Goal: Task Accomplishment & Management: Use online tool/utility

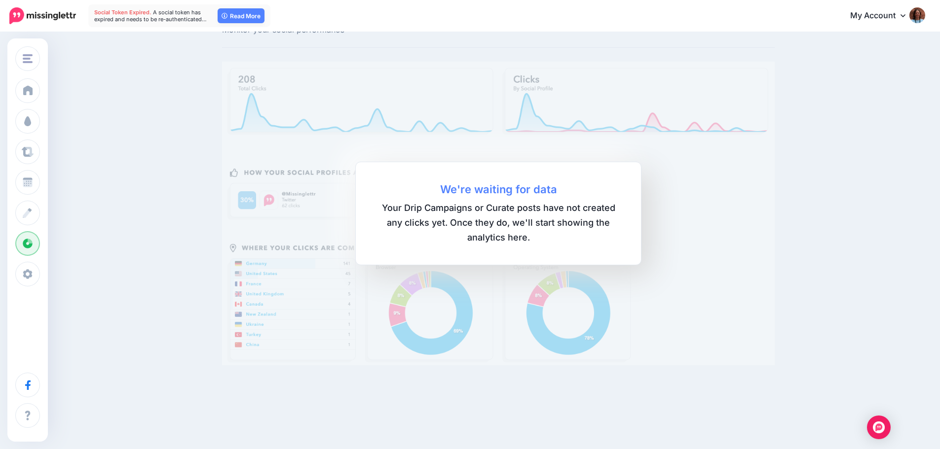
scroll to position [49, 0]
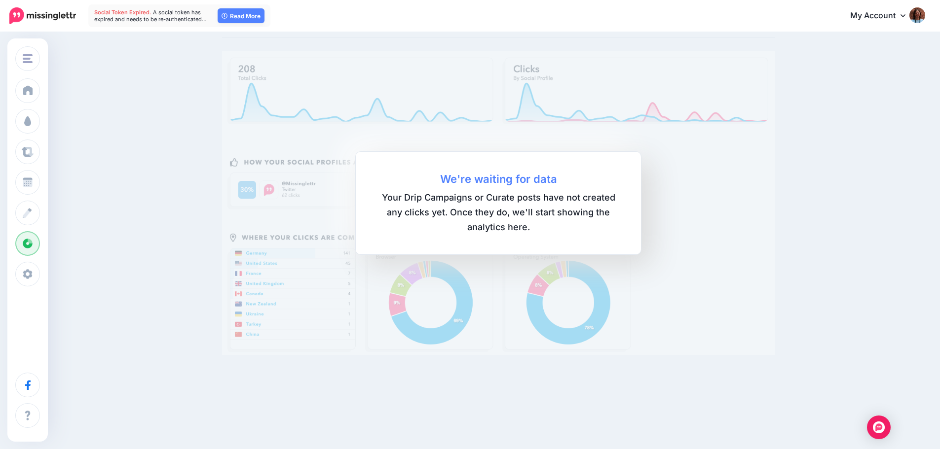
click at [889, 18] on link "My Account" at bounding box center [882, 16] width 85 height 24
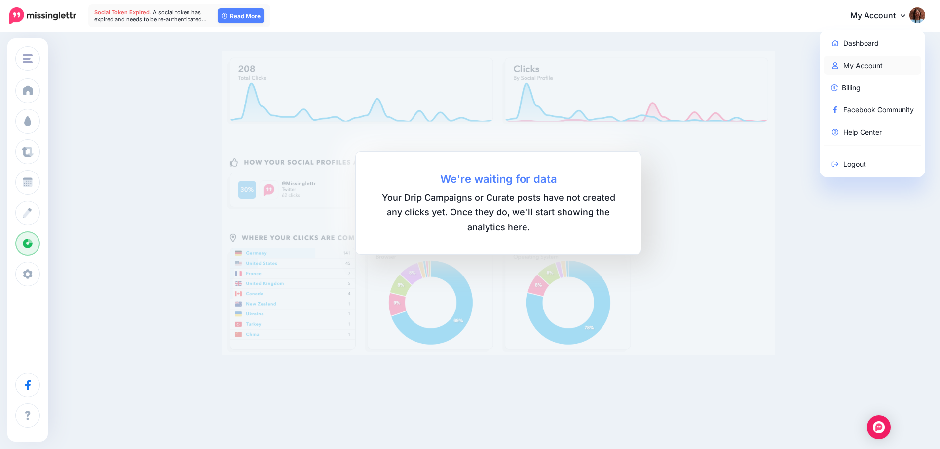
click at [879, 64] on link "My Account" at bounding box center [872, 65] width 98 height 19
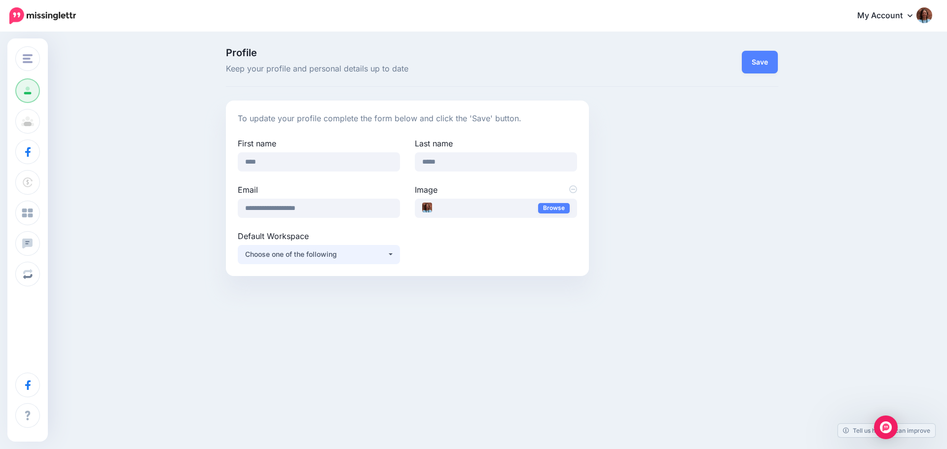
click at [336, 252] on div "Choose one of the following" at bounding box center [316, 255] width 142 height 12
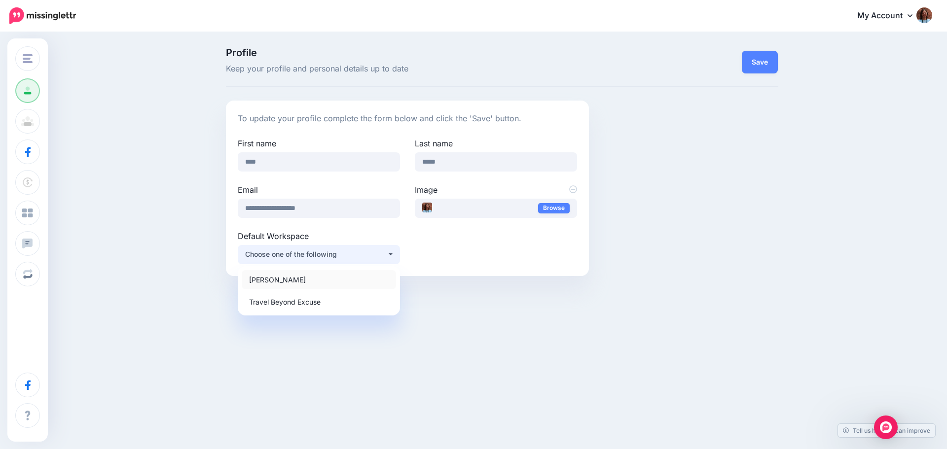
click at [318, 283] on link "[PERSON_NAME]" at bounding box center [319, 279] width 154 height 19
select select "*****"
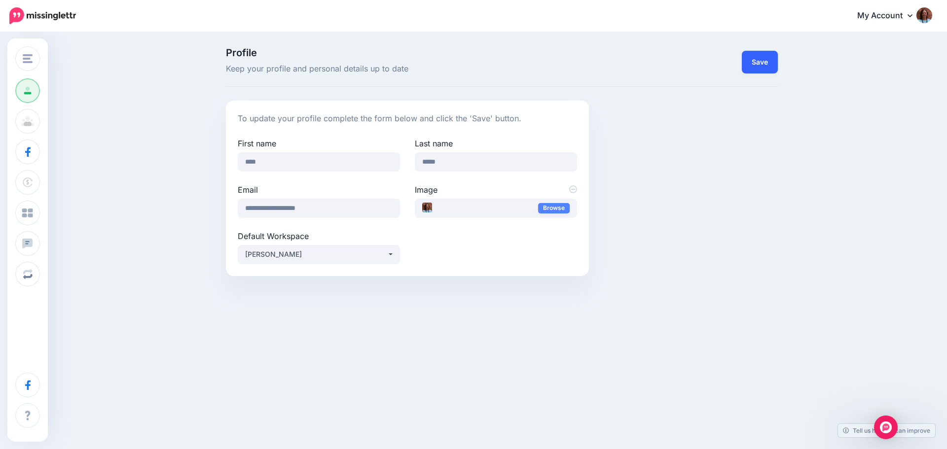
click at [774, 62] on button "Save" at bounding box center [760, 62] width 36 height 23
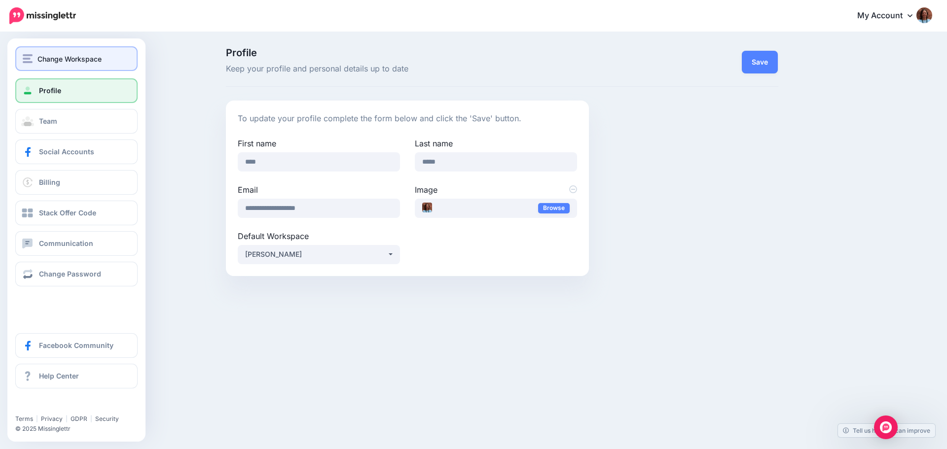
click at [21, 57] on button "Change Workspace" at bounding box center [76, 58] width 122 height 25
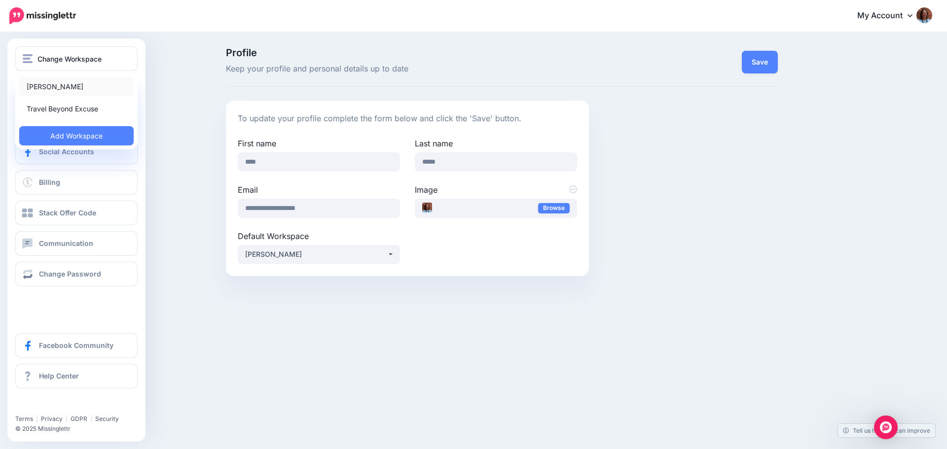
click at [61, 84] on link "[PERSON_NAME]" at bounding box center [76, 86] width 114 height 19
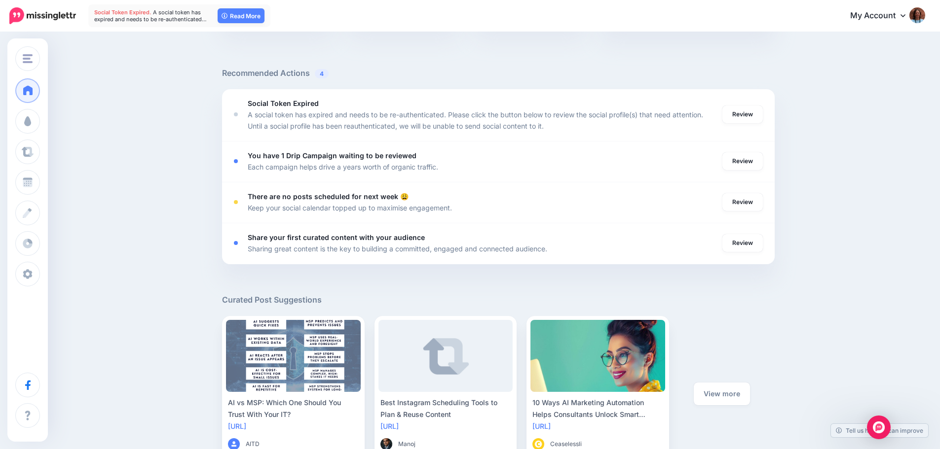
scroll to position [345, 0]
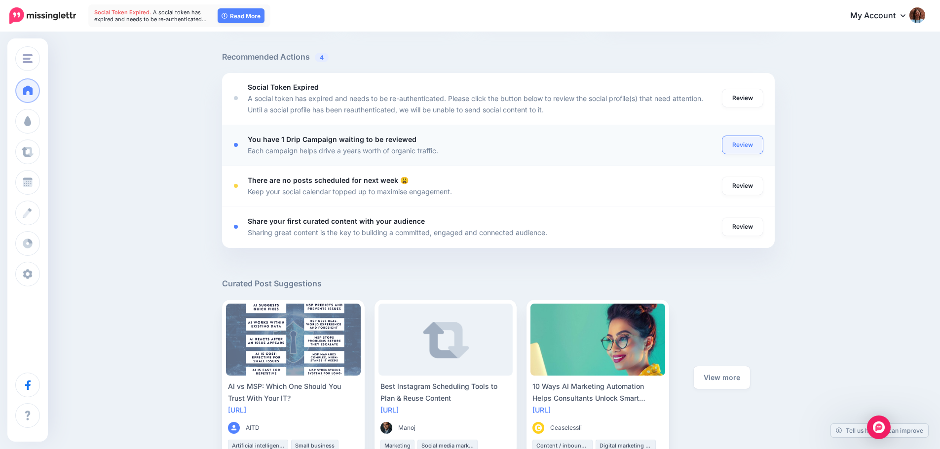
click at [739, 139] on link "Review" at bounding box center [742, 145] width 40 height 18
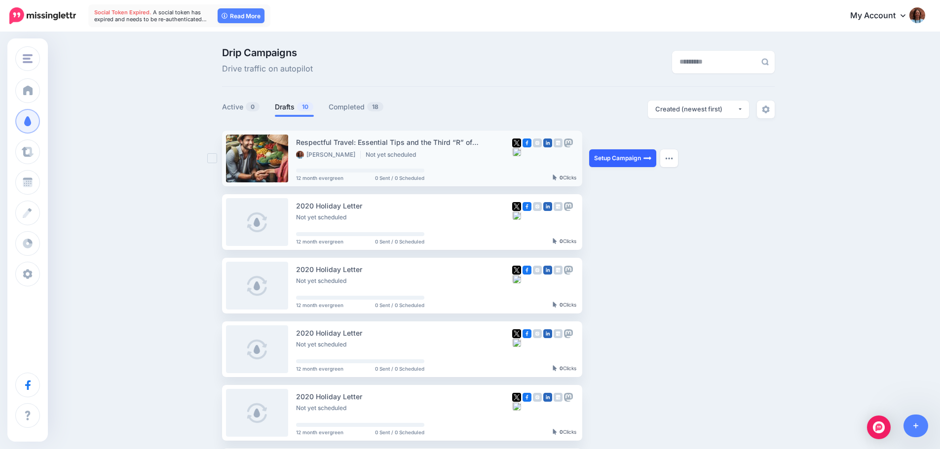
click at [627, 150] on link "Setup Campaign" at bounding box center [622, 158] width 67 height 18
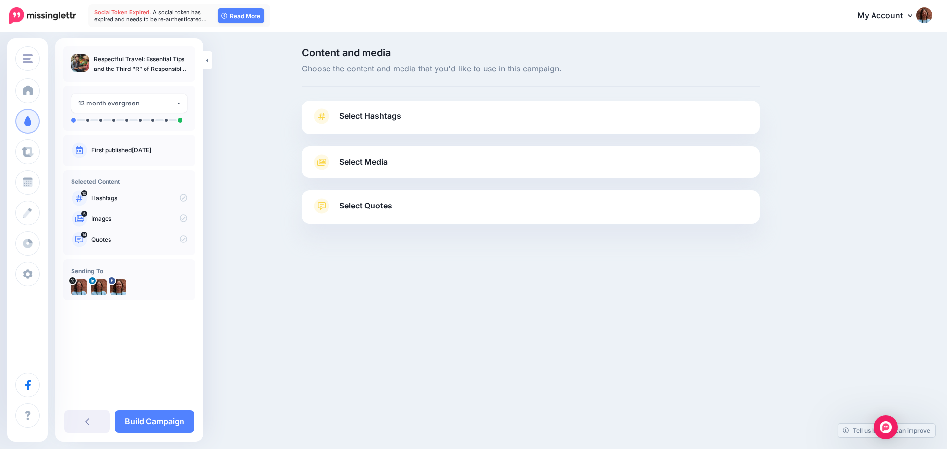
click at [421, 119] on link "Select Hashtags" at bounding box center [531, 122] width 438 height 26
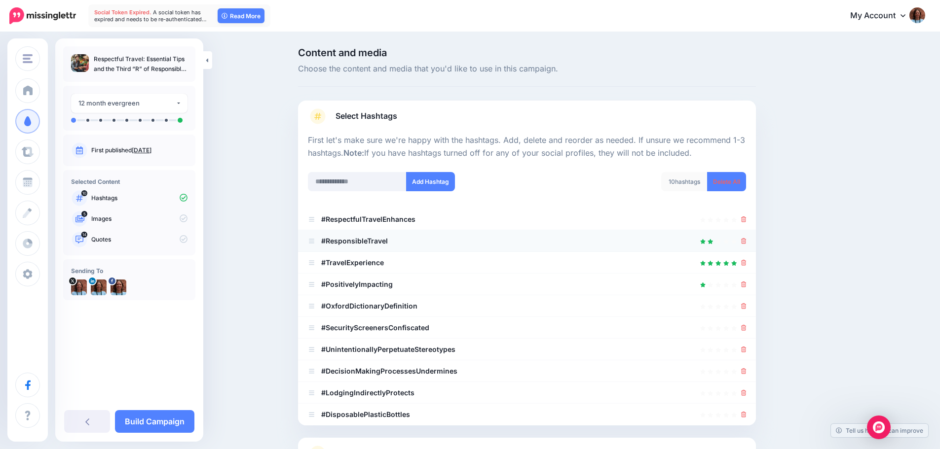
click at [363, 242] on b "#ResponsibleTravel" at bounding box center [354, 241] width 67 height 8
click at [315, 243] on icon at bounding box center [311, 241] width 7 height 6
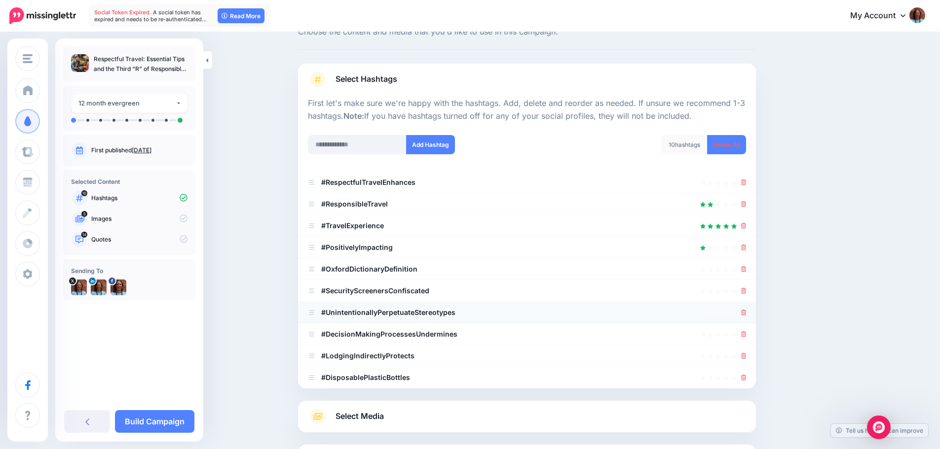
scroll to position [130, 0]
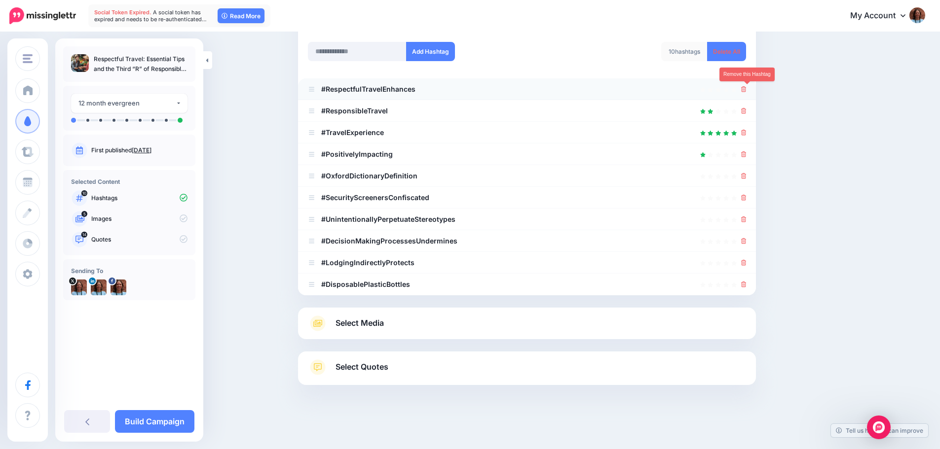
click at [746, 92] on icon at bounding box center [743, 89] width 5 height 6
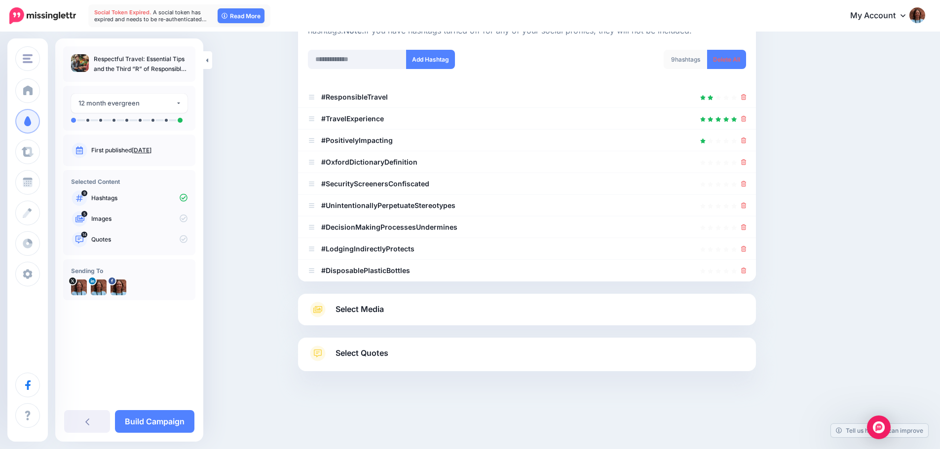
scroll to position [122, 0]
click at [745, 141] on icon at bounding box center [743, 141] width 5 height 6
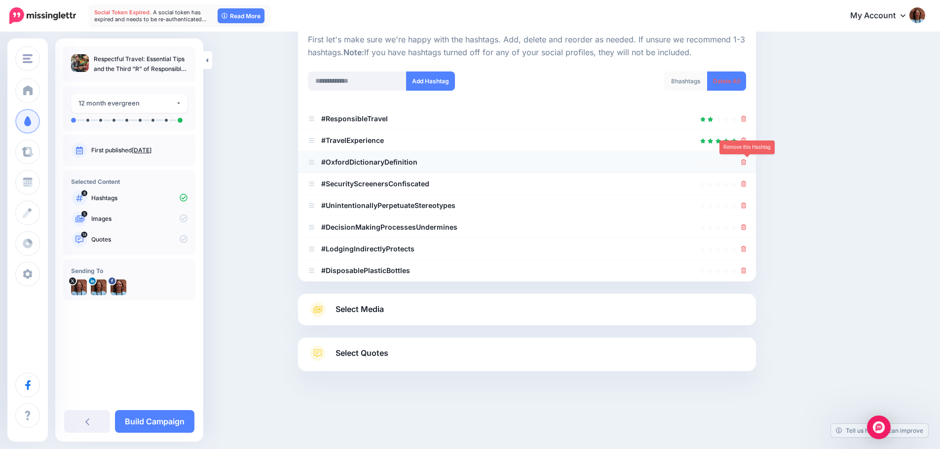
click at [746, 163] on icon at bounding box center [743, 162] width 5 height 6
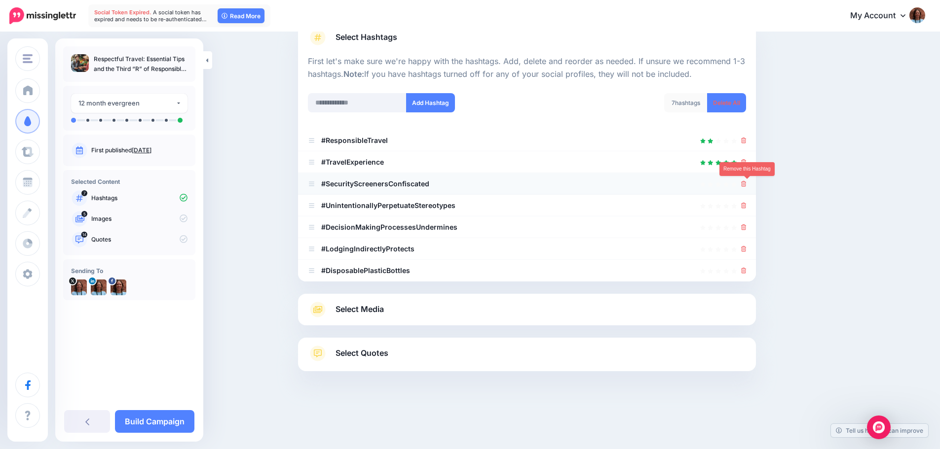
click at [746, 186] on icon at bounding box center [743, 184] width 5 height 6
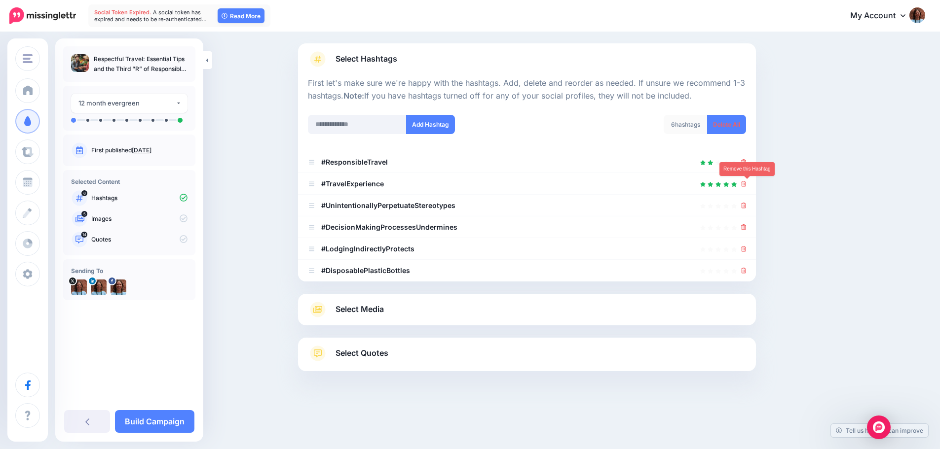
scroll to position [57, 0]
click at [746, 209] on icon at bounding box center [743, 206] width 5 height 6
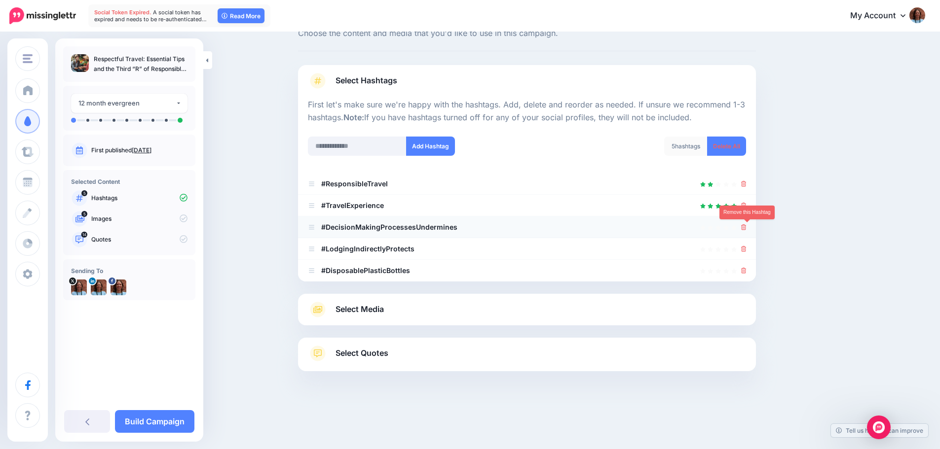
click at [746, 227] on icon at bounding box center [743, 227] width 5 height 6
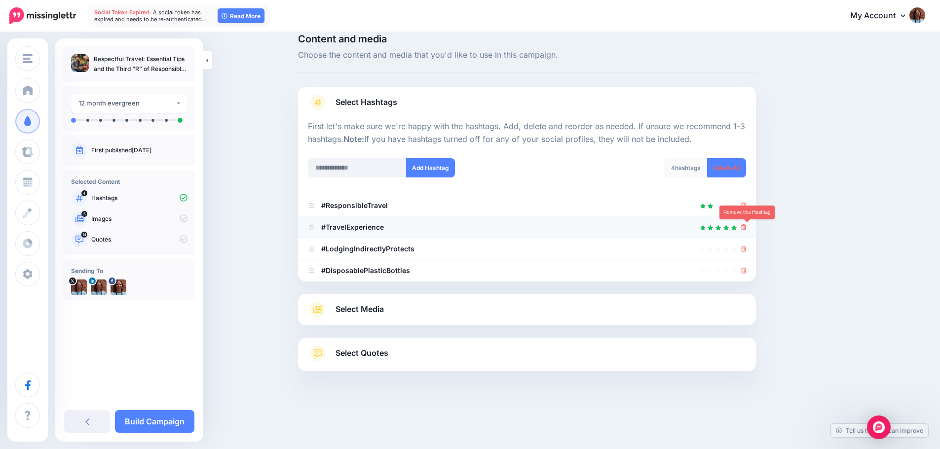
scroll to position [14, 0]
click at [746, 252] on icon at bounding box center [743, 249] width 5 height 6
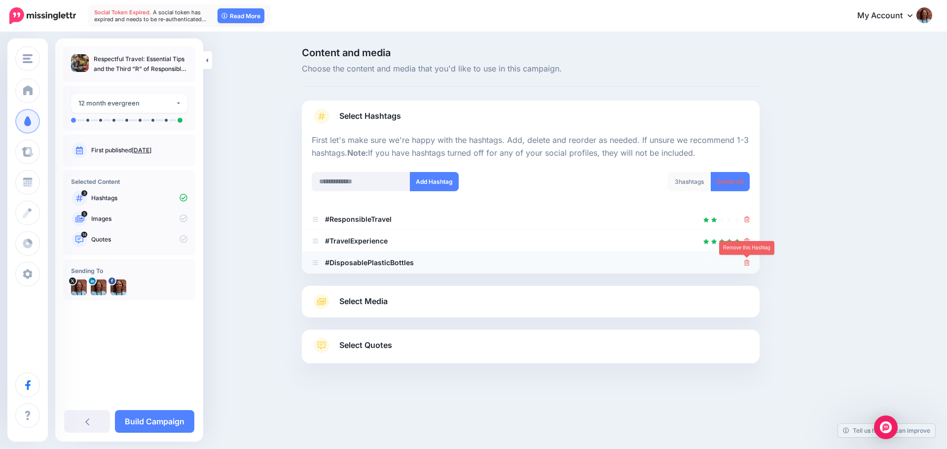
click at [748, 263] on icon at bounding box center [747, 263] width 5 height 6
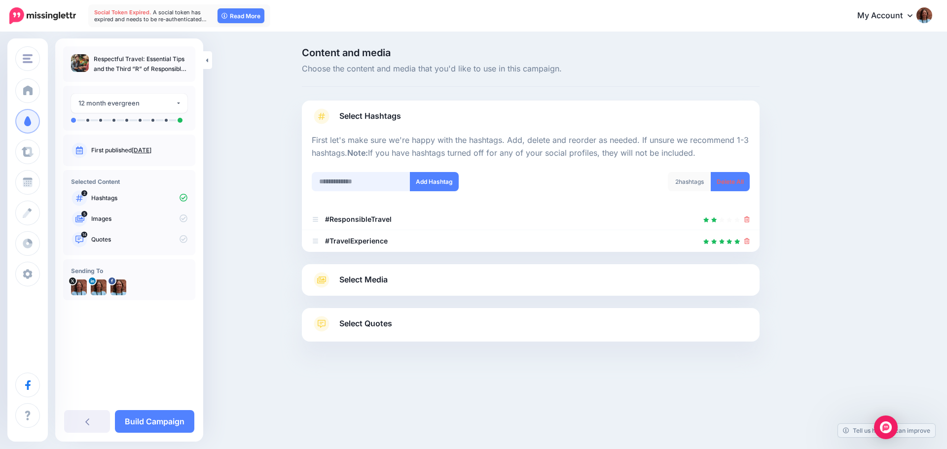
click at [364, 184] on input "text" at bounding box center [361, 181] width 99 height 19
type input "**********"
click at [427, 181] on button "Add Hashtag" at bounding box center [434, 181] width 49 height 19
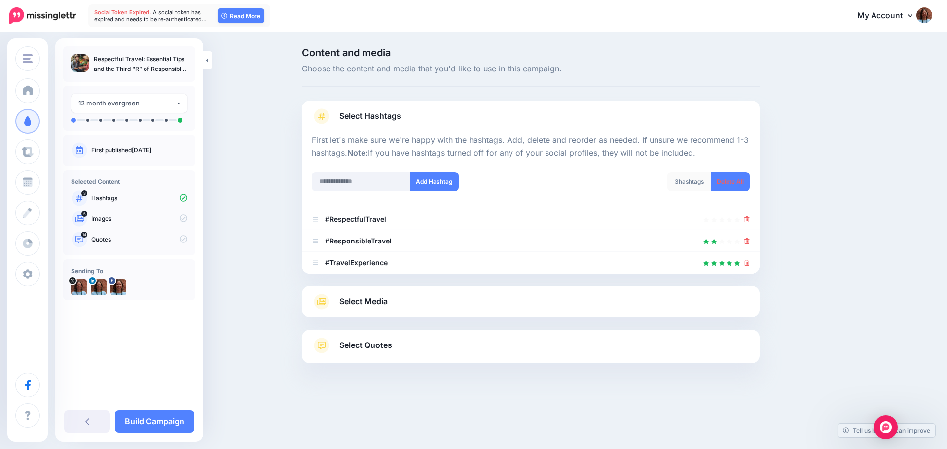
click at [347, 305] on span "Select Media" at bounding box center [363, 301] width 48 height 13
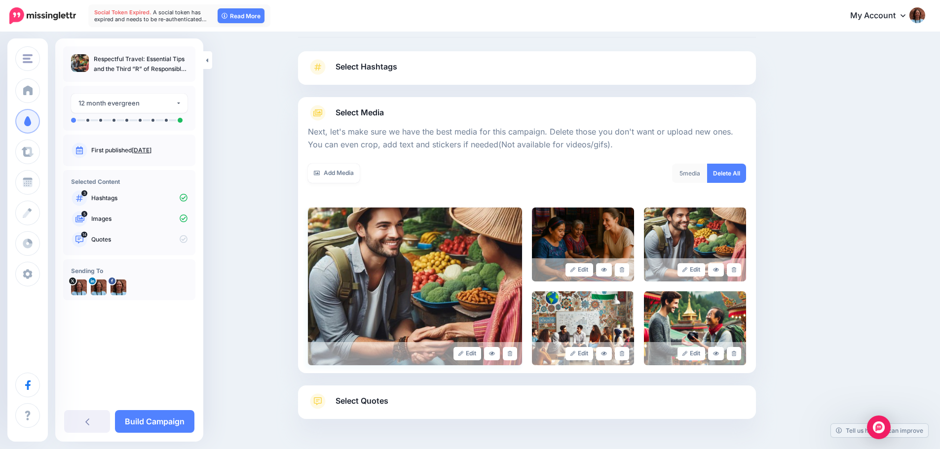
scroll to position [83, 0]
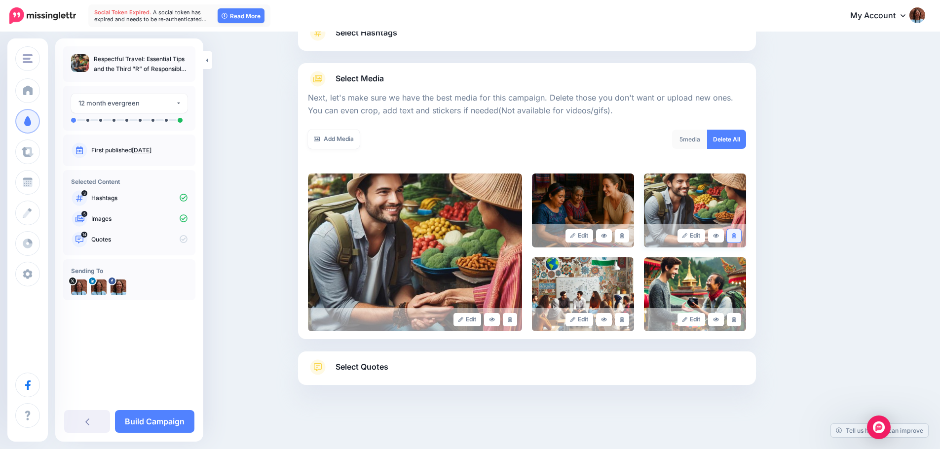
click at [741, 237] on link at bounding box center [734, 235] width 14 height 13
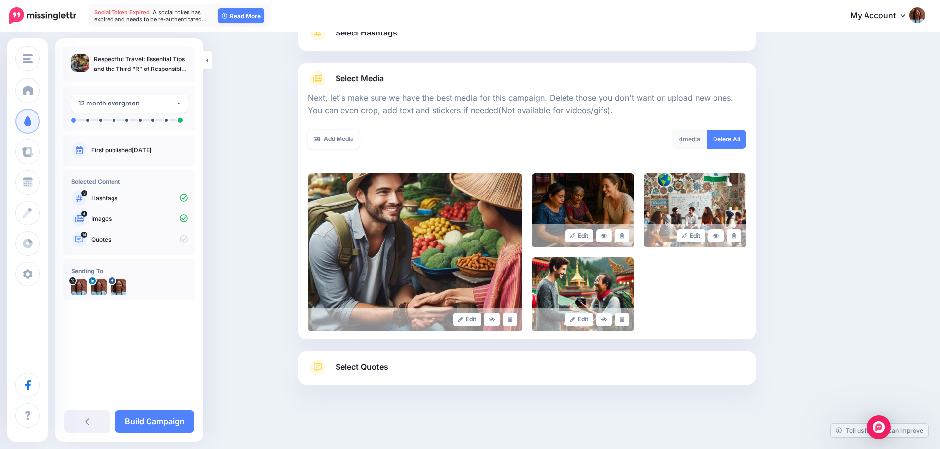
click at [344, 368] on span "Select Quotes" at bounding box center [362, 367] width 53 height 13
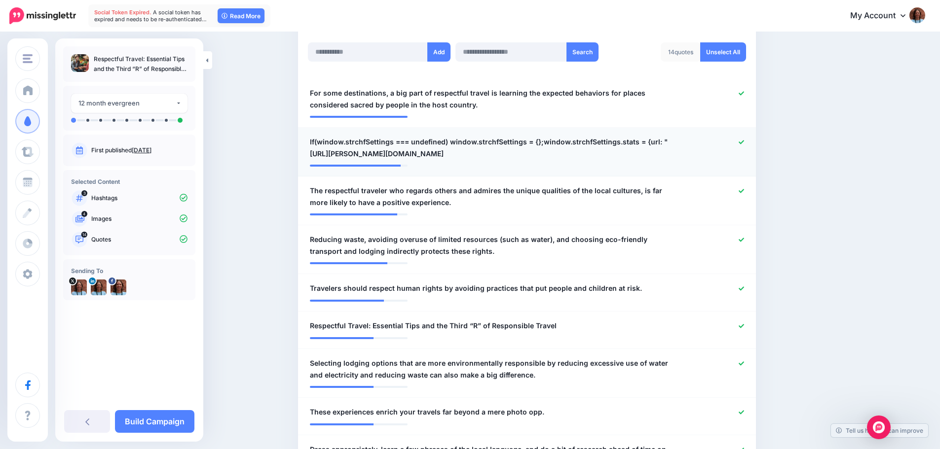
scroll to position [281, 0]
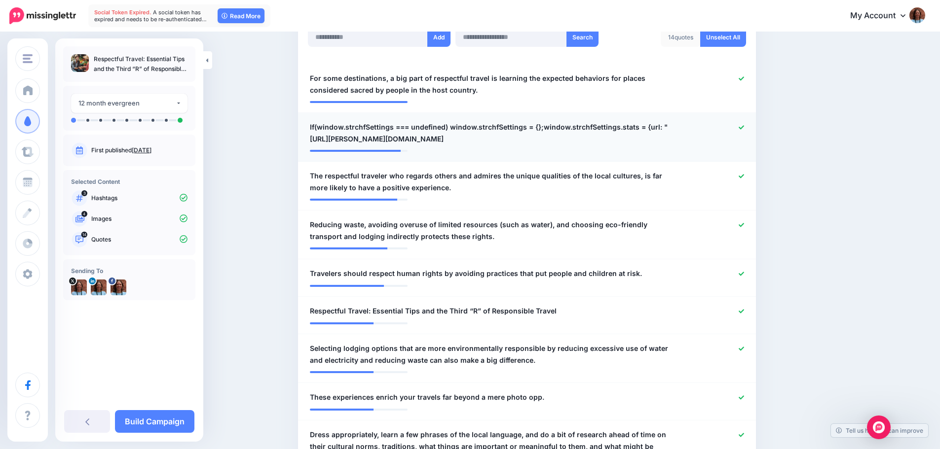
click at [744, 126] on icon at bounding box center [741, 127] width 5 height 5
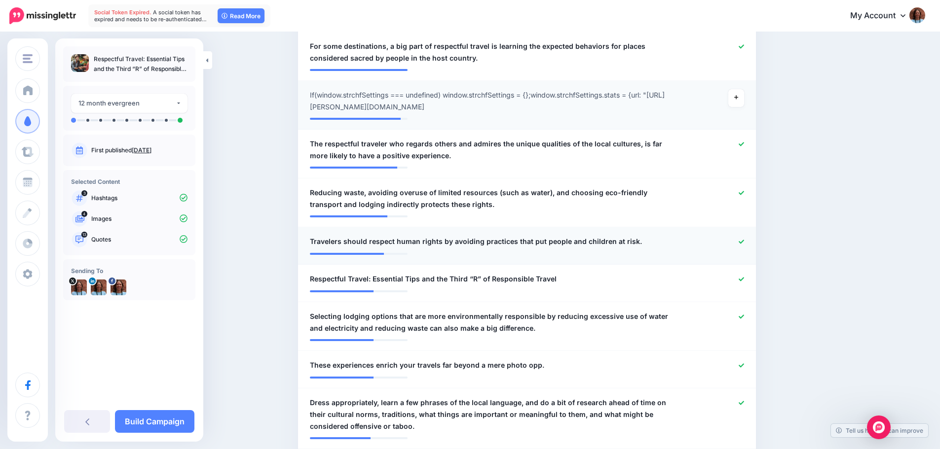
scroll to position [330, 0]
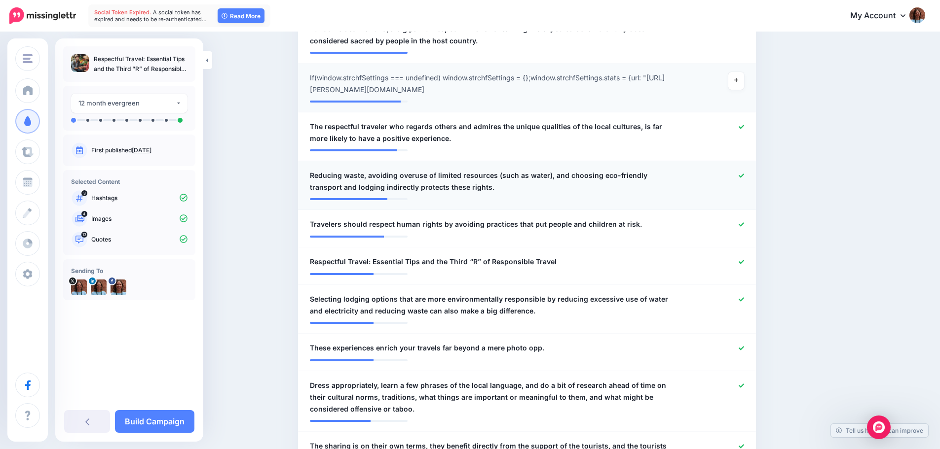
click at [454, 189] on span "Reducing waste, avoiding overuse of limited resources (such as water), and choo…" at bounding box center [490, 182] width 360 height 24
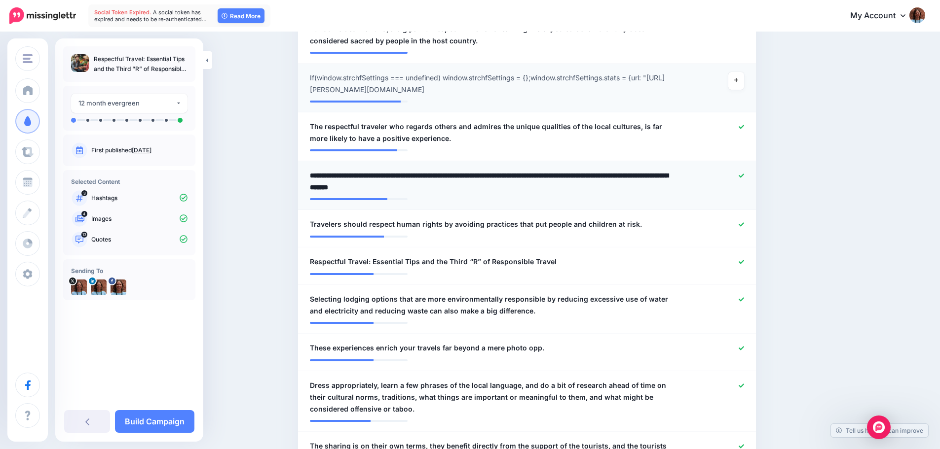
click at [454, 189] on textarea "**********" at bounding box center [490, 182] width 360 height 24
type textarea "**********"
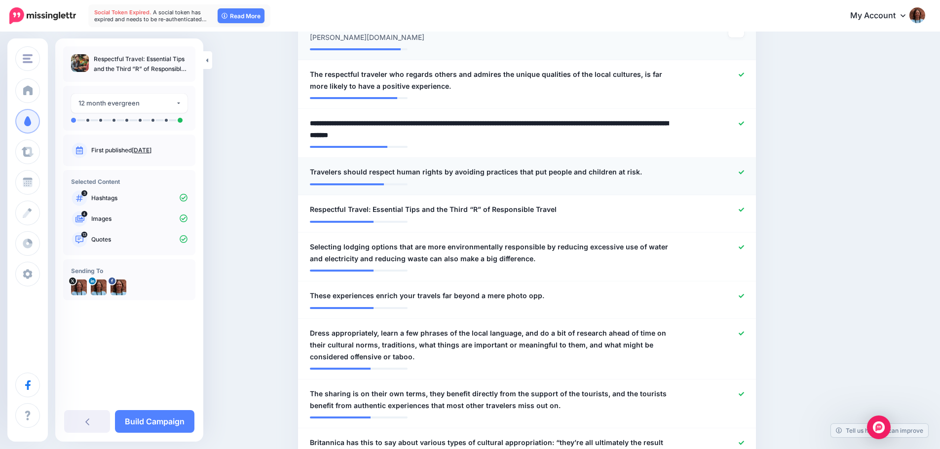
scroll to position [429, 0]
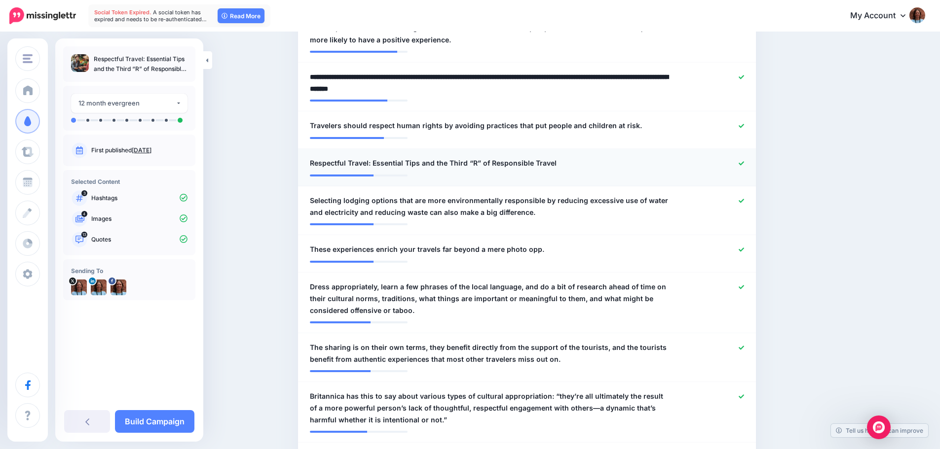
click at [744, 164] on icon at bounding box center [741, 163] width 5 height 5
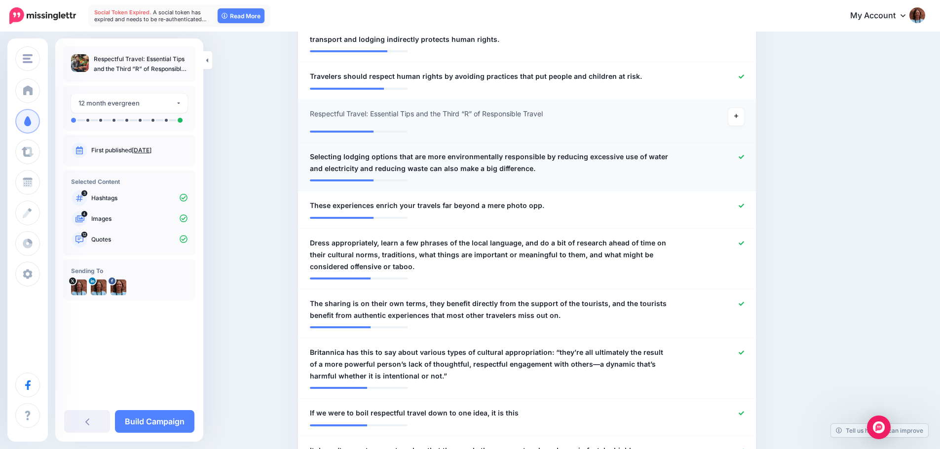
scroll to position [527, 0]
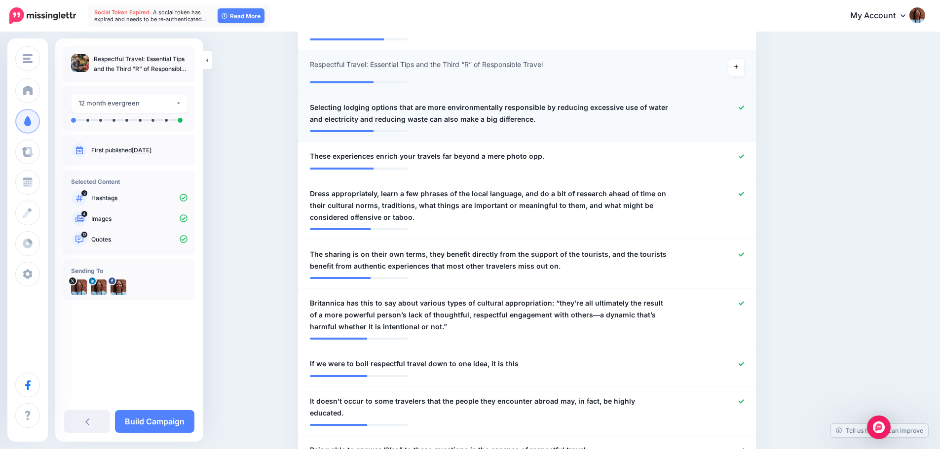
click at [744, 111] on link at bounding box center [741, 108] width 5 height 7
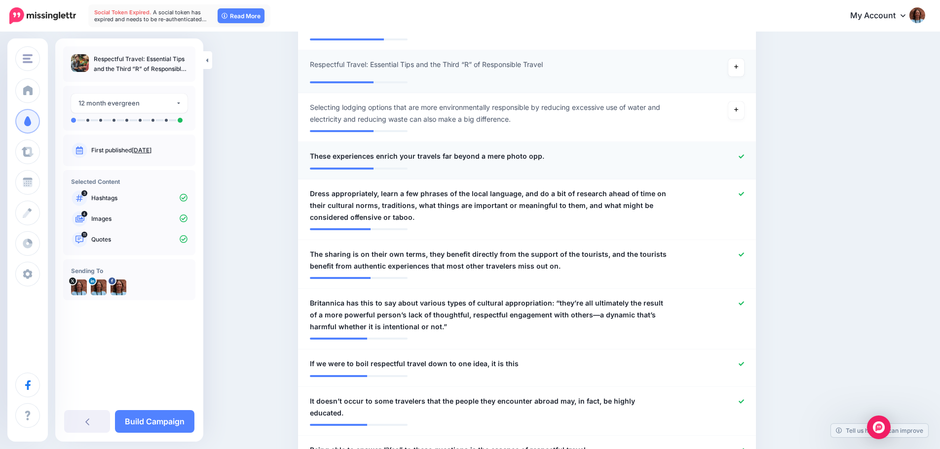
click at [744, 157] on icon at bounding box center [741, 156] width 5 height 5
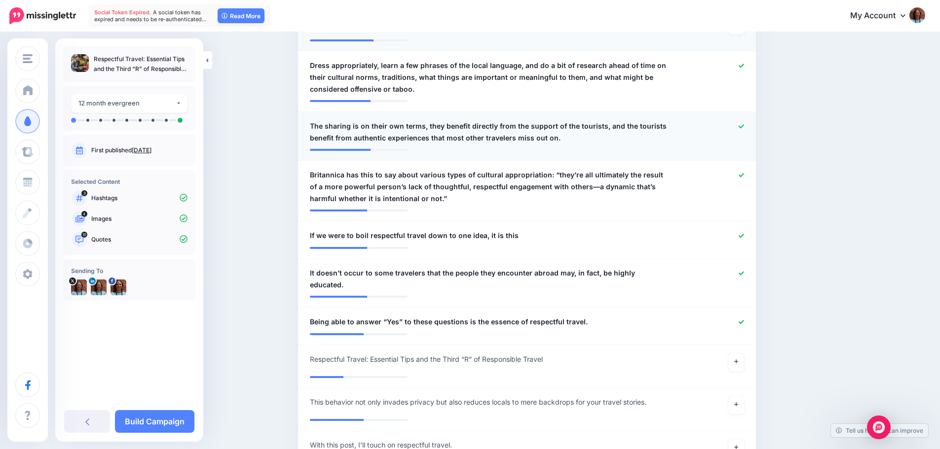
scroll to position [675, 0]
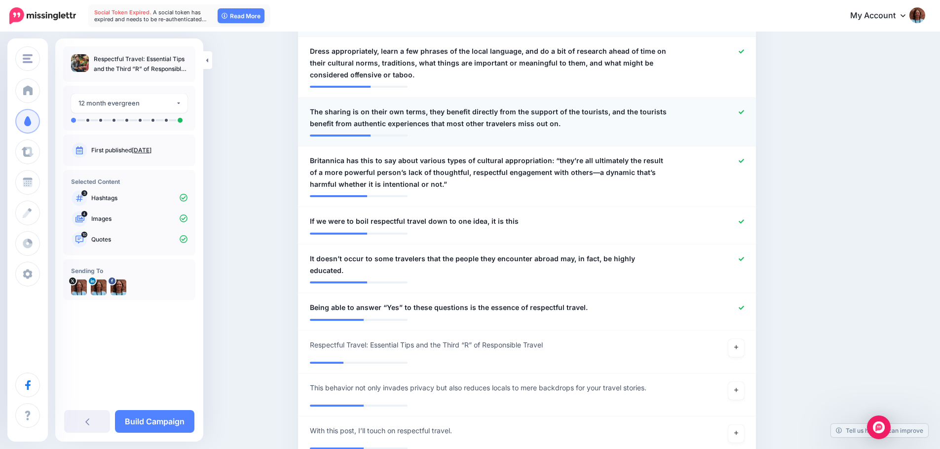
click at [317, 112] on span "The sharing is on their own terms, they benefit directly from the support of th…" at bounding box center [490, 118] width 360 height 24
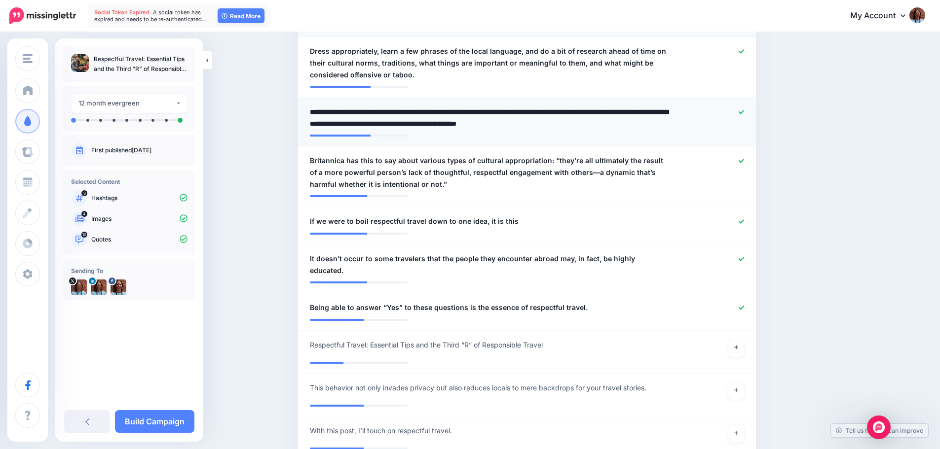
type textarea "**********"
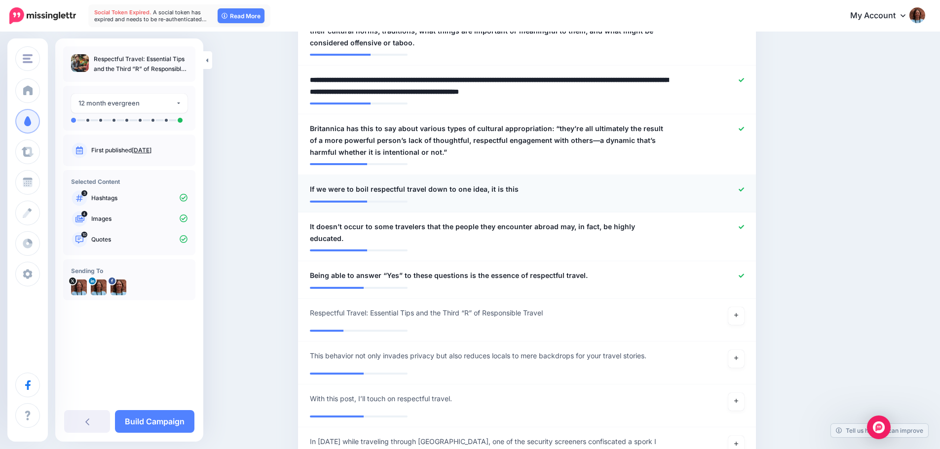
scroll to position [725, 0]
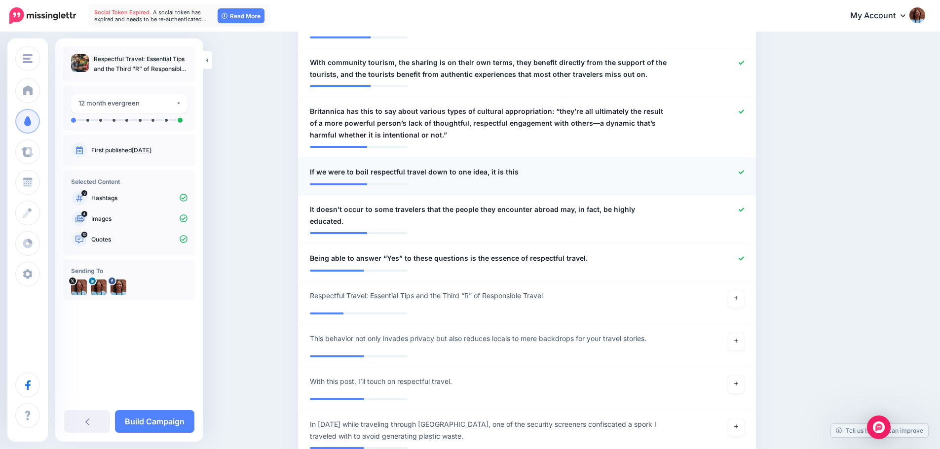
click at [744, 172] on icon at bounding box center [741, 172] width 5 height 4
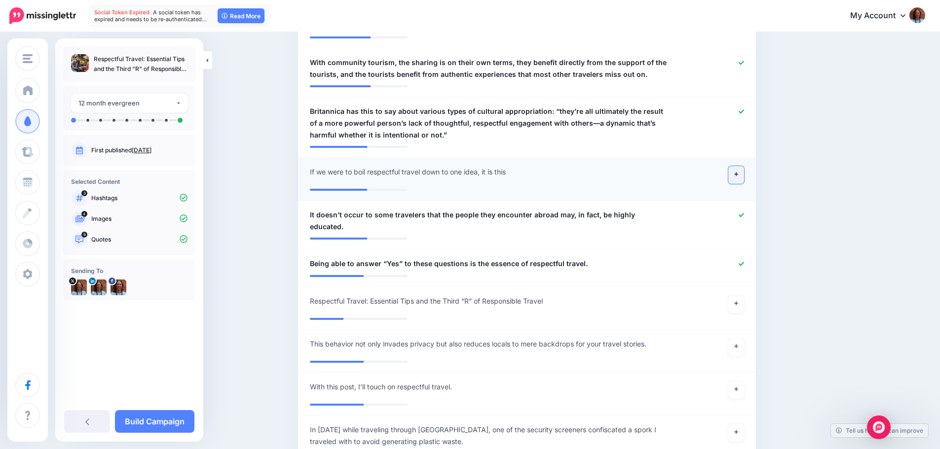
click at [738, 175] on icon at bounding box center [736, 175] width 4 height 4
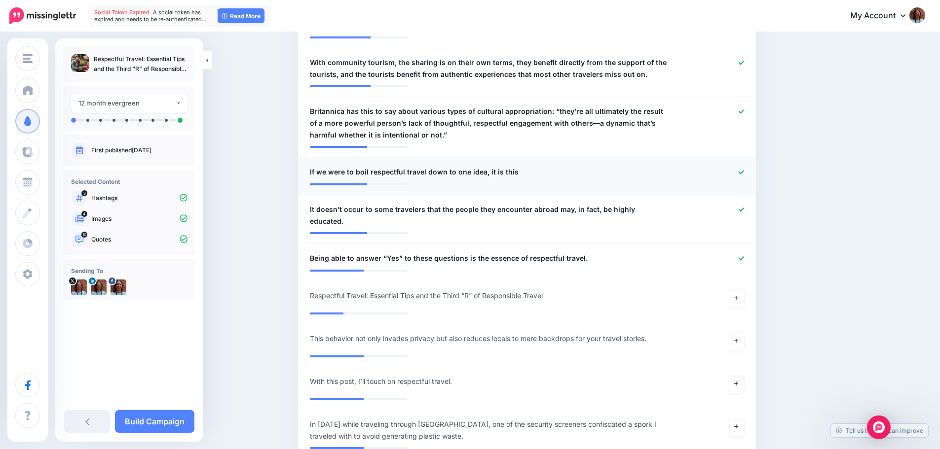
click at [522, 175] on div "**********" at bounding box center [489, 172] width 374 height 12
click at [522, 171] on div "**********" at bounding box center [489, 172] width 374 height 12
click at [512, 170] on span "If we were to boil respectful travel down to one idea, it is this" at bounding box center [414, 172] width 209 height 12
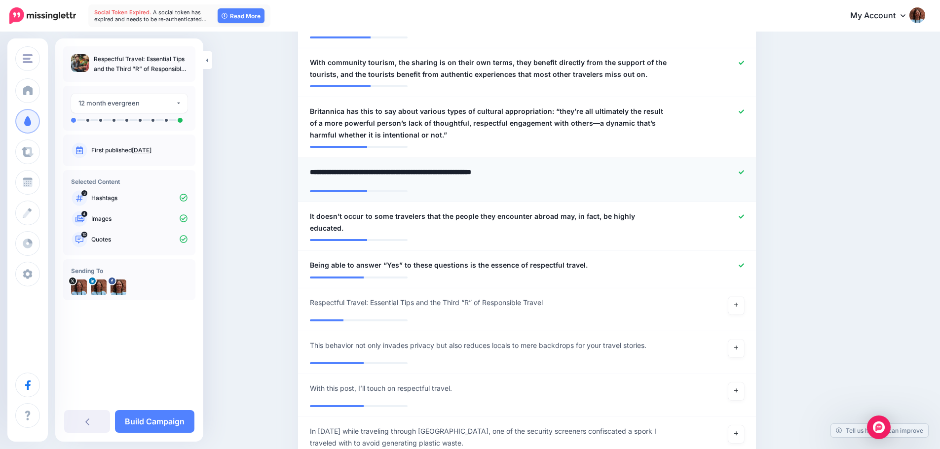
click at [512, 170] on textarea "**********" at bounding box center [490, 175] width 360 height 19
click at [513, 170] on textarea "**********" at bounding box center [490, 175] width 360 height 19
paste textarea "**********"
type textarea "**********"
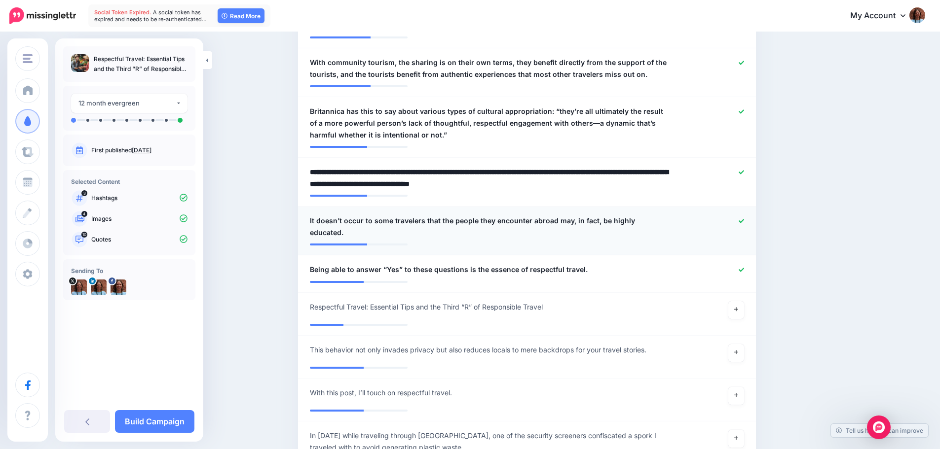
scroll to position [774, 0]
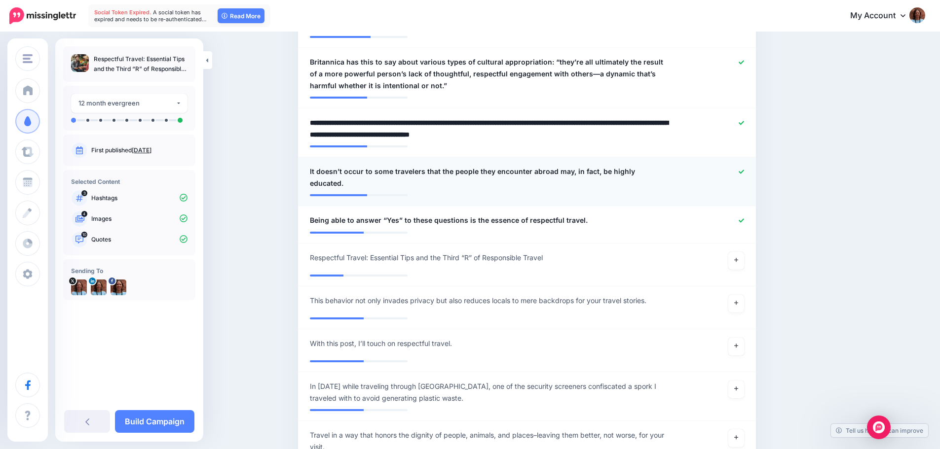
click at [744, 173] on icon at bounding box center [741, 171] width 5 height 5
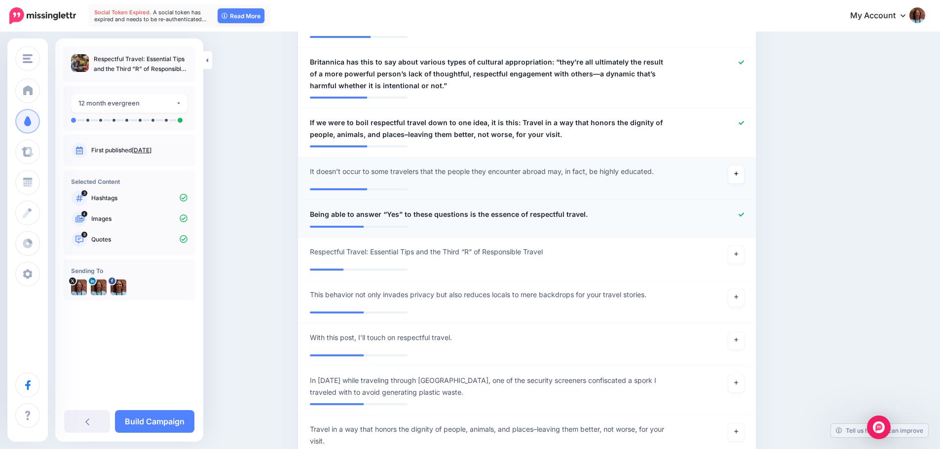
click at [317, 213] on span "Being able to answer “Yes” to these questions is the essence of respectful trav…" at bounding box center [449, 215] width 278 height 12
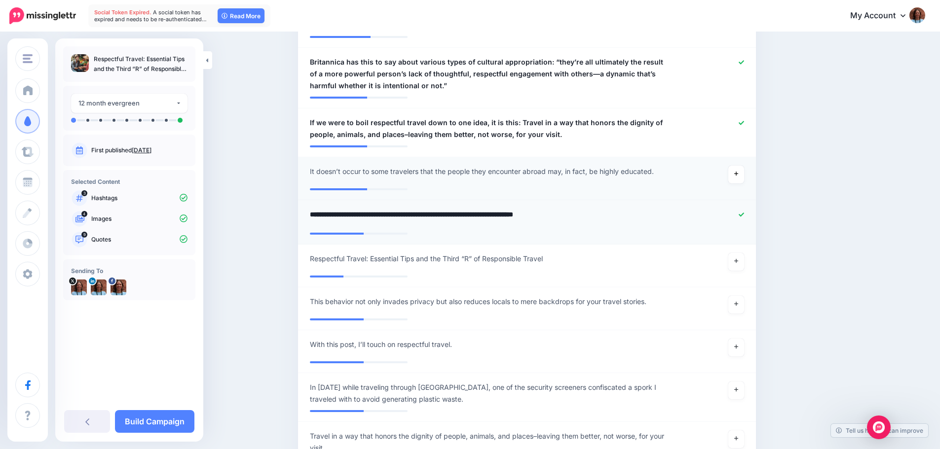
paste textarea "**********"
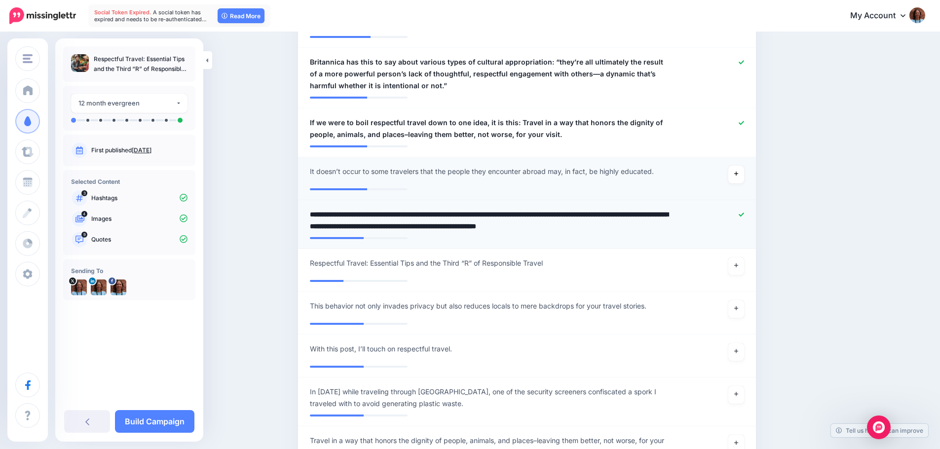
click at [392, 213] on textarea "**********" at bounding box center [490, 221] width 360 height 24
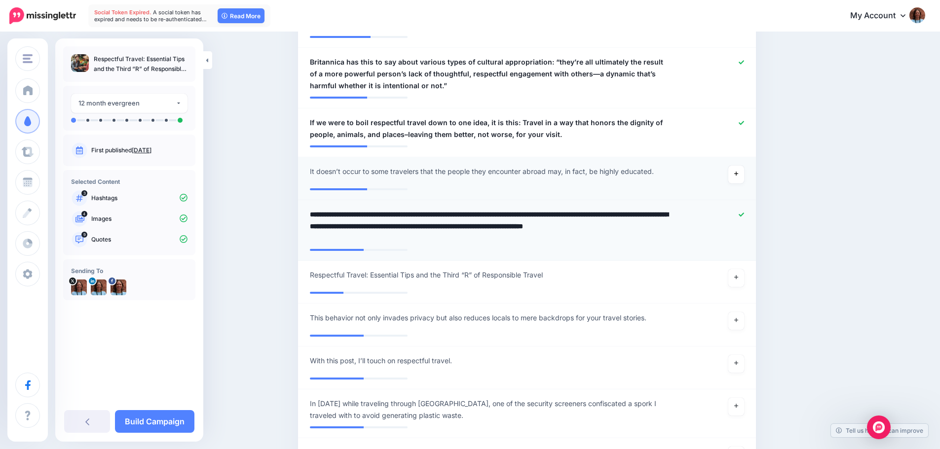
type textarea "**********"
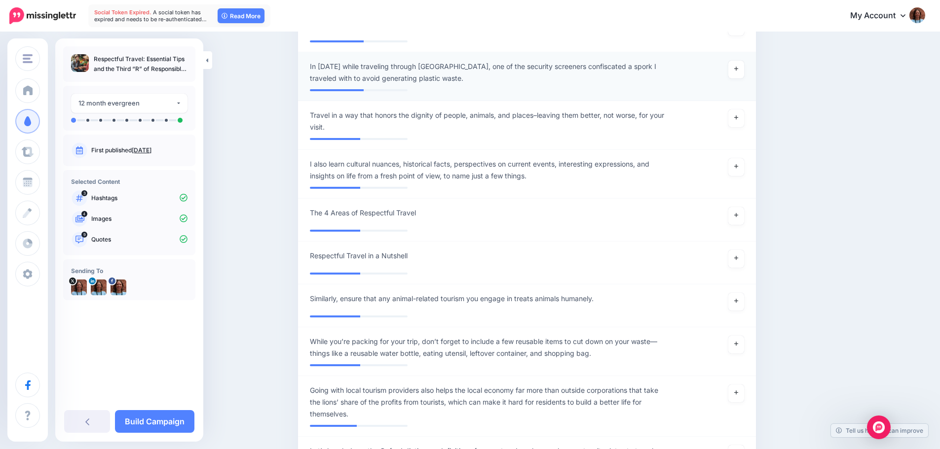
scroll to position [1119, 0]
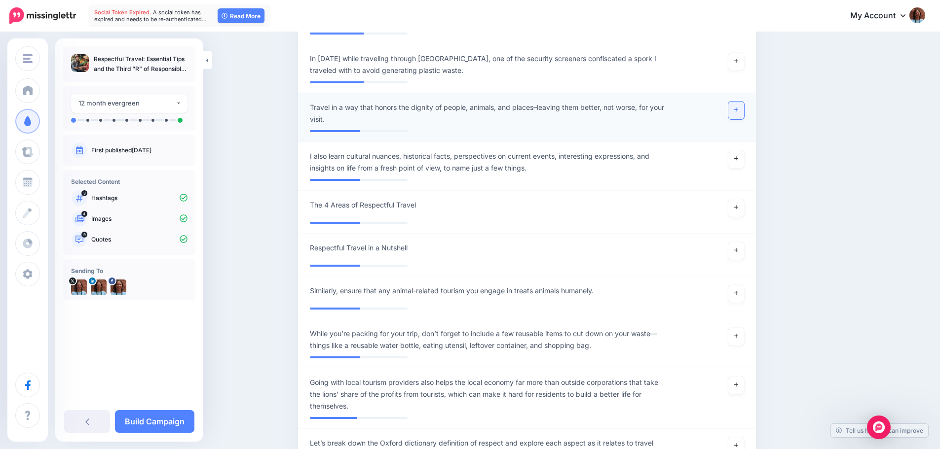
click at [742, 105] on link at bounding box center [736, 111] width 16 height 18
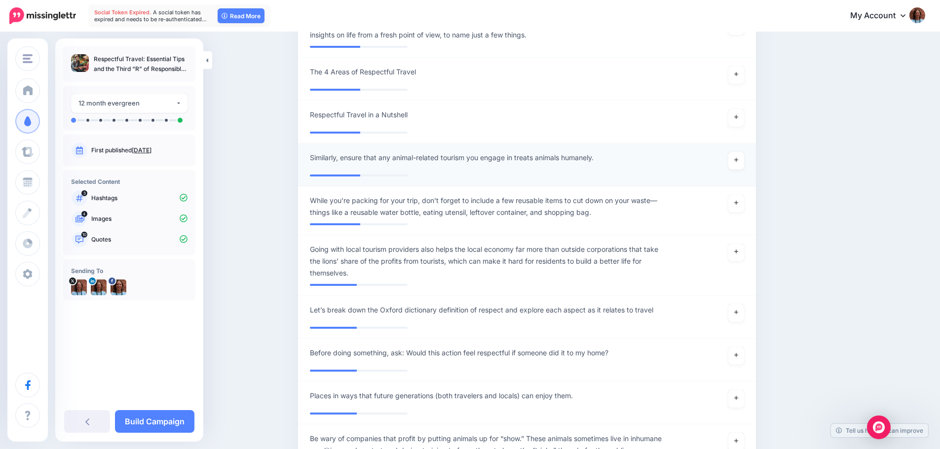
scroll to position [1268, 0]
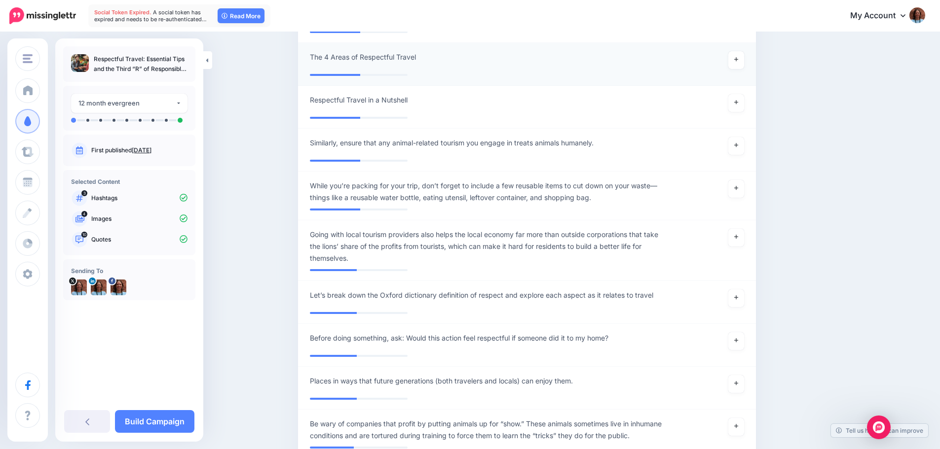
click at [425, 65] on div "**********" at bounding box center [489, 60] width 374 height 18
click at [426, 57] on div "**********" at bounding box center [489, 60] width 374 height 18
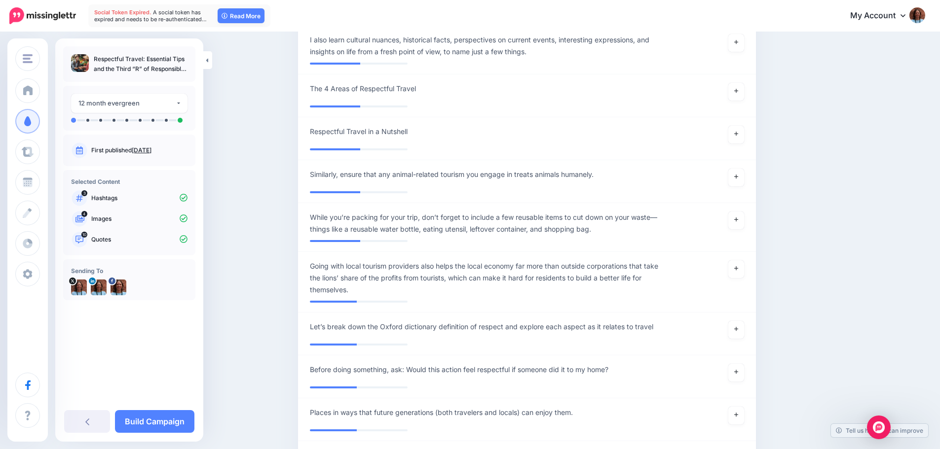
scroll to position [1218, 0]
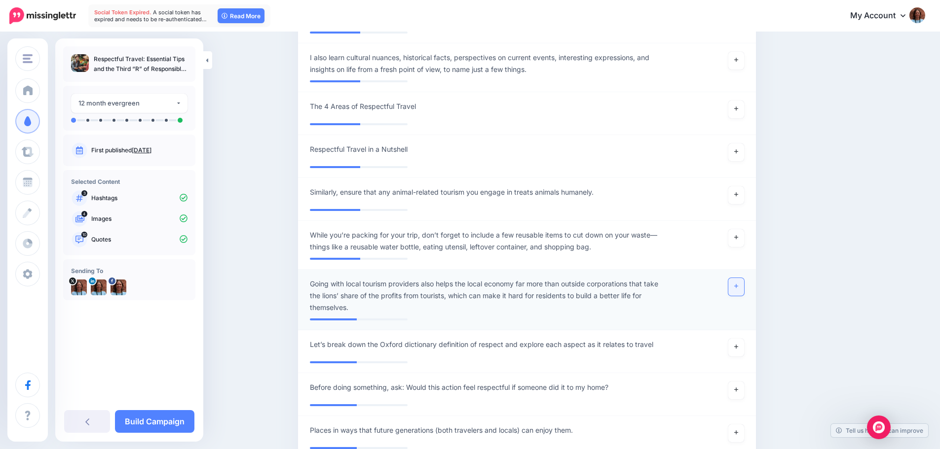
click at [741, 291] on link at bounding box center [736, 287] width 16 height 18
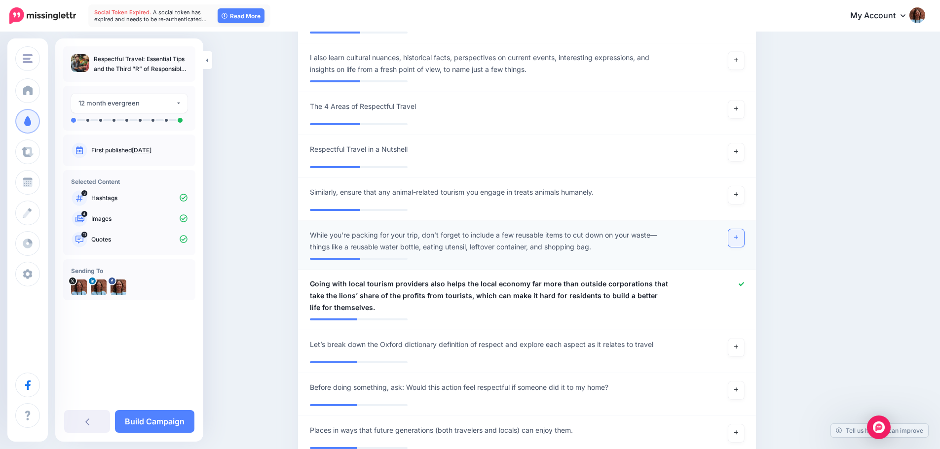
click at [742, 240] on link at bounding box center [736, 238] width 16 height 18
click at [339, 190] on span "Similarly, ensure that any animal-related tourism you engage in treats animals …" at bounding box center [452, 192] width 284 height 12
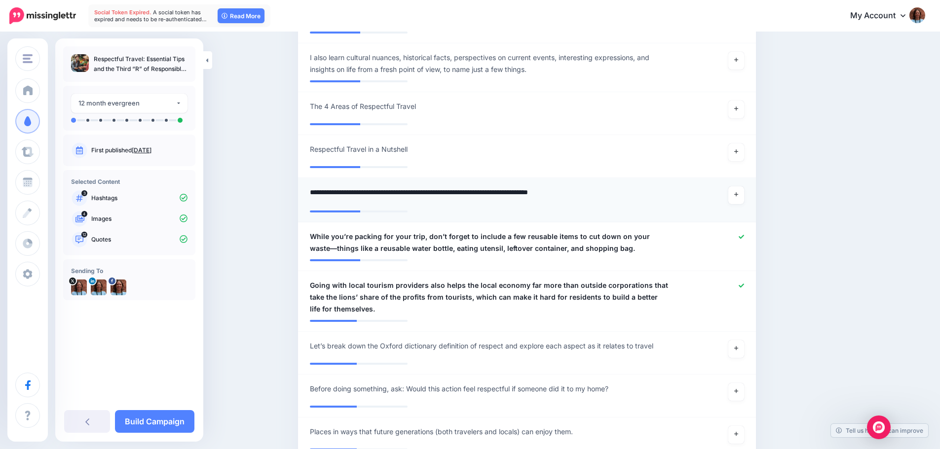
drag, startPoint x: 349, startPoint y: 192, endPoint x: 315, endPoint y: 190, distance: 34.1
click at [315, 190] on textarea "**********" at bounding box center [490, 195] width 360 height 19
type textarea "**********"
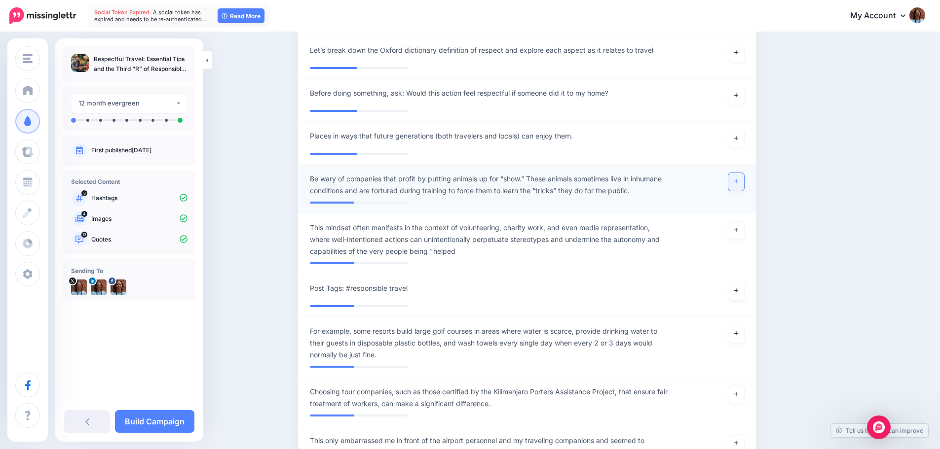
scroll to position [1507, 0]
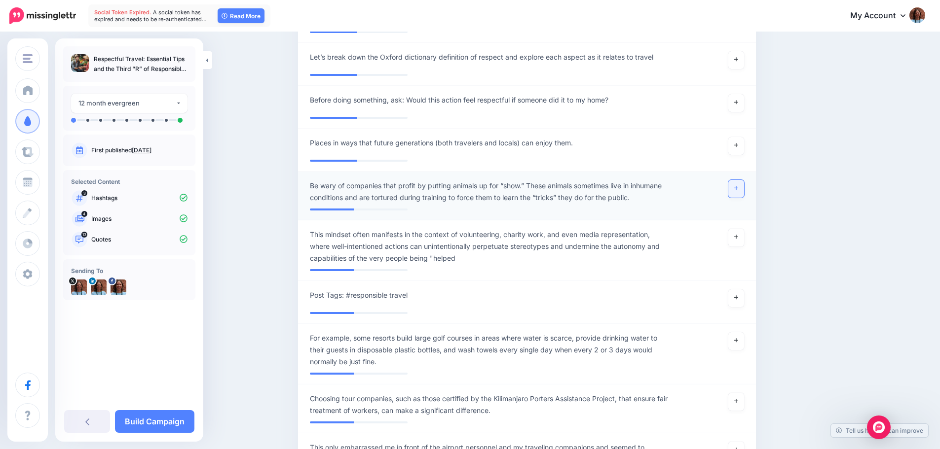
click at [738, 186] on icon at bounding box center [736, 188] width 4 height 5
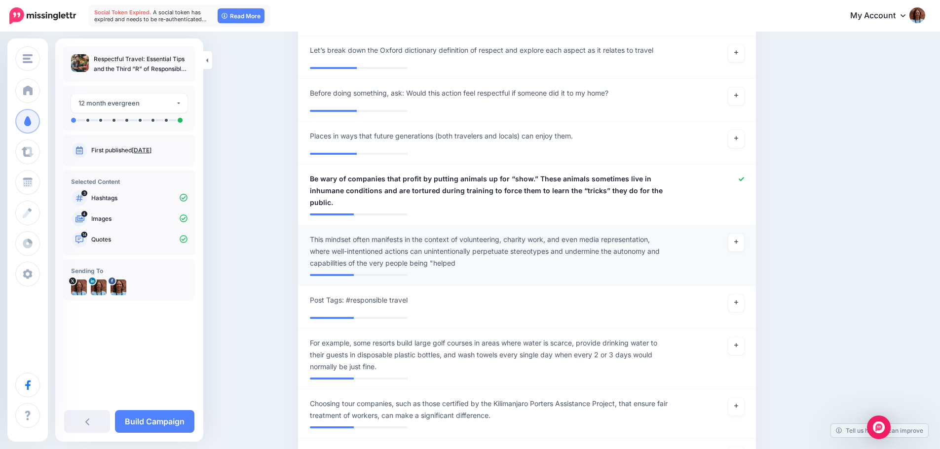
click at [413, 238] on span "This mindset often manifests in the context of volunteering, charity work, and …" at bounding box center [490, 252] width 360 height 36
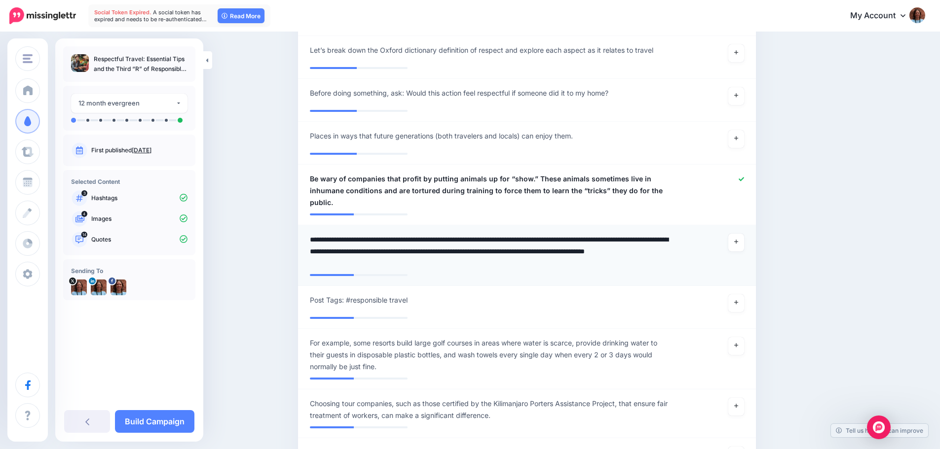
drag, startPoint x: 314, startPoint y: 238, endPoint x: 413, endPoint y: 238, distance: 99.7
click at [413, 238] on textarea "**********" at bounding box center [490, 252] width 360 height 36
click at [579, 240] on textarea "**********" at bounding box center [490, 252] width 360 height 36
click at [400, 256] on textarea "**********" at bounding box center [490, 252] width 360 height 36
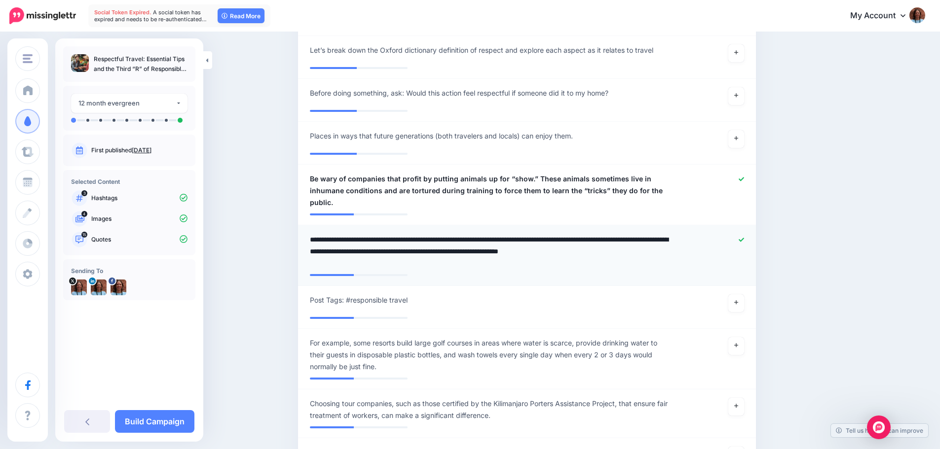
click at [396, 261] on textarea "**********" at bounding box center [490, 252] width 360 height 36
type textarea "**********"
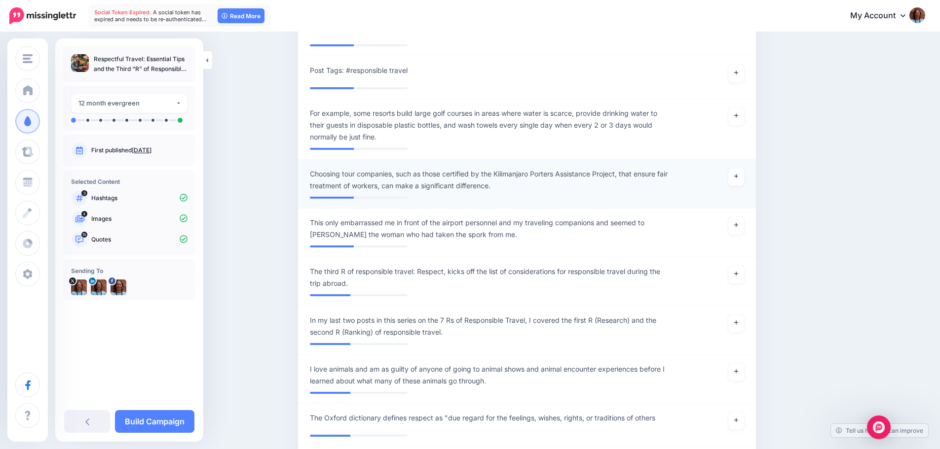
scroll to position [1754, 0]
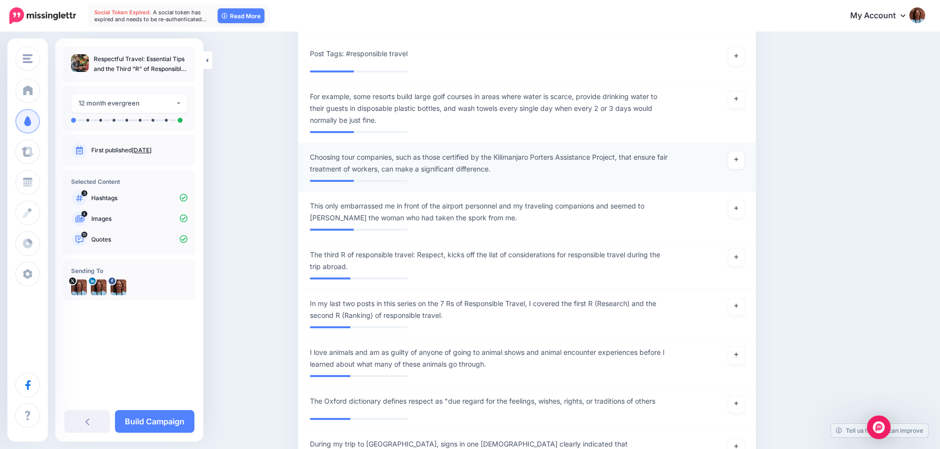
click at [348, 158] on span "Choosing tour companies, such as those certified by the Kilimanjaro Porters Ass…" at bounding box center [490, 163] width 360 height 24
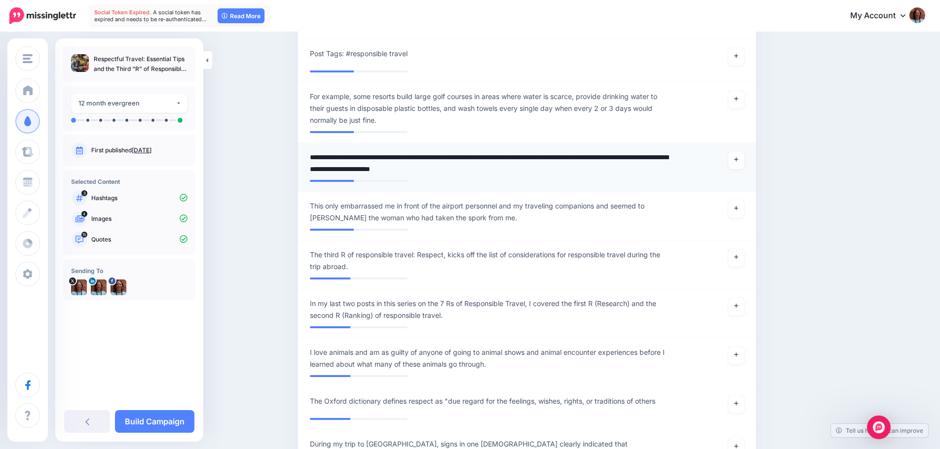
click at [345, 156] on textarea "**********" at bounding box center [490, 163] width 360 height 24
click at [651, 154] on textarea "**********" at bounding box center [490, 163] width 360 height 24
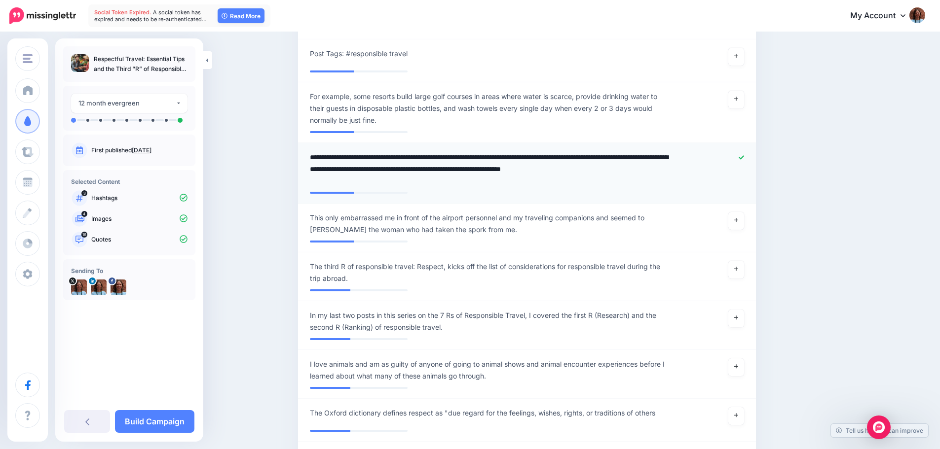
drag, startPoint x: 449, startPoint y: 168, endPoint x: 573, endPoint y: 173, distance: 124.4
click at [573, 173] on textarea "**********" at bounding box center [490, 169] width 360 height 36
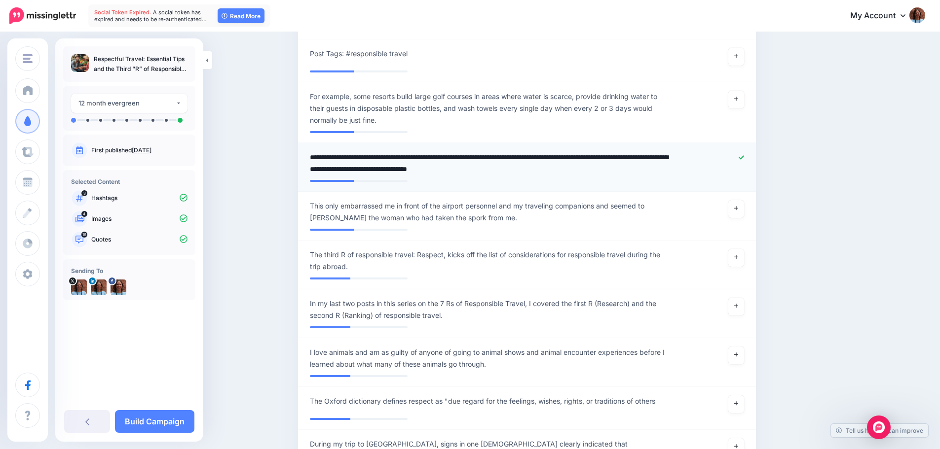
type textarea "**********"
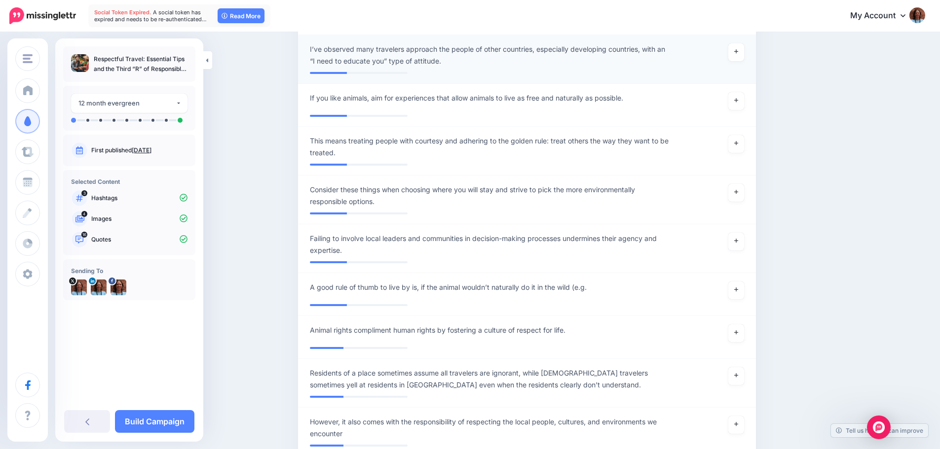
scroll to position [2297, 0]
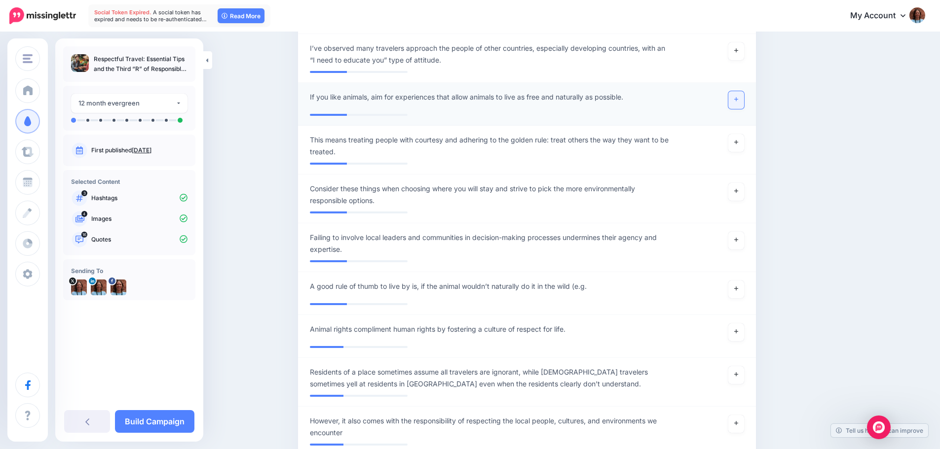
click at [738, 91] on link at bounding box center [736, 100] width 16 height 18
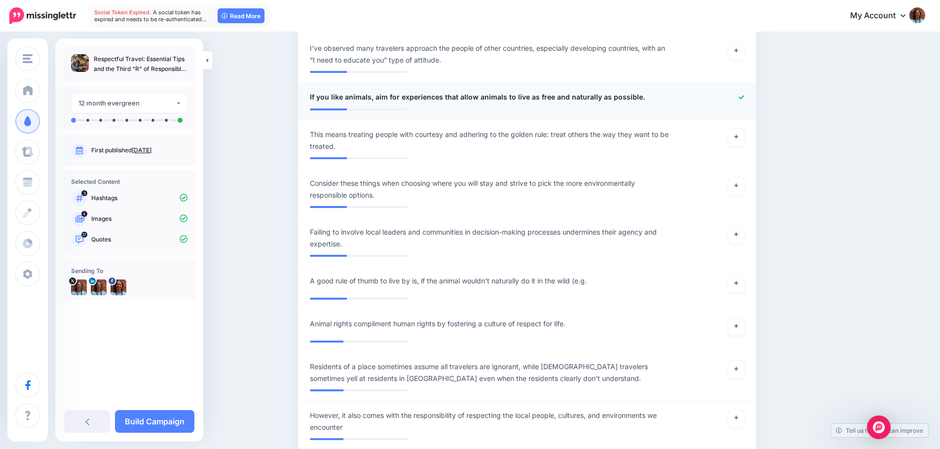
click at [744, 95] on icon at bounding box center [741, 97] width 5 height 4
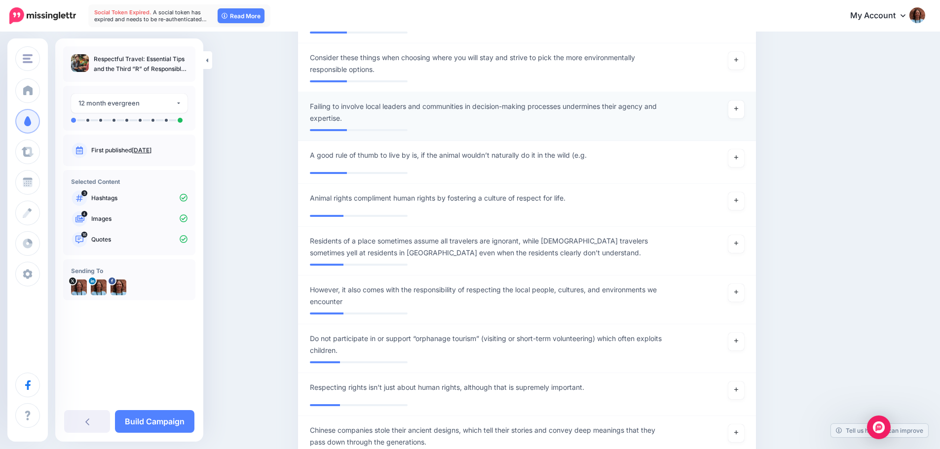
scroll to position [2445, 0]
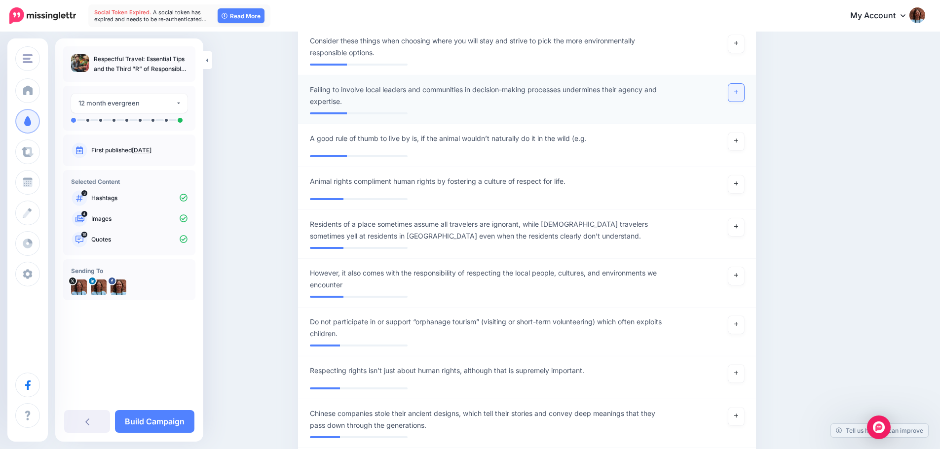
click at [736, 85] on link at bounding box center [736, 93] width 16 height 18
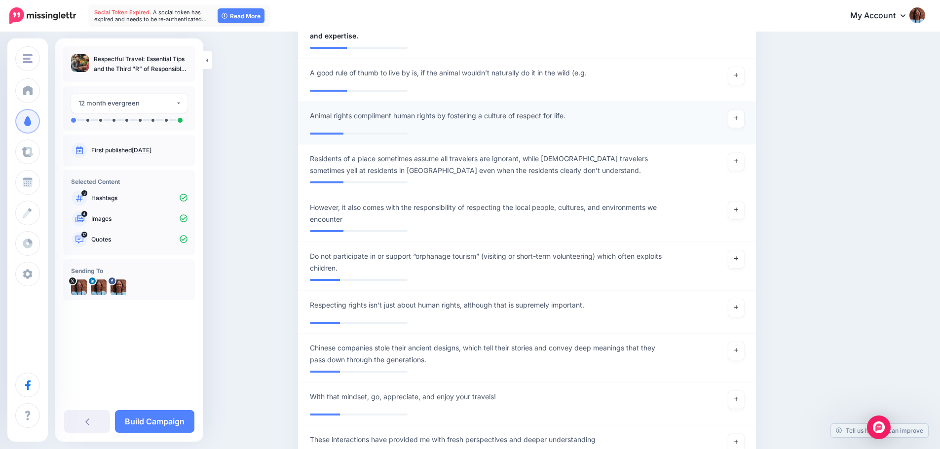
scroll to position [2494, 0]
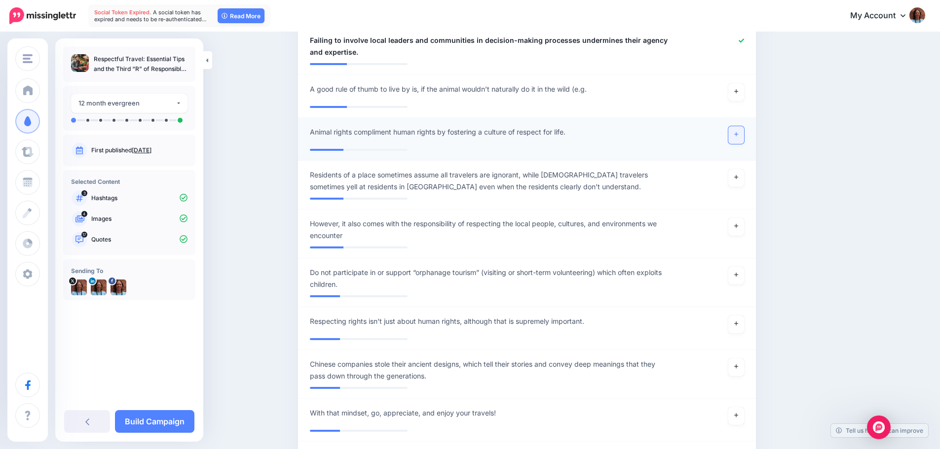
click at [735, 126] on link at bounding box center [736, 135] width 16 height 18
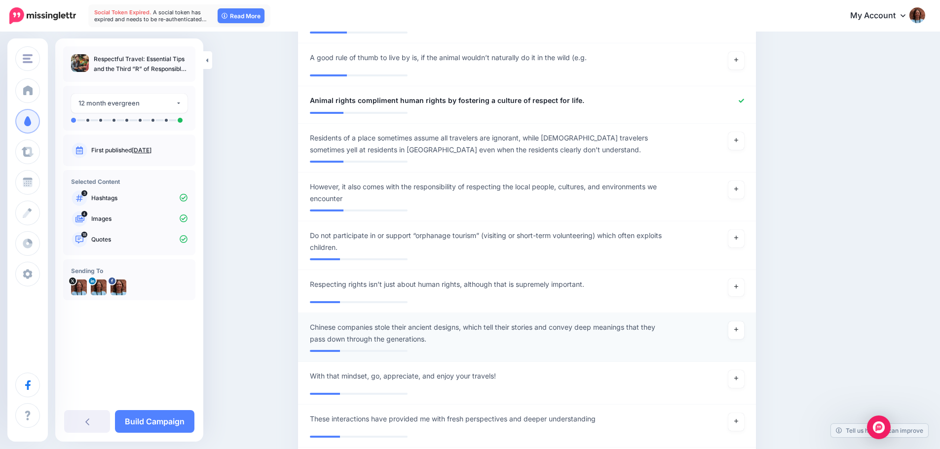
scroll to position [2543, 0]
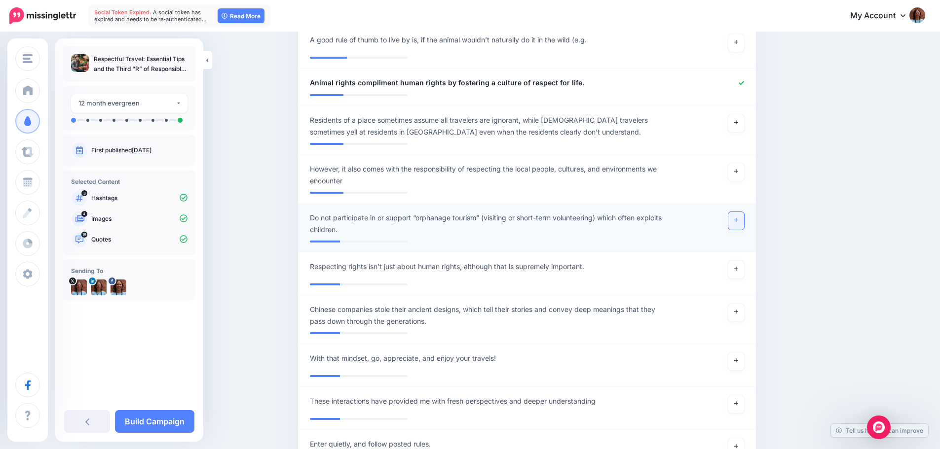
click at [734, 212] on link at bounding box center [736, 221] width 16 height 18
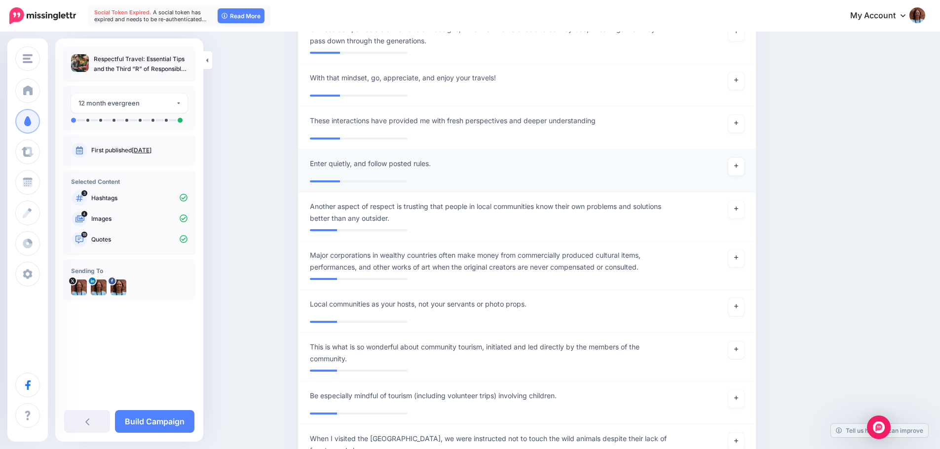
scroll to position [2839, 0]
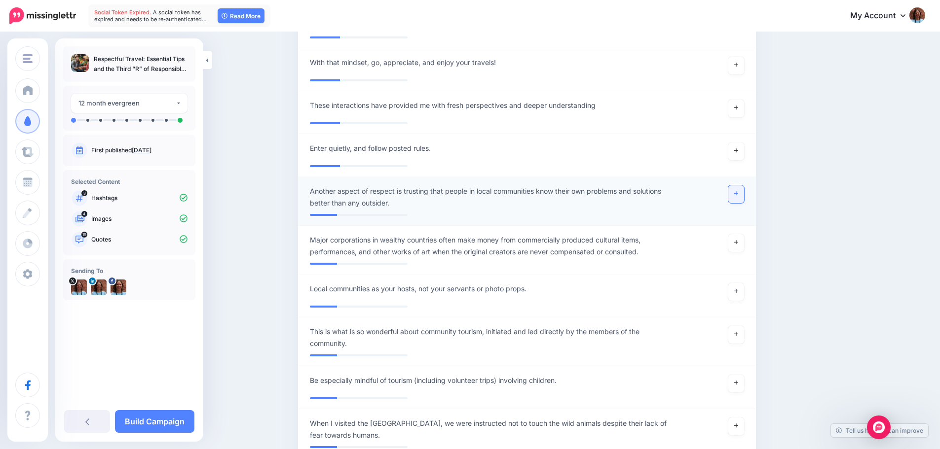
click at [734, 186] on link at bounding box center [736, 195] width 16 height 18
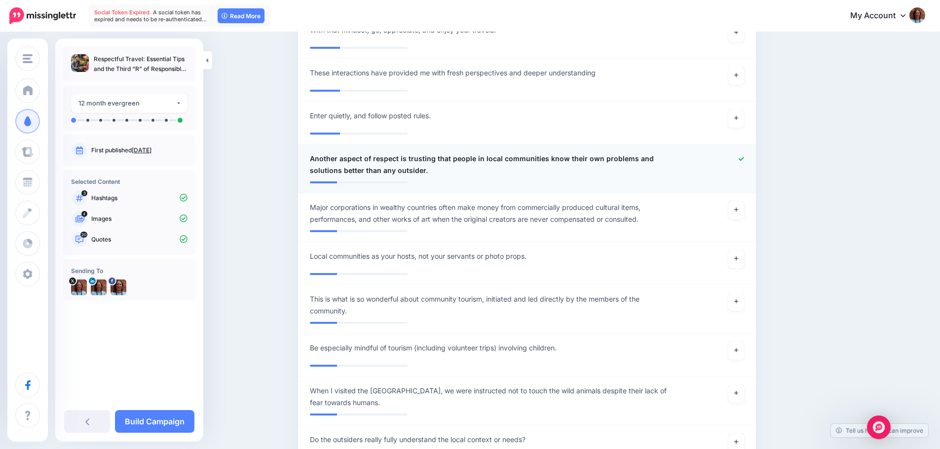
scroll to position [2889, 0]
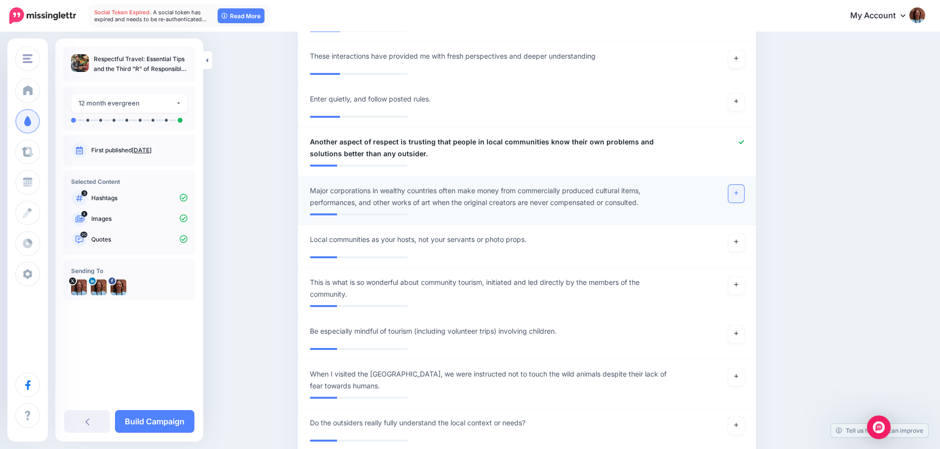
click at [738, 190] on icon at bounding box center [736, 192] width 4 height 5
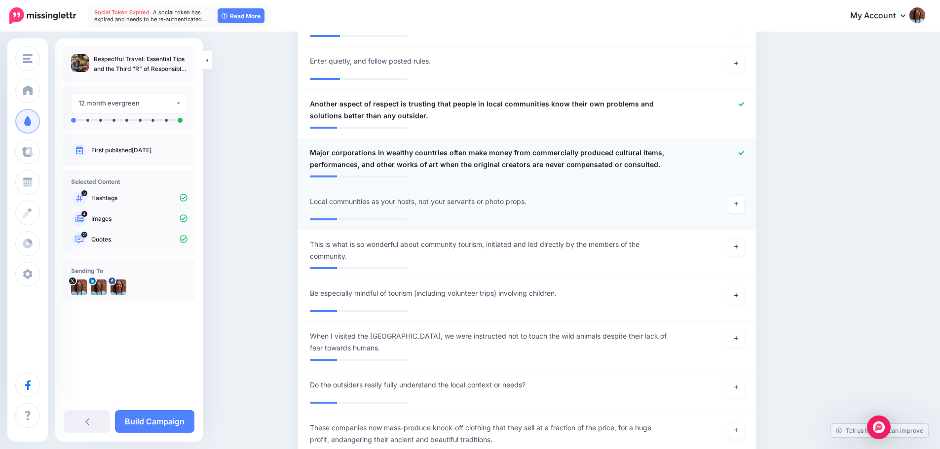
scroll to position [2938, 0]
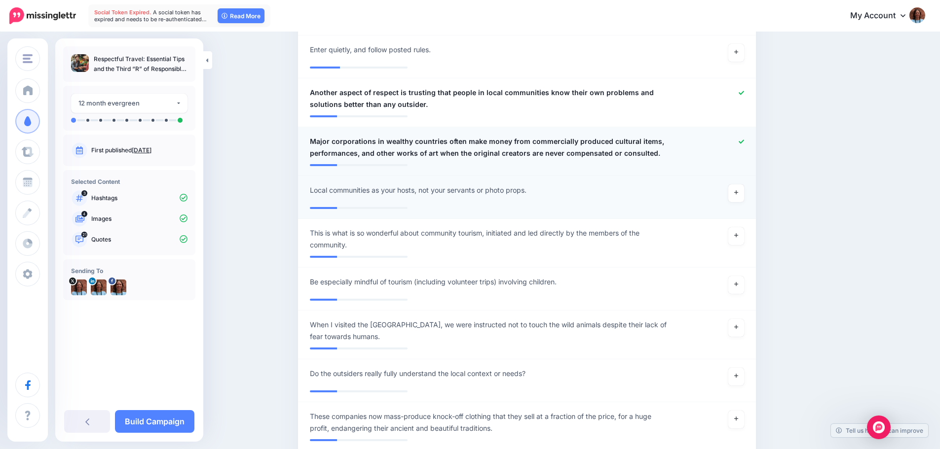
click at [316, 185] on span "Local communities as your hosts, not your servants or photo props." at bounding box center [418, 191] width 217 height 12
type textarea "**********"
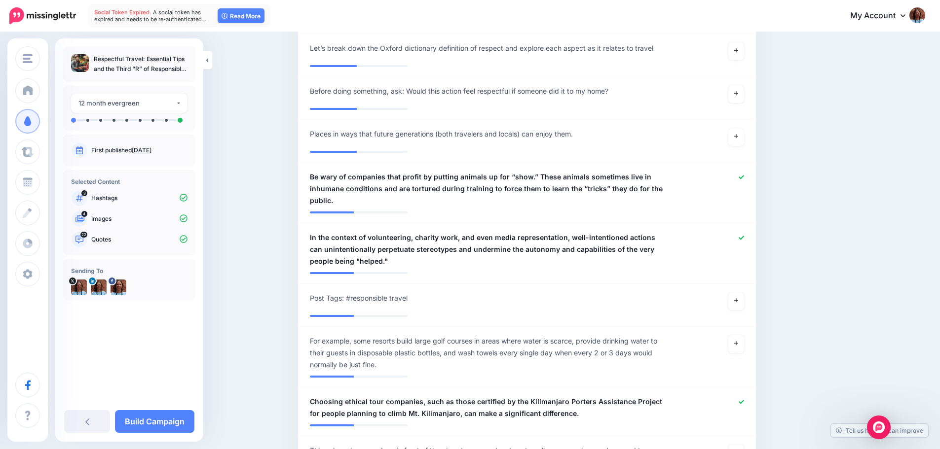
scroll to position [1507, 0]
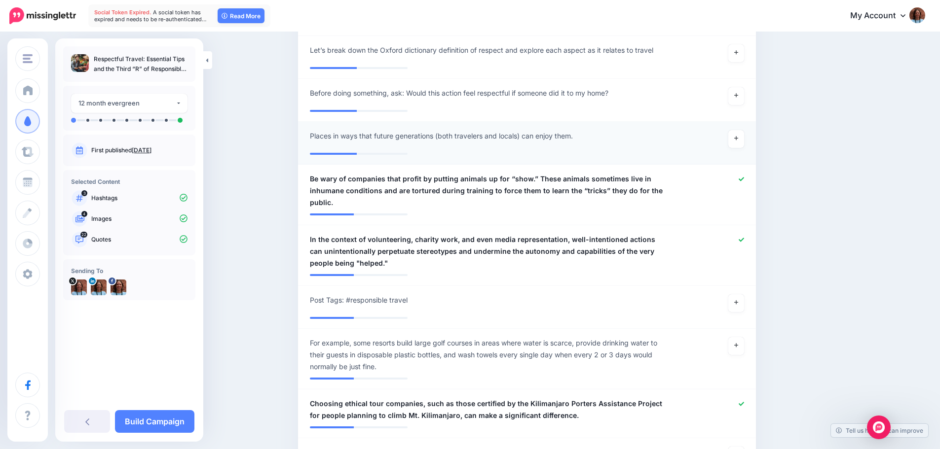
click at [311, 137] on div "**********" at bounding box center [489, 139] width 374 height 18
click at [315, 135] on span "Places in ways that future generations (both travelers and locals) can enjoy th…" at bounding box center [441, 136] width 263 height 12
type textarea "**********"
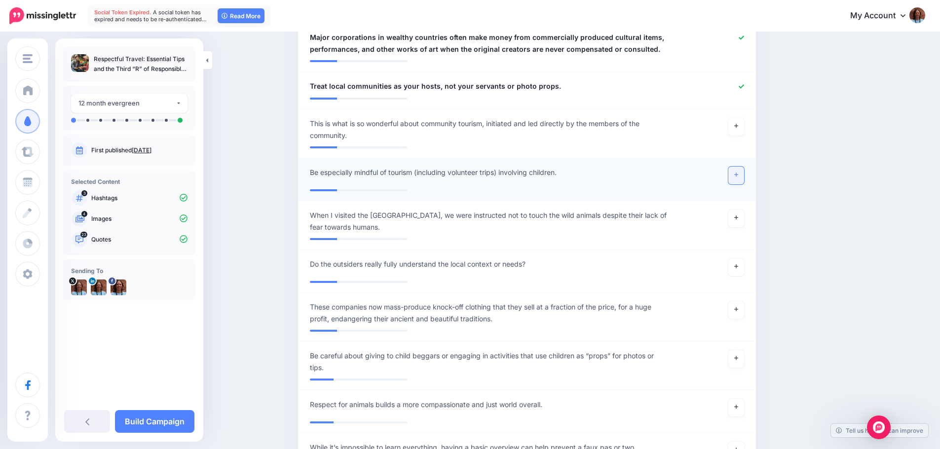
scroll to position [3030, 0]
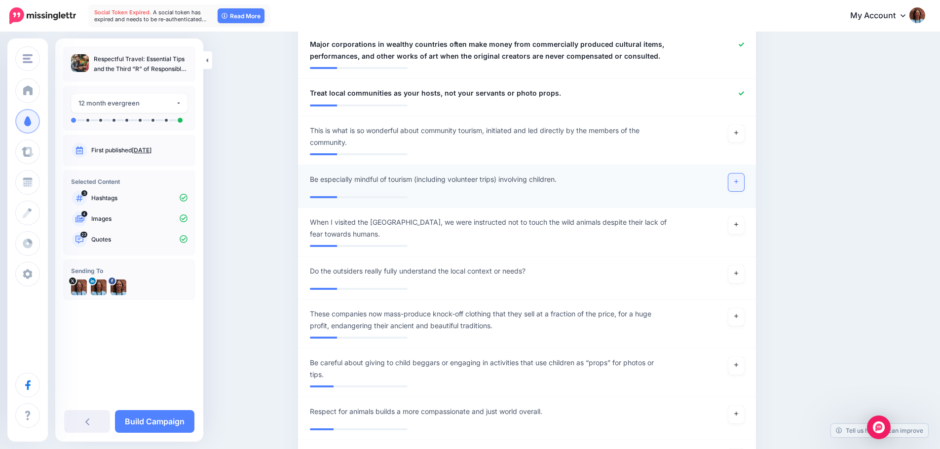
click at [738, 179] on icon at bounding box center [736, 181] width 4 height 5
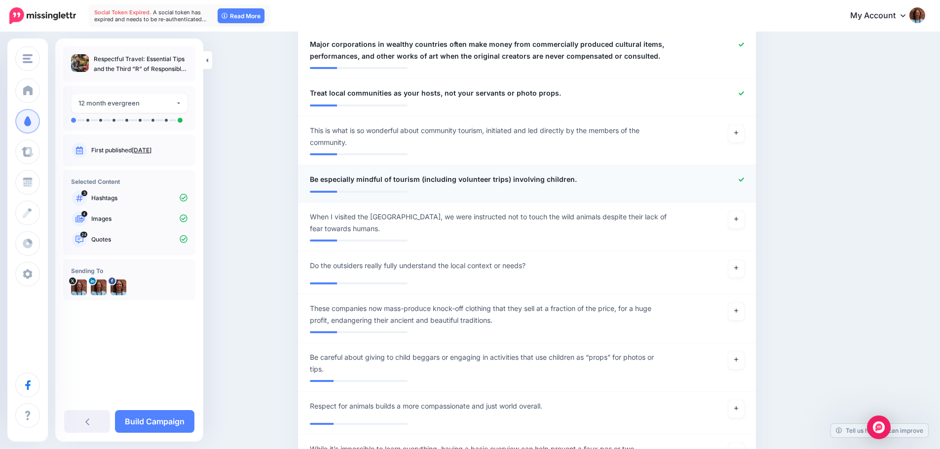
click at [742, 174] on div at bounding box center [714, 180] width 75 height 12
click at [744, 177] on icon at bounding box center [741, 179] width 5 height 5
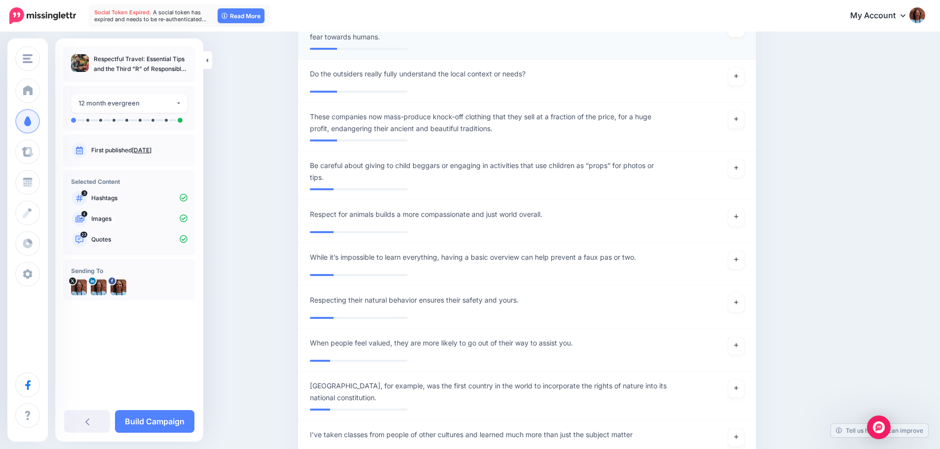
scroll to position [3277, 0]
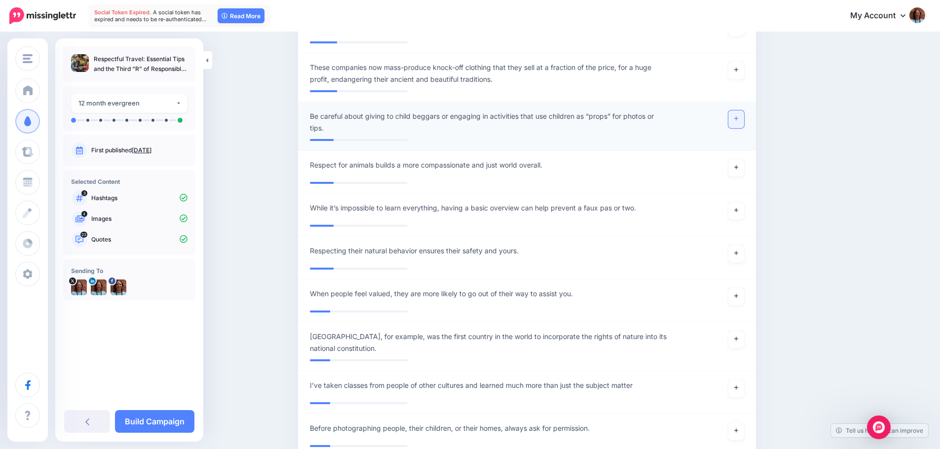
click at [740, 112] on link at bounding box center [736, 120] width 16 height 18
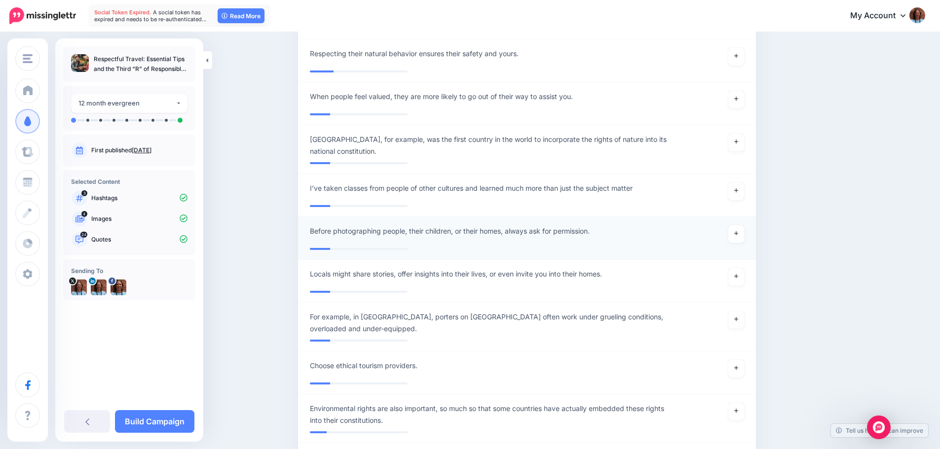
scroll to position [3523, 0]
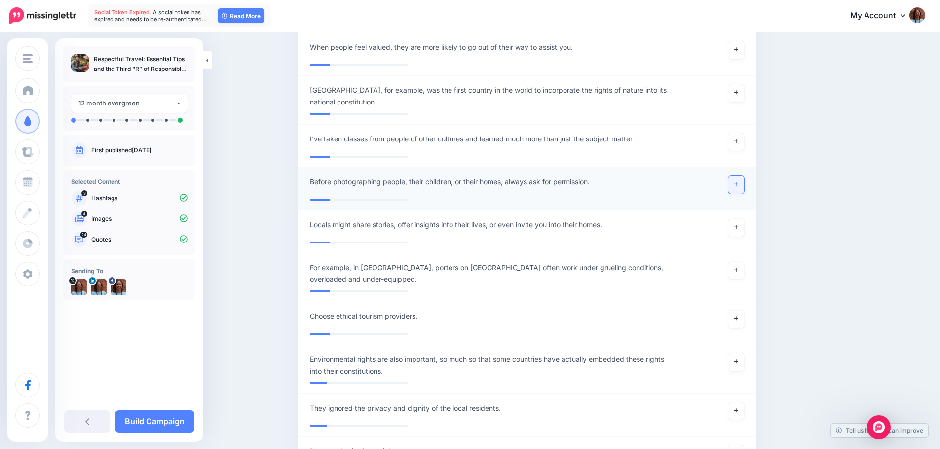
click at [737, 176] on link at bounding box center [736, 185] width 16 height 18
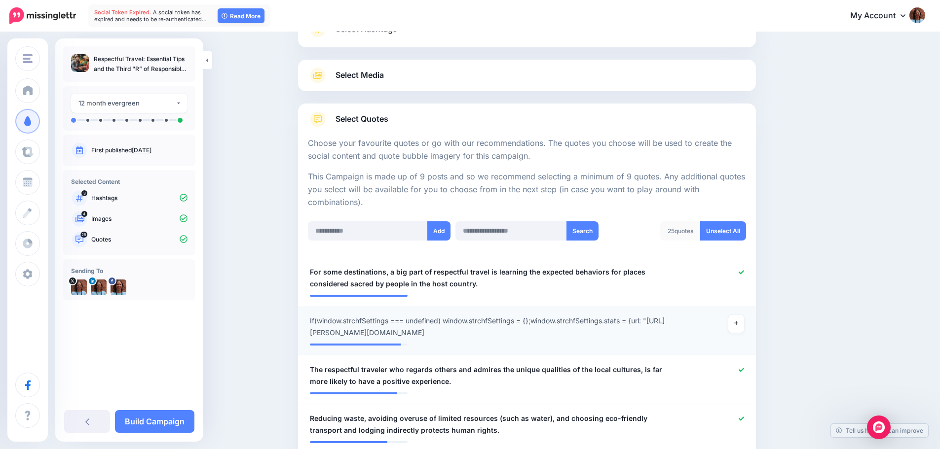
scroll to position [99, 0]
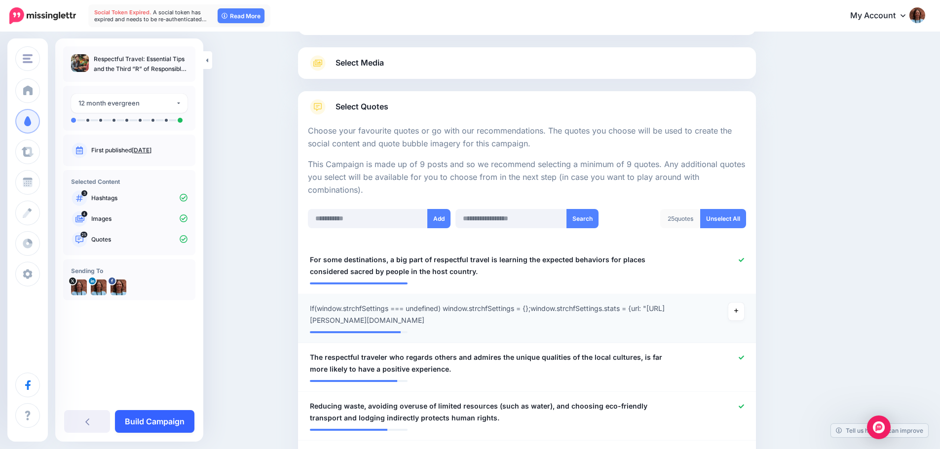
click at [161, 417] on link "Build Campaign" at bounding box center [154, 421] width 79 height 23
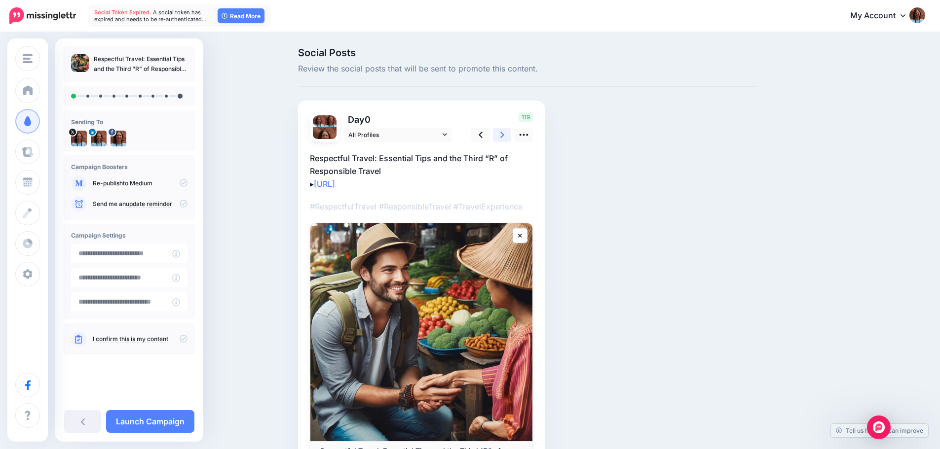
click at [504, 131] on icon at bounding box center [502, 135] width 4 height 10
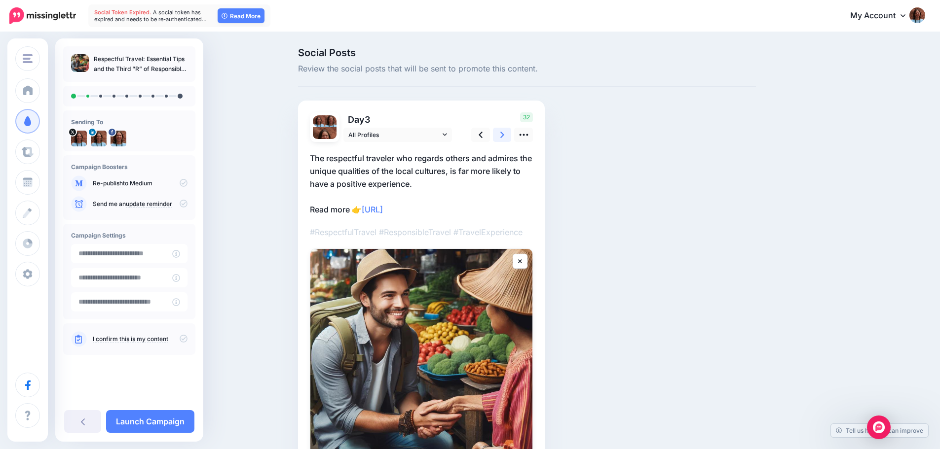
click at [504, 131] on icon at bounding box center [502, 135] width 4 height 10
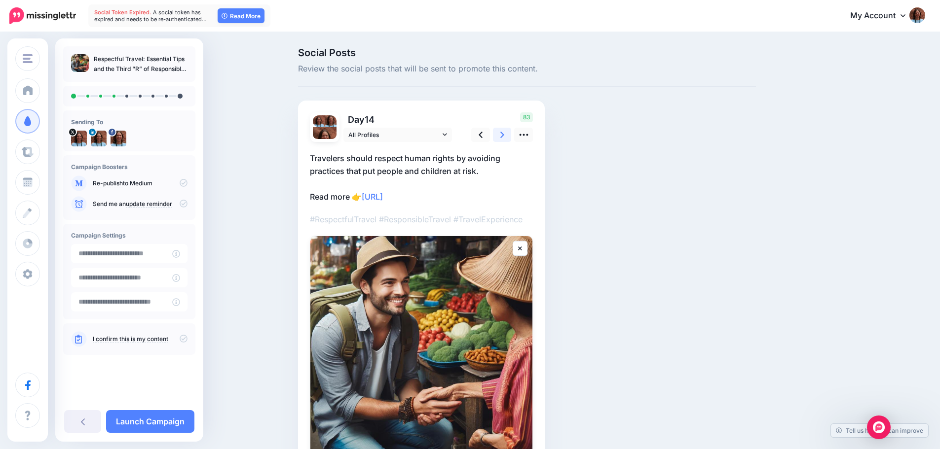
click at [504, 131] on icon at bounding box center [502, 135] width 4 height 10
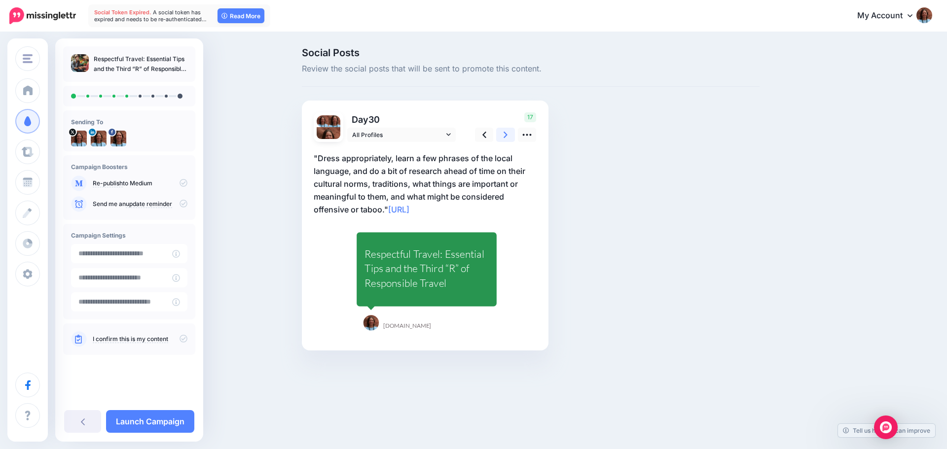
click at [507, 131] on icon at bounding box center [506, 135] width 4 height 10
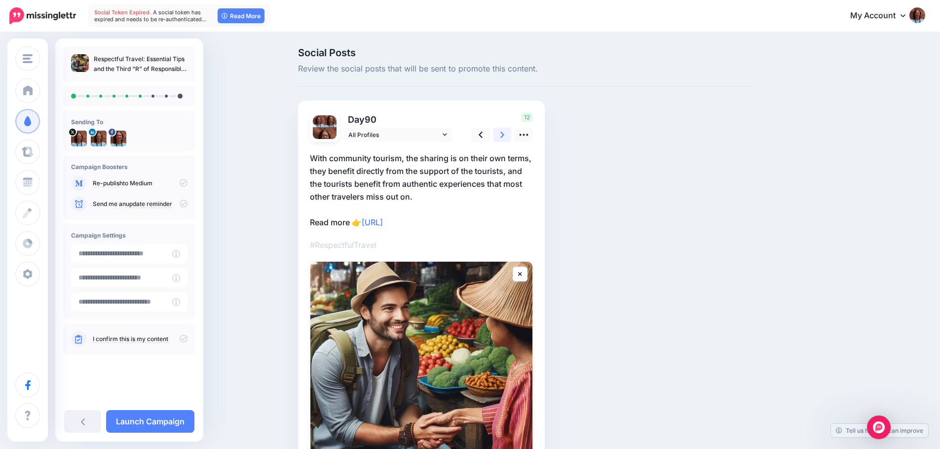
click at [504, 131] on icon at bounding box center [502, 135] width 4 height 10
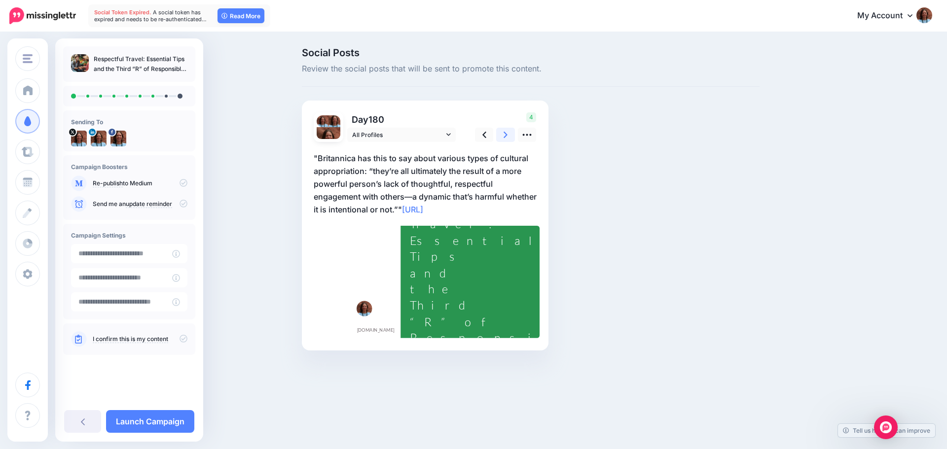
click at [507, 131] on icon at bounding box center [506, 135] width 4 height 10
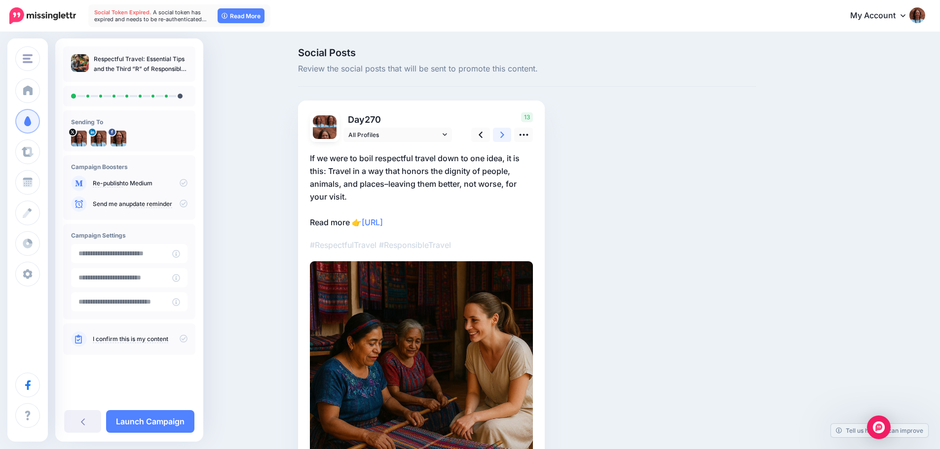
click at [508, 134] on link at bounding box center [502, 135] width 19 height 14
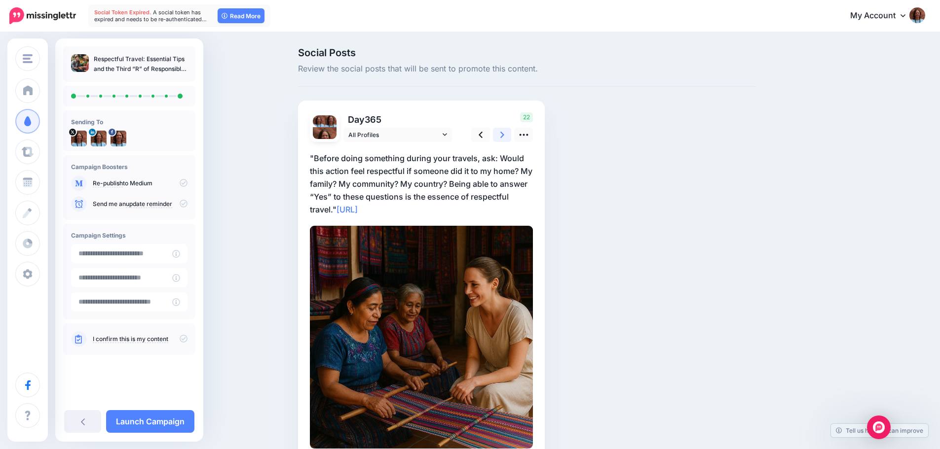
click at [508, 134] on link at bounding box center [502, 135] width 19 height 14
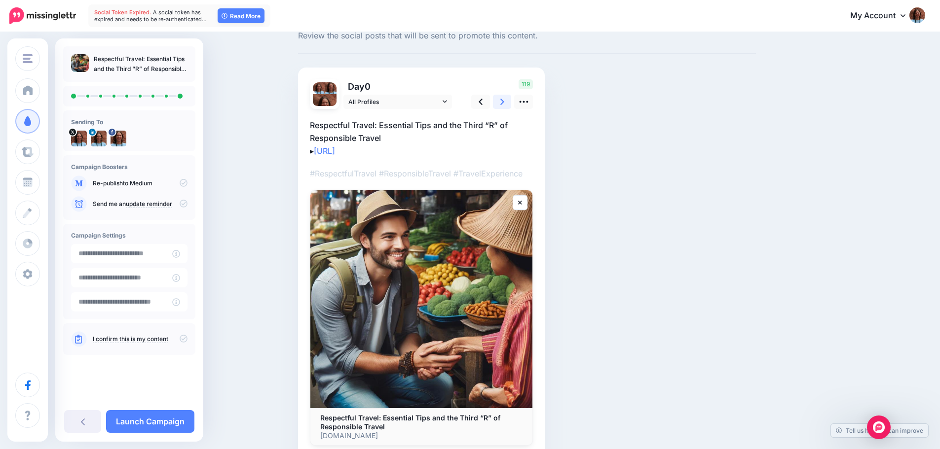
scroll to position [86, 0]
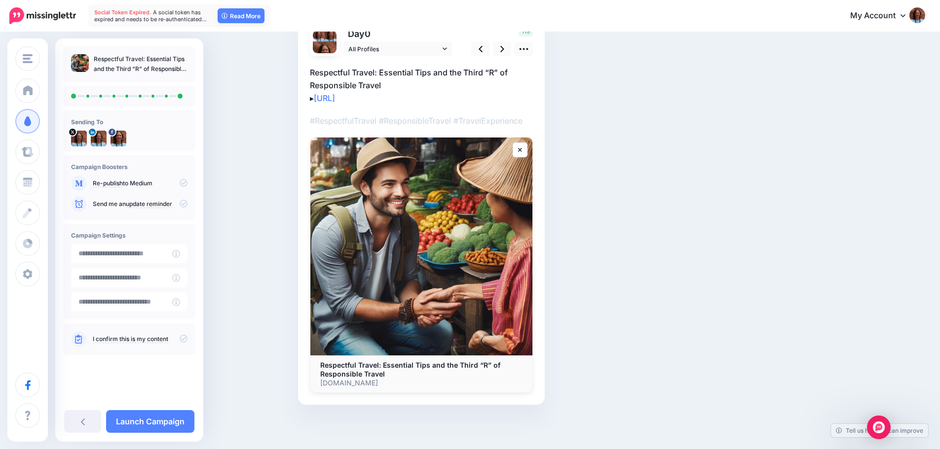
click at [439, 256] on img at bounding box center [421, 247] width 222 height 218
drag, startPoint x: 481, startPoint y: 272, endPoint x: 409, endPoint y: 243, distance: 77.9
click at [409, 243] on img at bounding box center [421, 247] width 222 height 218
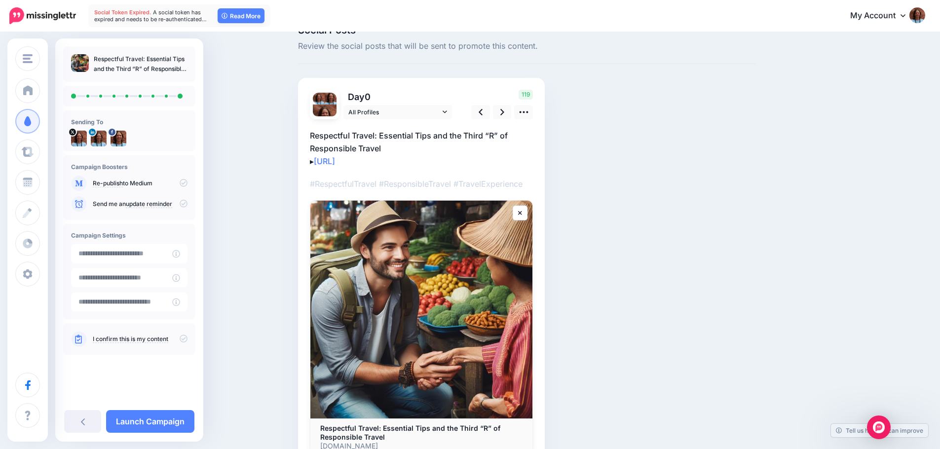
scroll to position [0, 0]
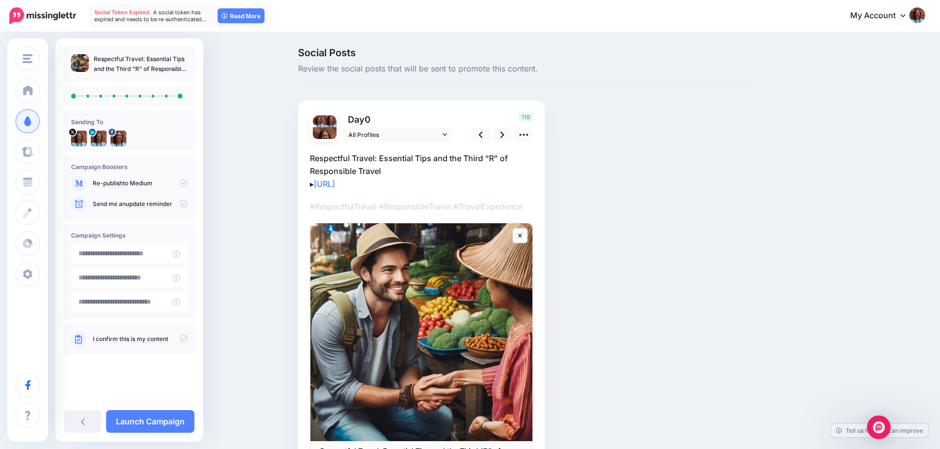
click at [679, 415] on div "Social Posts Review the social posts that will be sent to promote this content.…" at bounding box center [527, 284] width 473 height 473
click at [503, 139] on link at bounding box center [502, 135] width 19 height 14
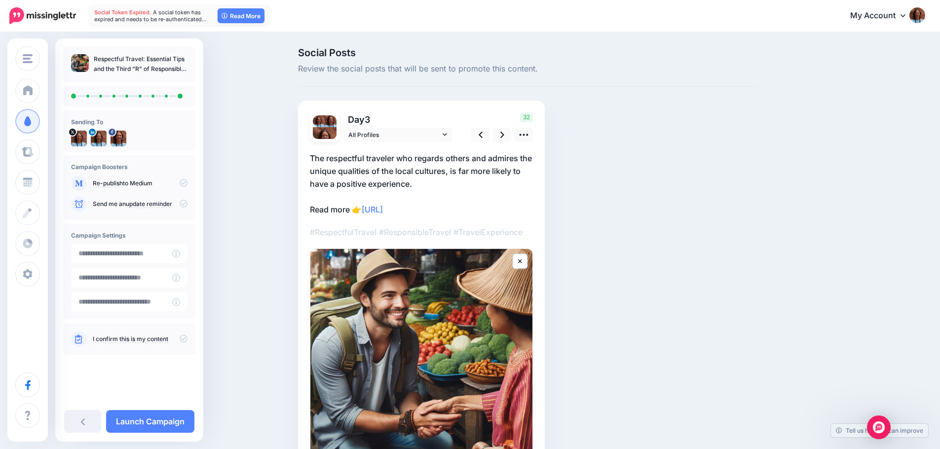
click at [477, 345] on img at bounding box center [421, 358] width 222 height 218
click at [504, 135] on icon at bounding box center [502, 135] width 4 height 6
click at [483, 137] on icon at bounding box center [481, 135] width 4 height 6
click at [494, 133] on div "32" at bounding box center [500, 127] width 79 height 30
click at [504, 134] on icon at bounding box center [502, 135] width 4 height 6
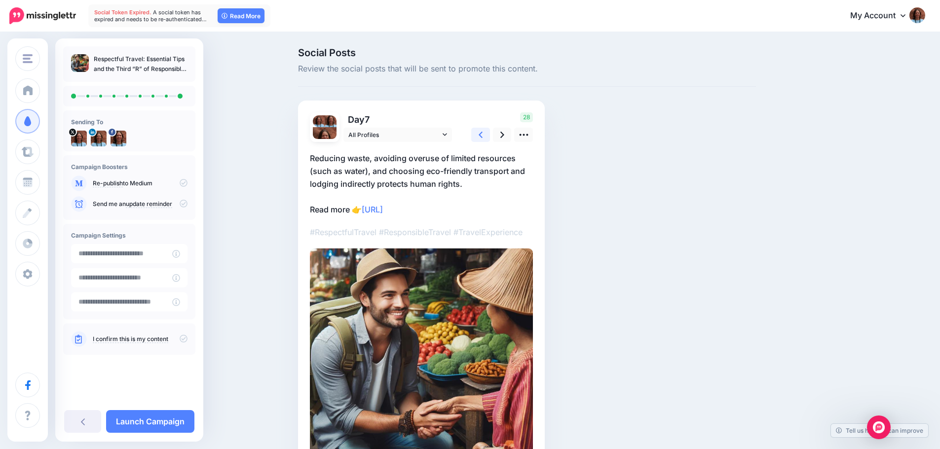
click at [482, 134] on link at bounding box center [480, 135] width 19 height 14
click at [524, 135] on icon at bounding box center [523, 135] width 9 height 2
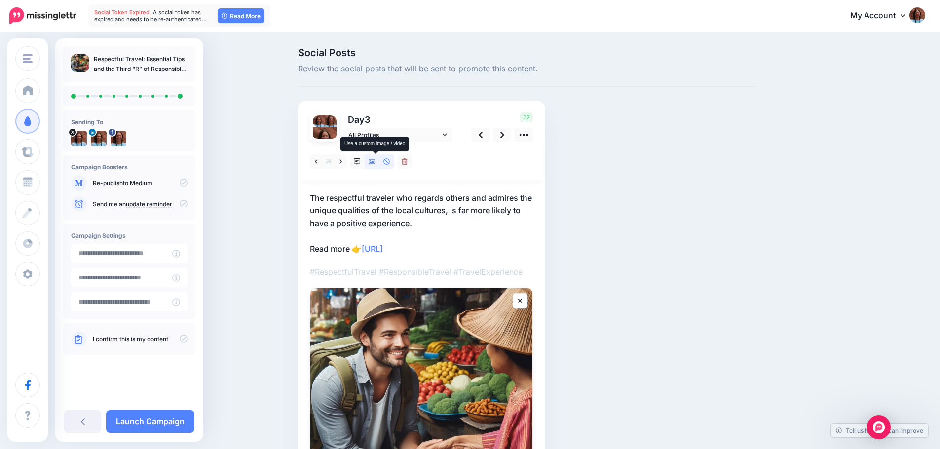
click at [374, 161] on icon at bounding box center [372, 161] width 7 height 5
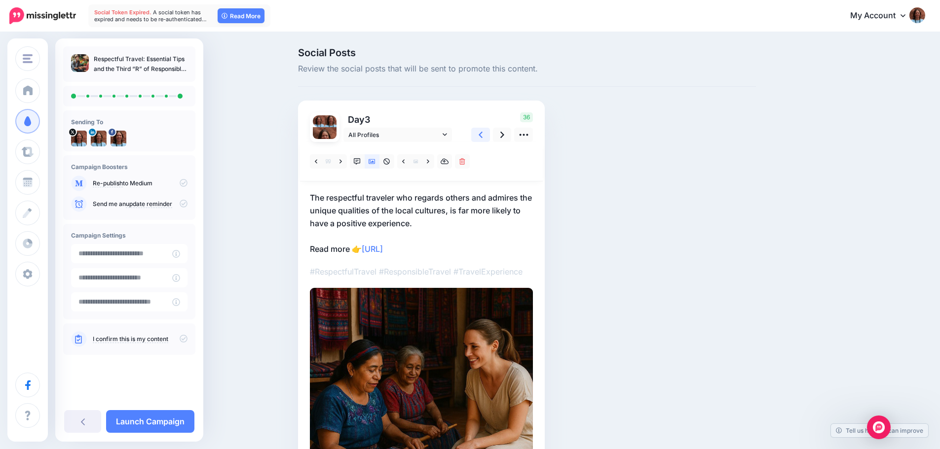
click at [481, 136] on link at bounding box center [480, 135] width 19 height 14
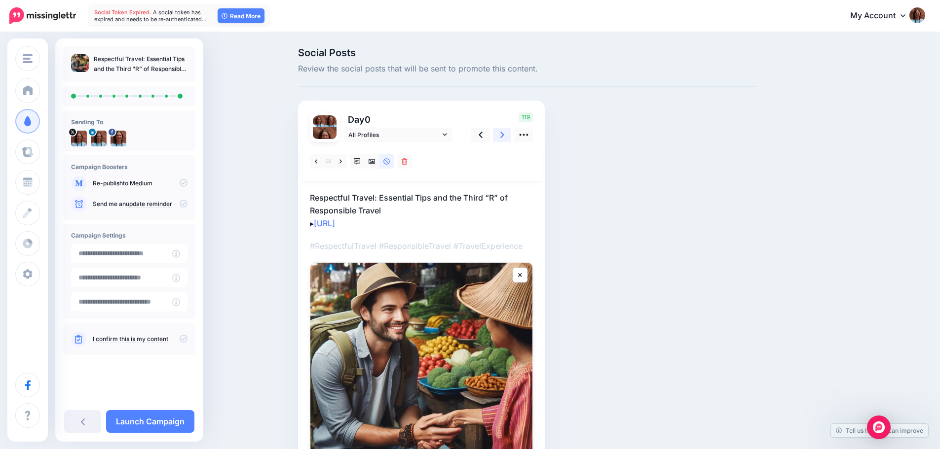
click at [502, 135] on link at bounding box center [502, 135] width 19 height 14
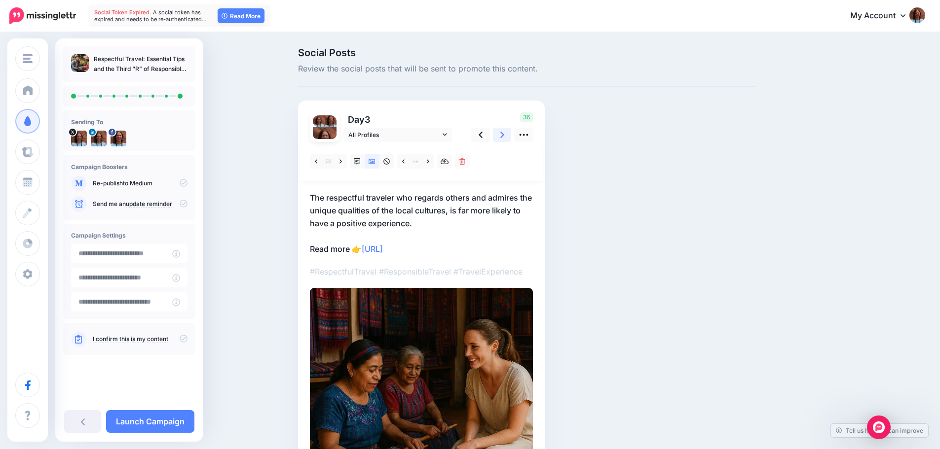
click at [502, 135] on link at bounding box center [502, 135] width 19 height 14
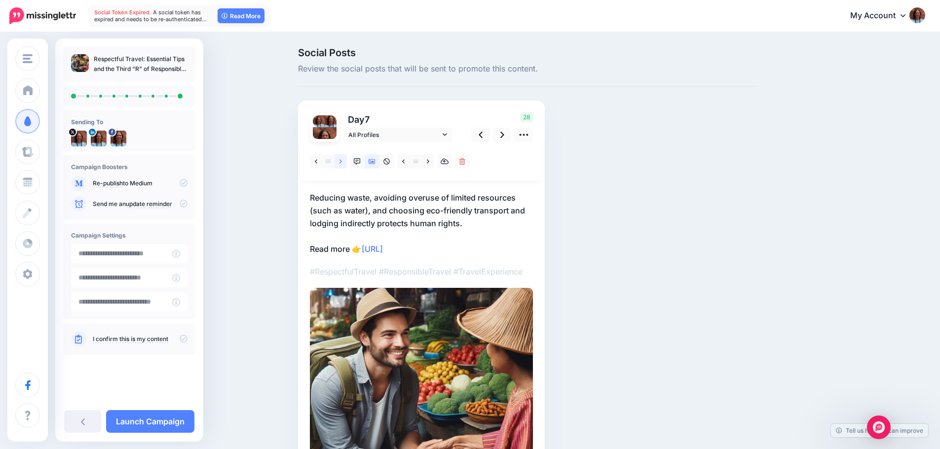
click at [342, 161] on icon at bounding box center [340, 161] width 2 height 7
click at [342, 164] on icon at bounding box center [340, 161] width 2 height 7
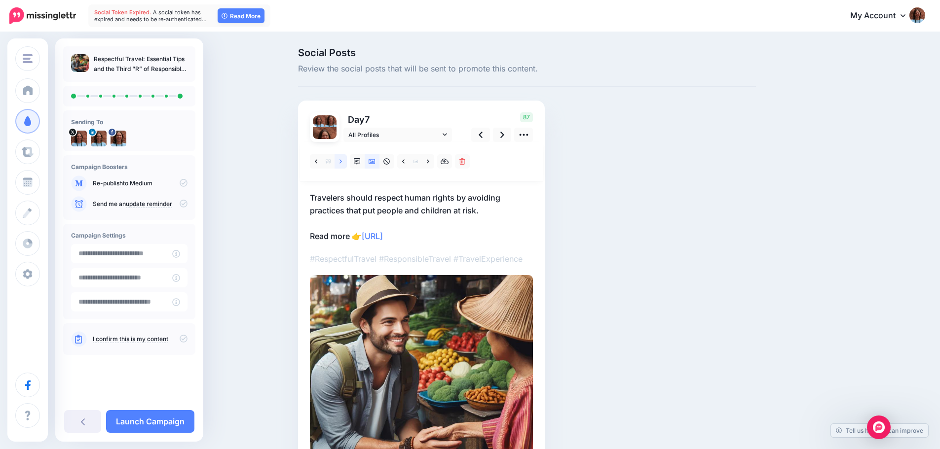
click at [342, 164] on icon at bounding box center [340, 161] width 2 height 7
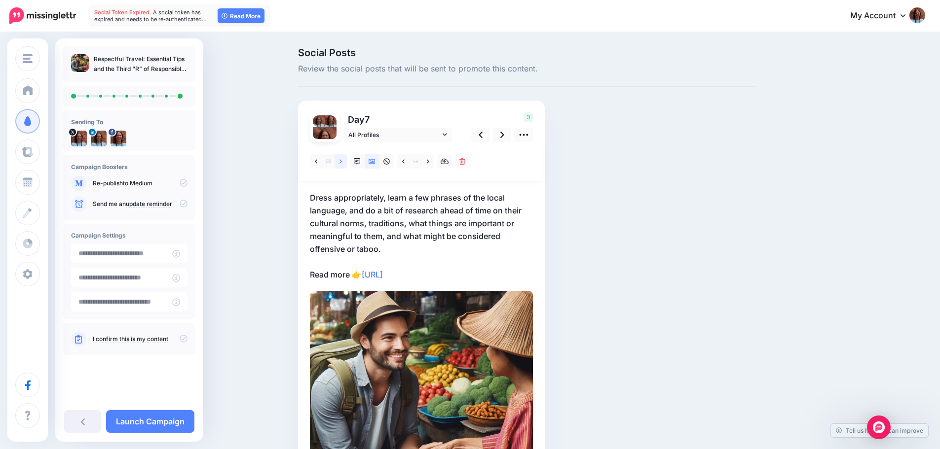
click at [342, 164] on icon at bounding box center [340, 161] width 2 height 7
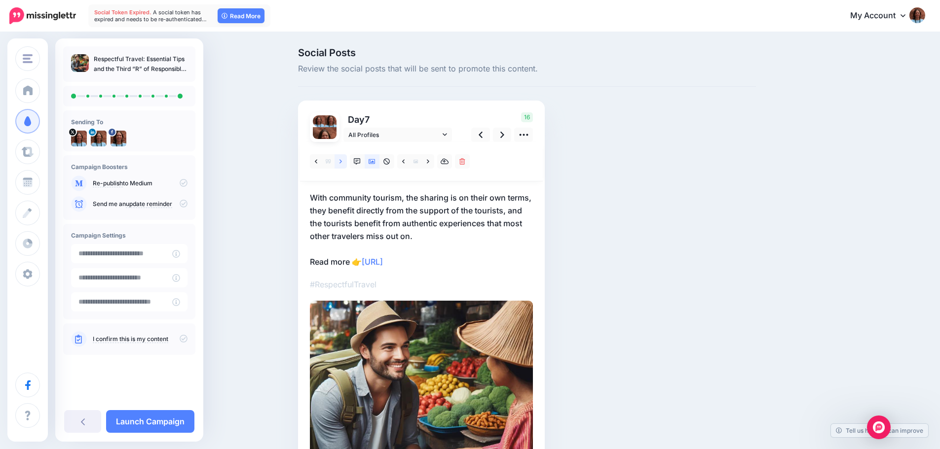
click at [342, 164] on icon at bounding box center [340, 161] width 2 height 7
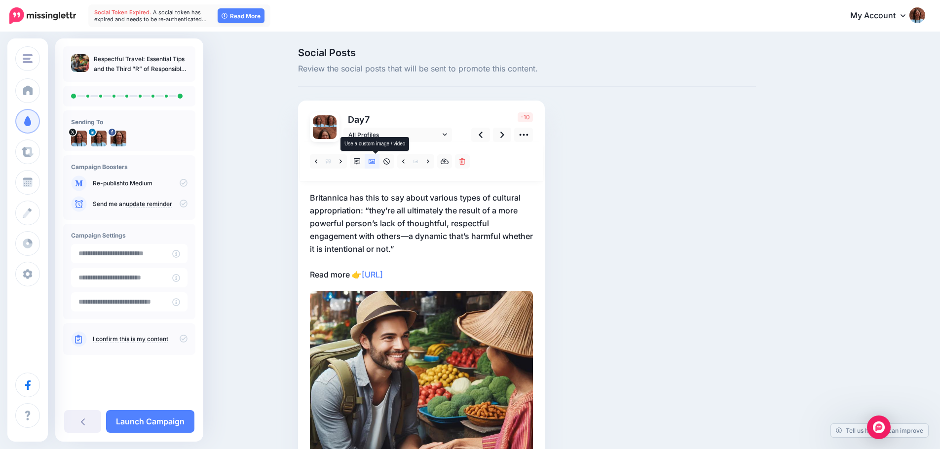
click at [373, 163] on icon at bounding box center [372, 161] width 7 height 7
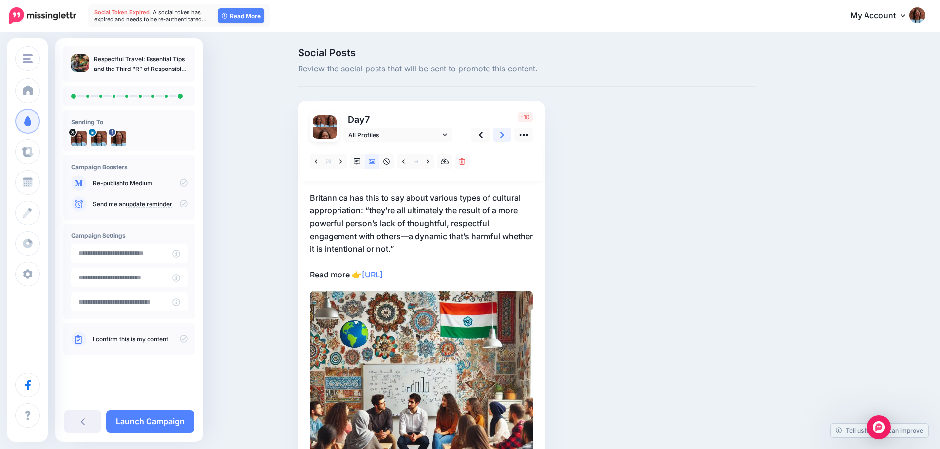
click at [504, 137] on icon at bounding box center [502, 135] width 4 height 6
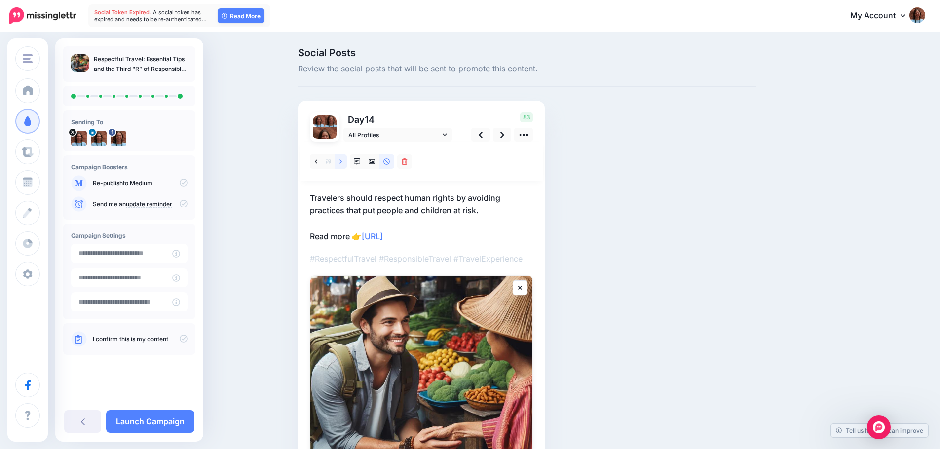
click at [340, 162] on link at bounding box center [341, 161] width 12 height 14
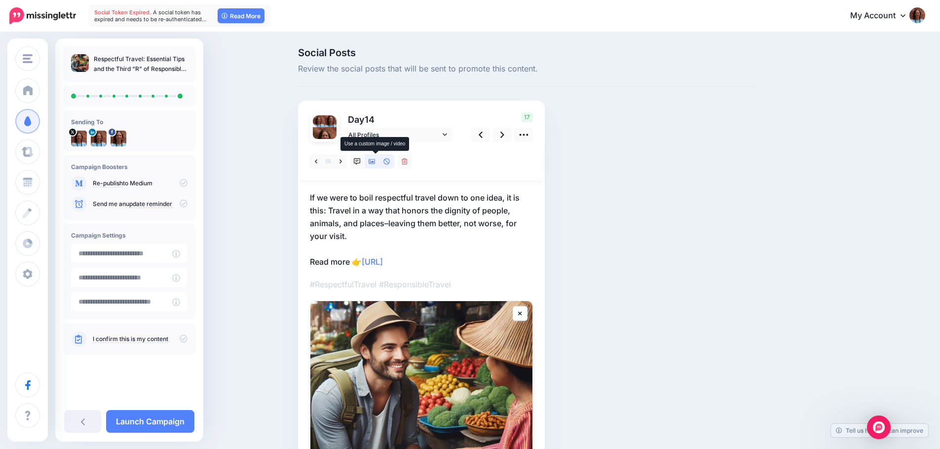
click at [374, 161] on icon at bounding box center [372, 161] width 7 height 7
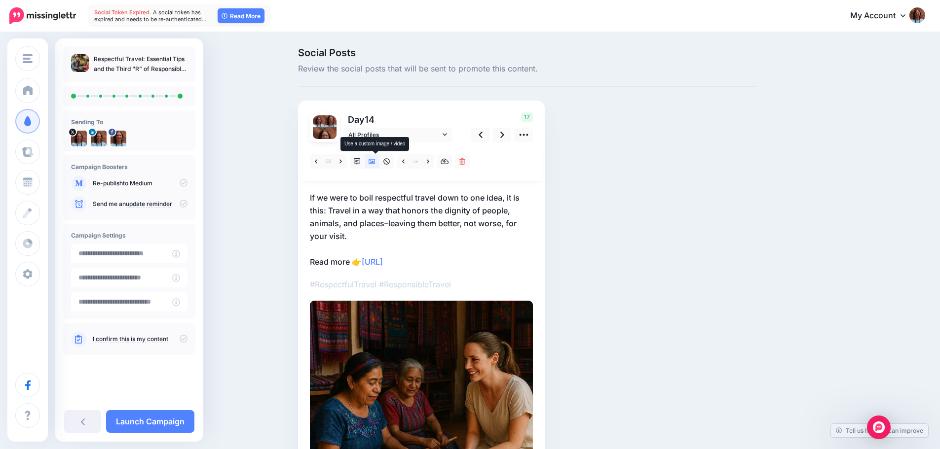
click at [374, 161] on icon at bounding box center [372, 161] width 7 height 7
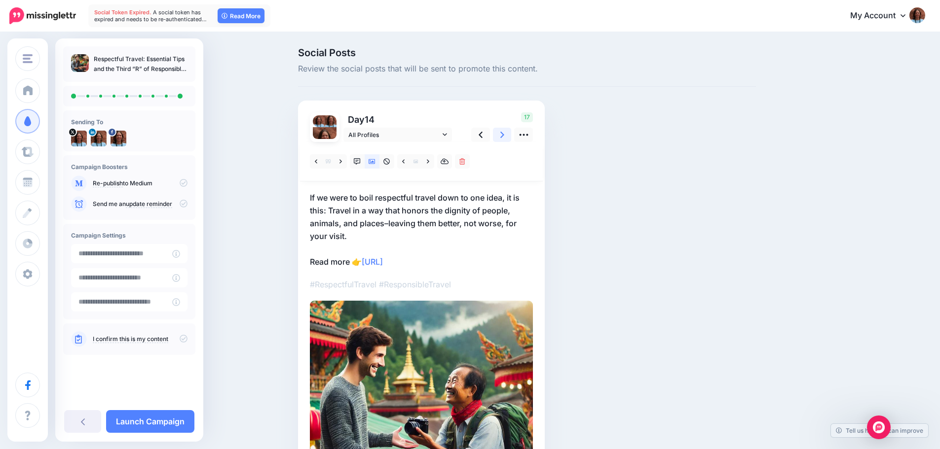
click at [504, 139] on icon at bounding box center [502, 135] width 4 height 10
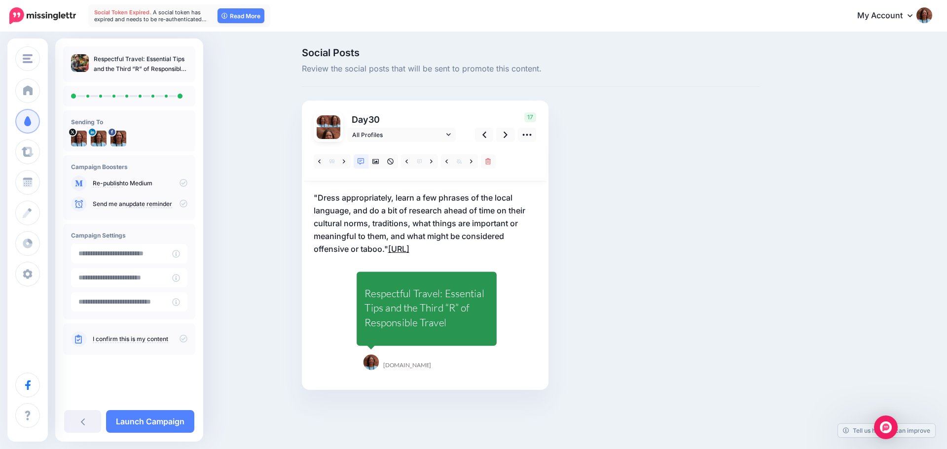
click at [410, 246] on link "https://lttr.ai/AjZPq" at bounding box center [398, 249] width 21 height 10
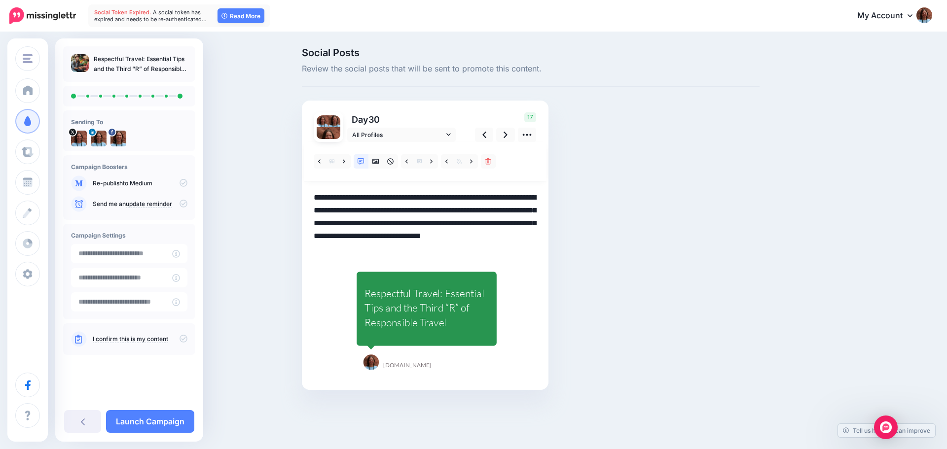
drag, startPoint x: 391, startPoint y: 249, endPoint x: 482, endPoint y: 246, distance: 90.8
click at [482, 246] on textarea "**********" at bounding box center [425, 223] width 223 height 64
click at [500, 133] on link at bounding box center [505, 135] width 19 height 14
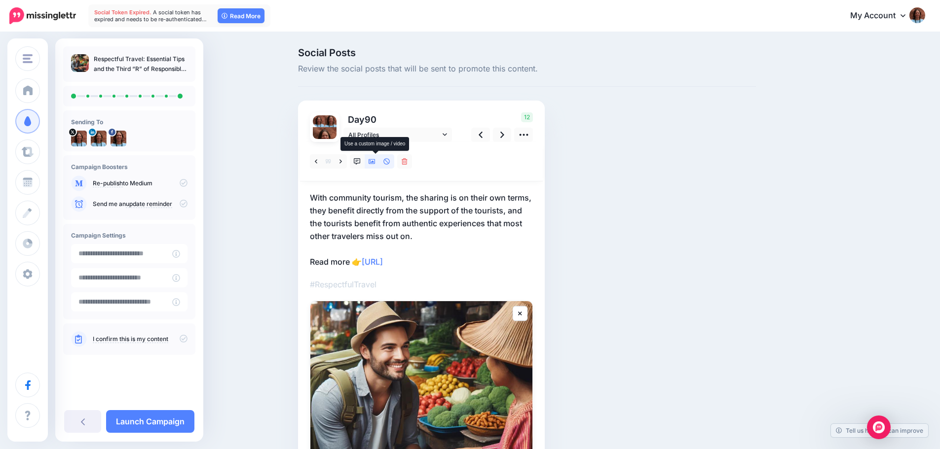
click at [375, 161] on icon at bounding box center [372, 161] width 7 height 5
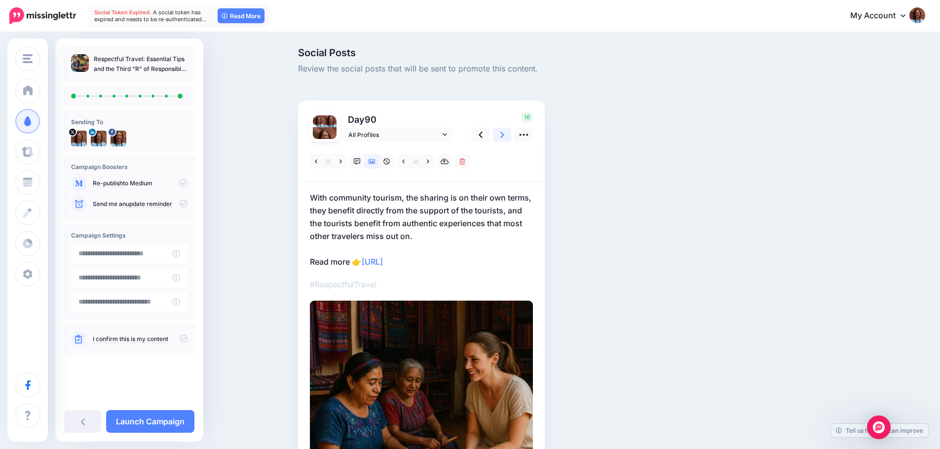
click at [504, 137] on icon at bounding box center [502, 135] width 4 height 10
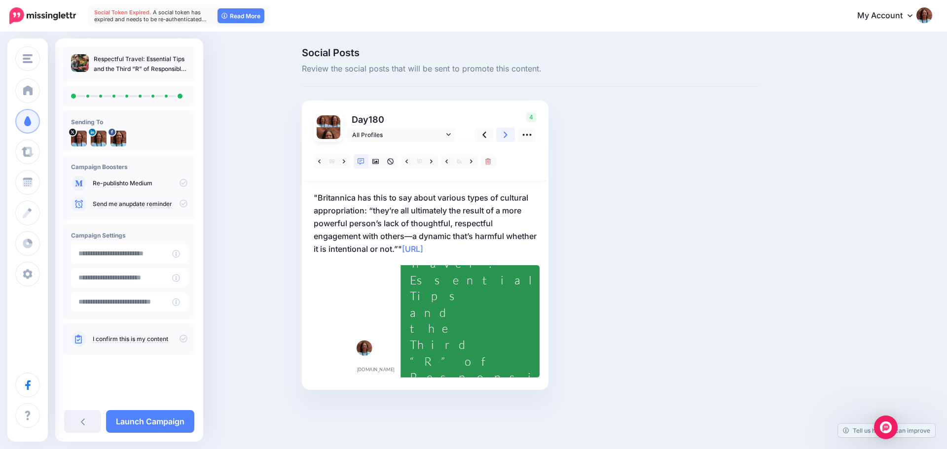
click at [507, 137] on icon at bounding box center [506, 135] width 4 height 10
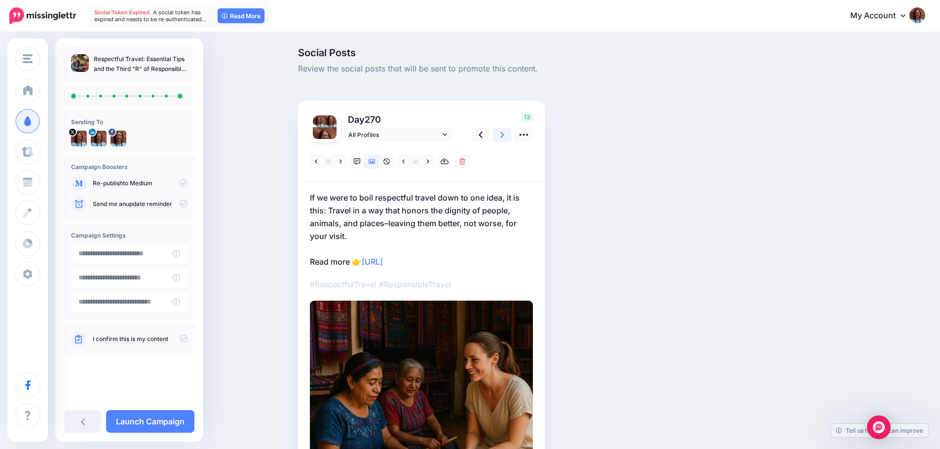
click at [504, 137] on icon at bounding box center [502, 135] width 4 height 10
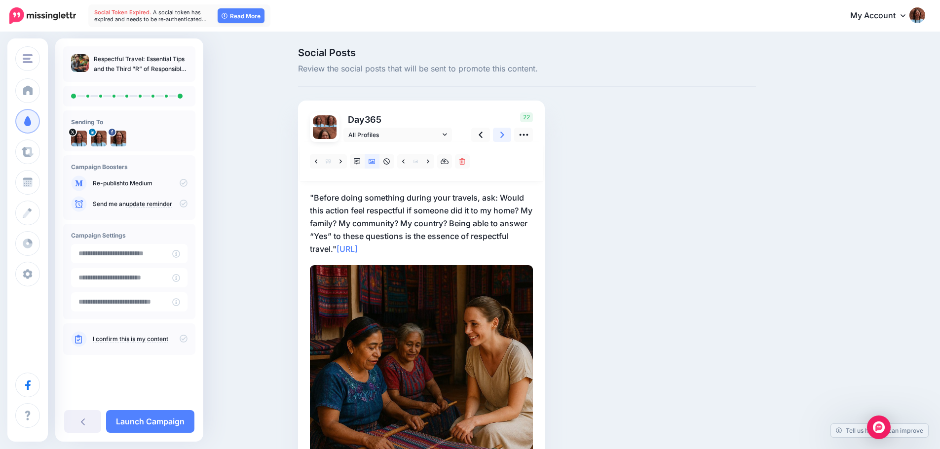
click at [504, 137] on icon at bounding box center [502, 135] width 4 height 10
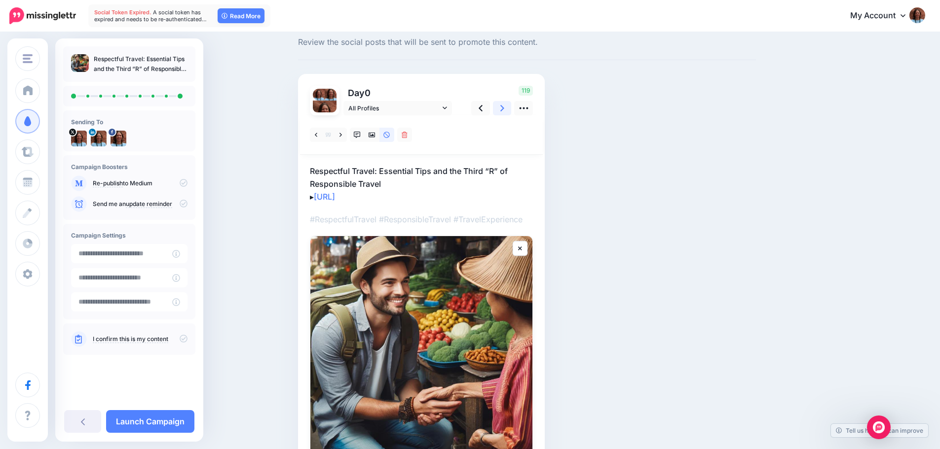
scroll to position [125, 0]
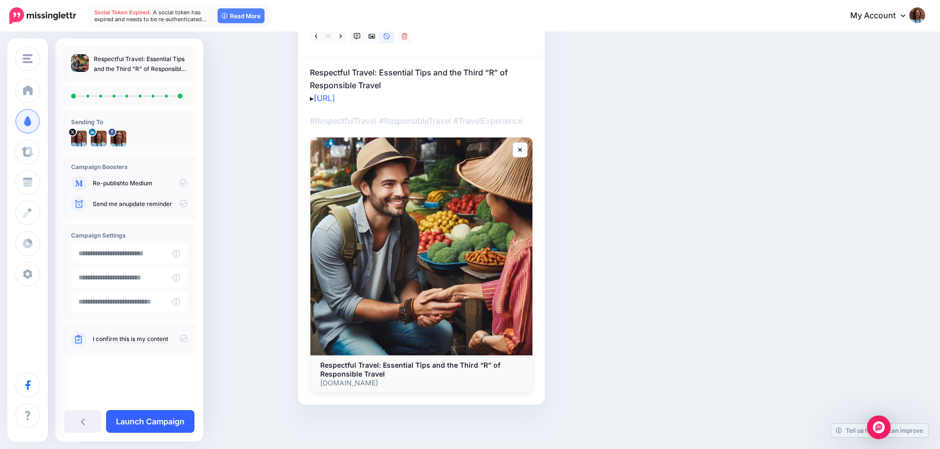
click at [138, 414] on link "Launch Campaign" at bounding box center [150, 421] width 88 height 23
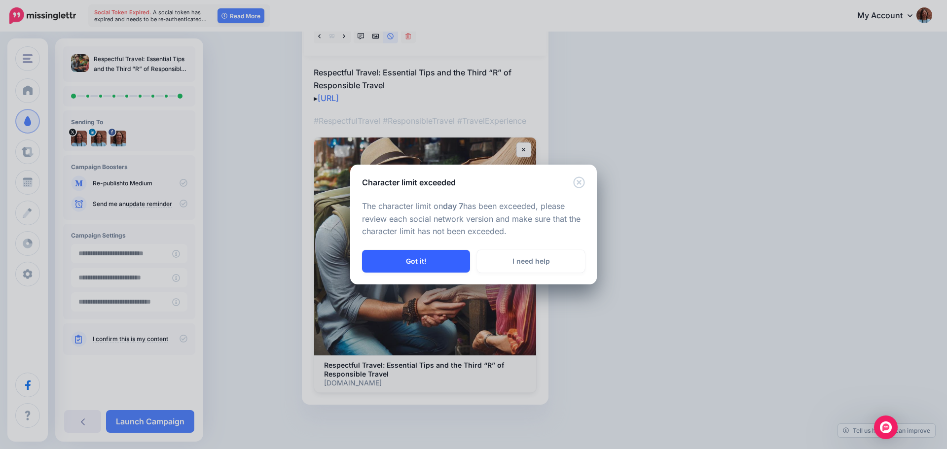
click at [438, 264] on button "Got it!" at bounding box center [416, 261] width 108 height 23
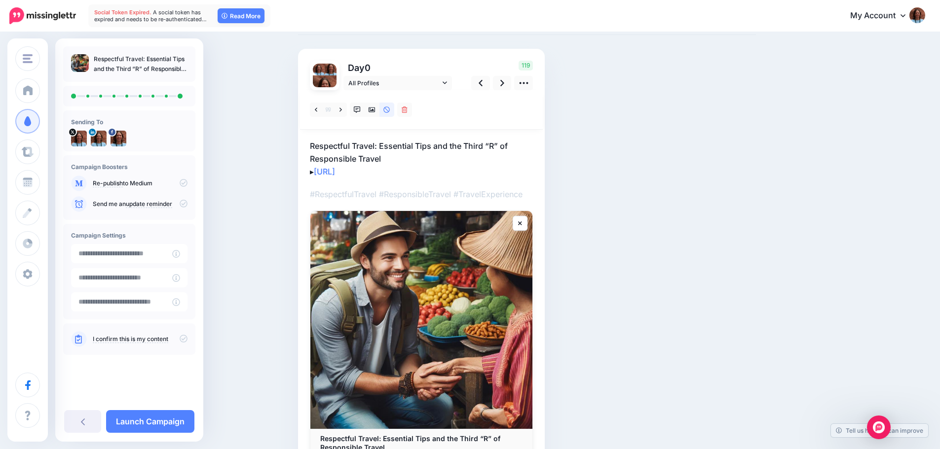
scroll to position [0, 0]
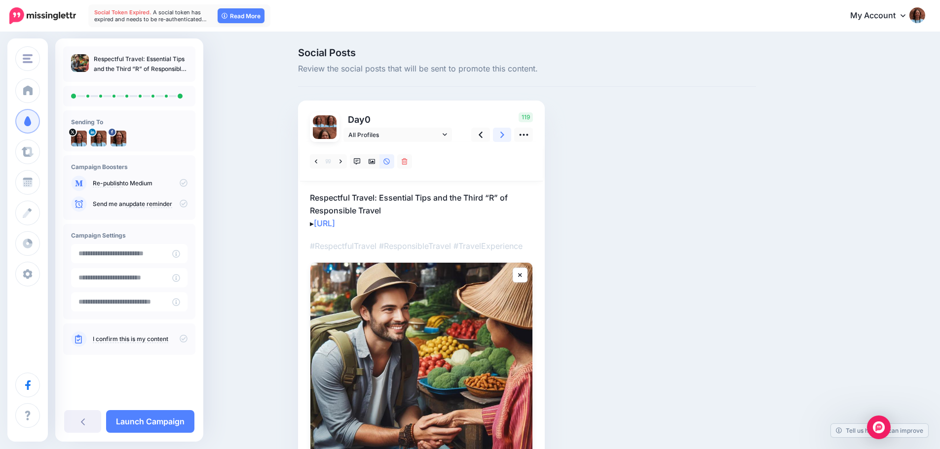
click at [511, 140] on link at bounding box center [502, 135] width 19 height 14
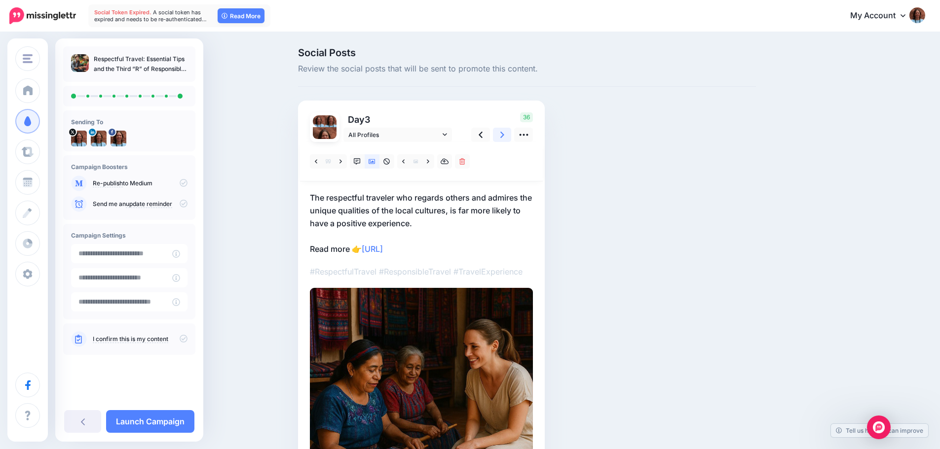
click at [511, 140] on link at bounding box center [502, 135] width 19 height 14
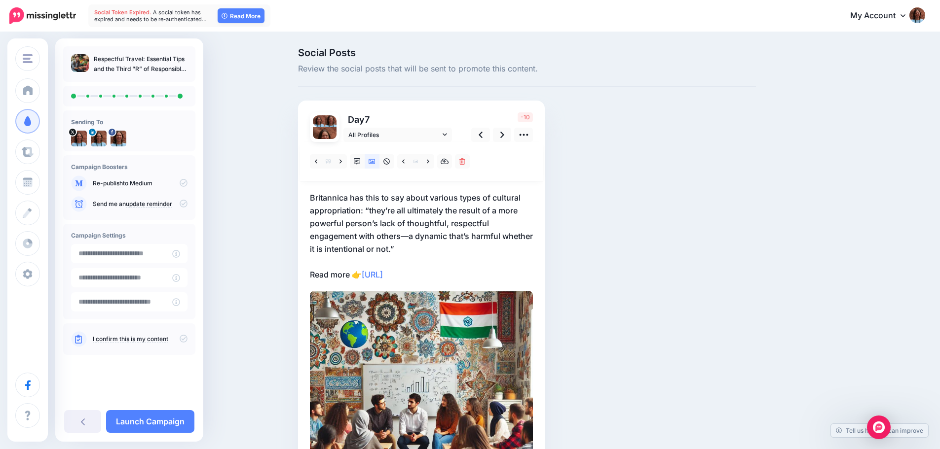
click at [426, 199] on p "Britannica has this to say about various types of cultural appropriation: “they…" at bounding box center [421, 236] width 223 height 90
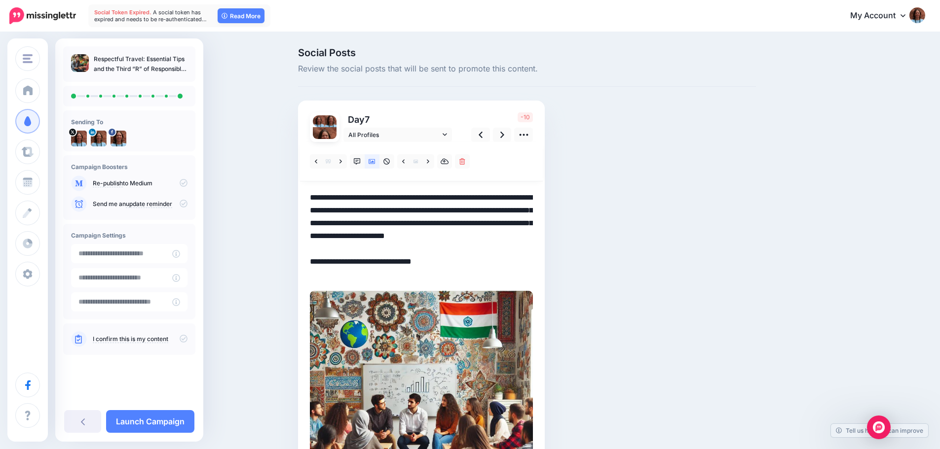
click at [433, 195] on textarea "**********" at bounding box center [421, 236] width 223 height 90
drag, startPoint x: 433, startPoint y: 195, endPoint x: 498, endPoint y: 202, distance: 66.0
click at [498, 202] on textarea "**********" at bounding box center [421, 236] width 223 height 90
drag, startPoint x: 346, startPoint y: 211, endPoint x: 392, endPoint y: 215, distance: 46.6
click at [392, 215] on textarea "**********" at bounding box center [421, 236] width 223 height 90
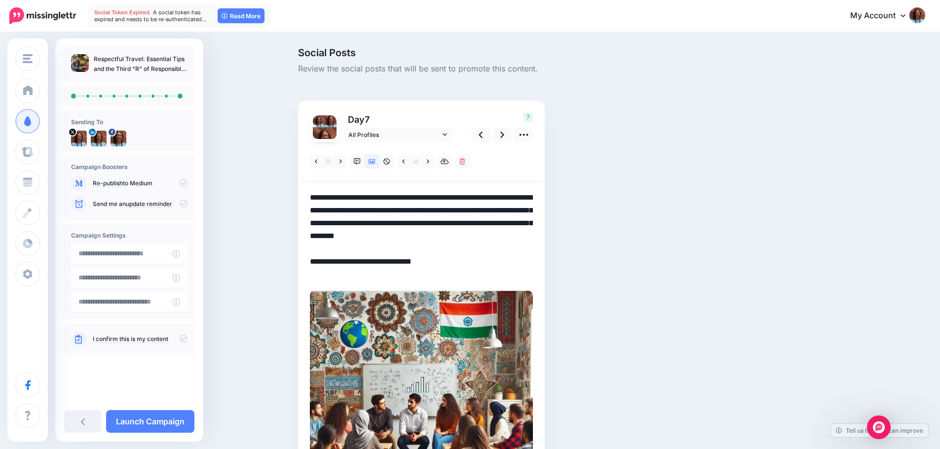
click at [394, 209] on textarea "**********" at bounding box center [421, 236] width 223 height 90
click at [317, 209] on textarea "**********" at bounding box center [421, 236] width 223 height 90
click at [311, 208] on div "Day 7 All Profiles" at bounding box center [421, 312] width 247 height 422
click at [313, 209] on div "Day 7 All Profiles" at bounding box center [421, 312] width 247 height 422
click at [315, 210] on textarea "**********" at bounding box center [421, 236] width 223 height 90
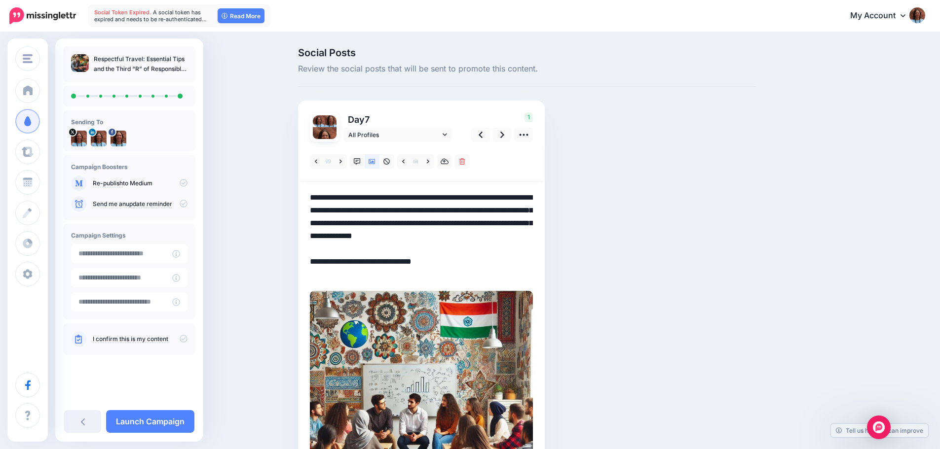
click at [395, 208] on textarea "**********" at bounding box center [421, 236] width 223 height 90
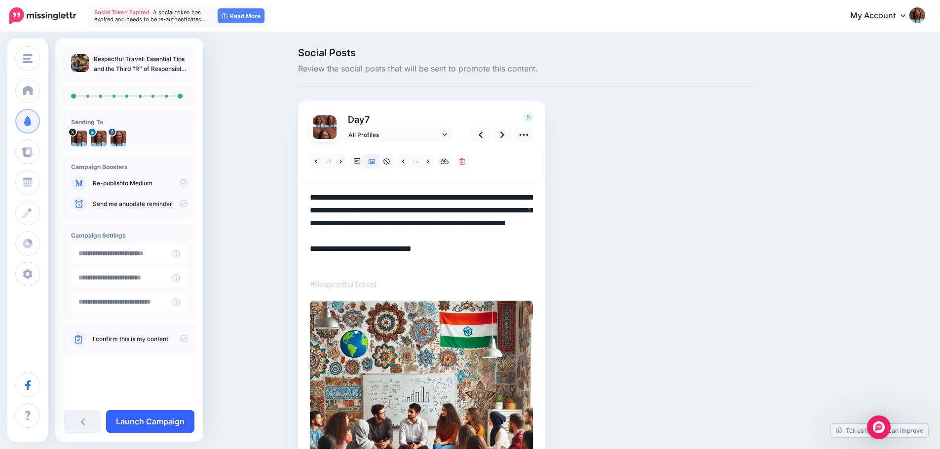
type textarea "**********"
click at [156, 421] on link "Launch Campaign" at bounding box center [150, 421] width 88 height 23
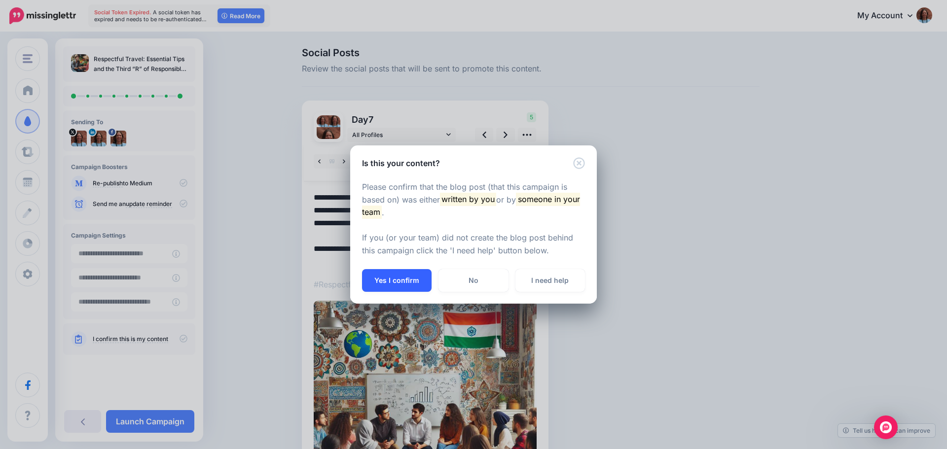
click at [378, 281] on button "Yes I confirm" at bounding box center [397, 280] width 70 height 23
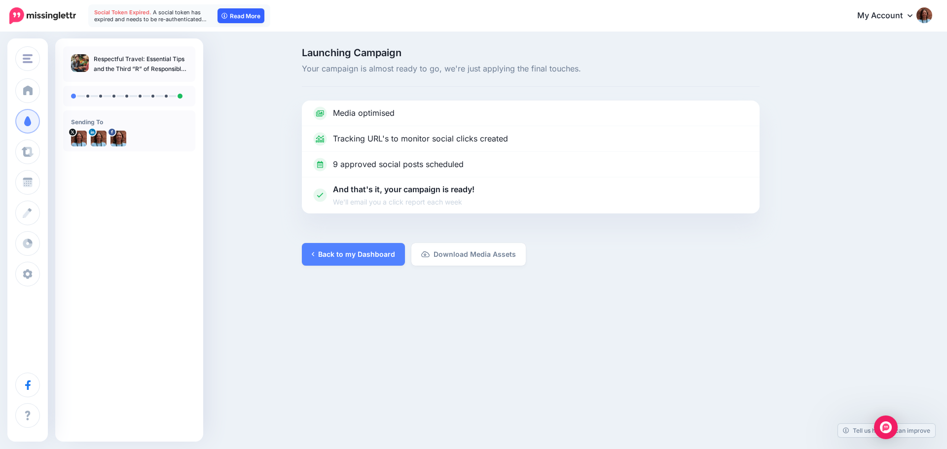
click at [244, 12] on link "Read More" at bounding box center [241, 15] width 47 height 15
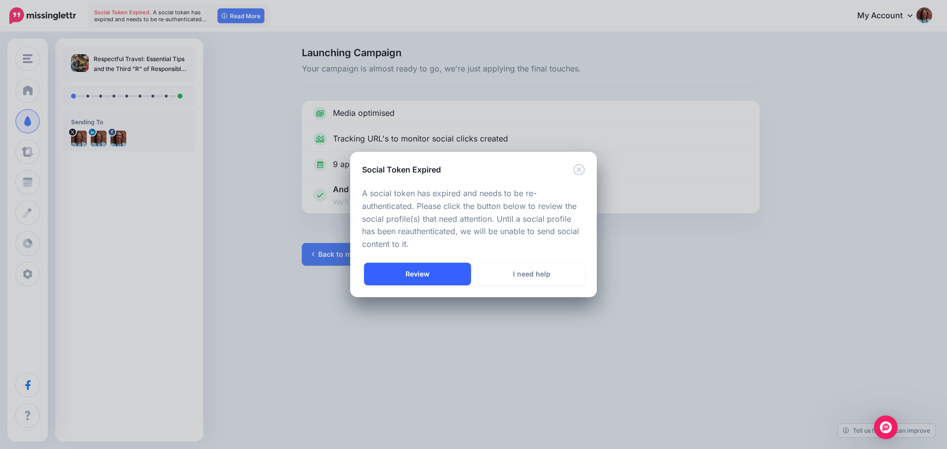
click at [426, 276] on link "Review" at bounding box center [417, 274] width 107 height 23
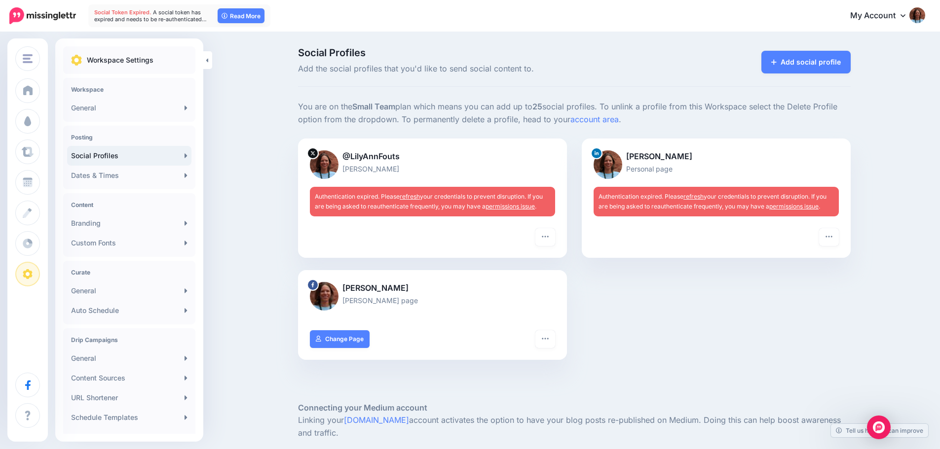
click at [416, 195] on link "refresh" at bounding box center [410, 196] width 20 height 7
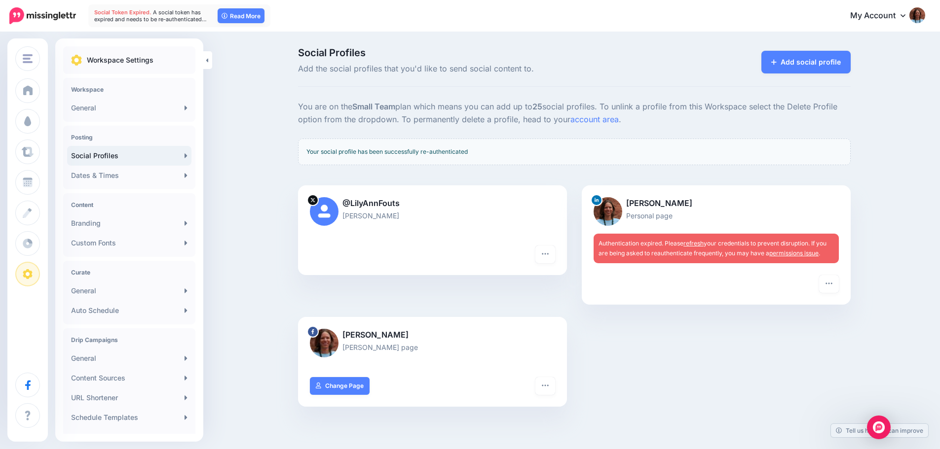
click at [696, 243] on link "refresh" at bounding box center [693, 243] width 20 height 7
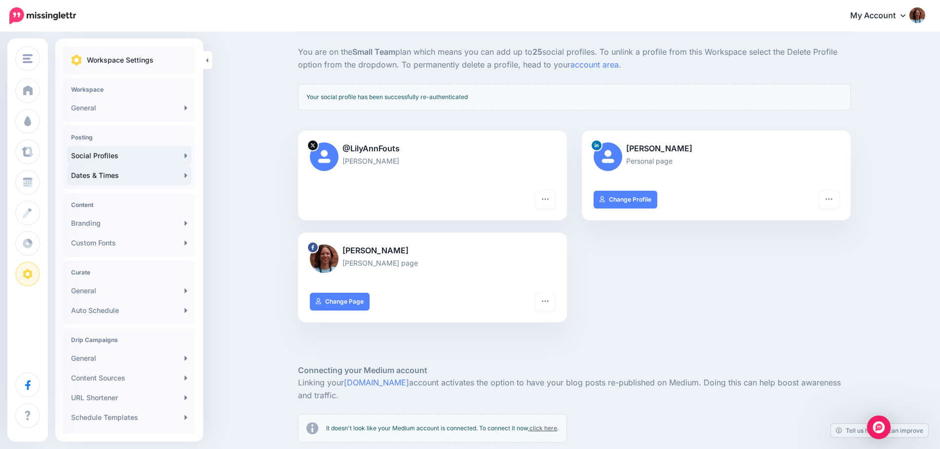
click at [103, 172] on link "Dates & Times" at bounding box center [129, 176] width 124 height 20
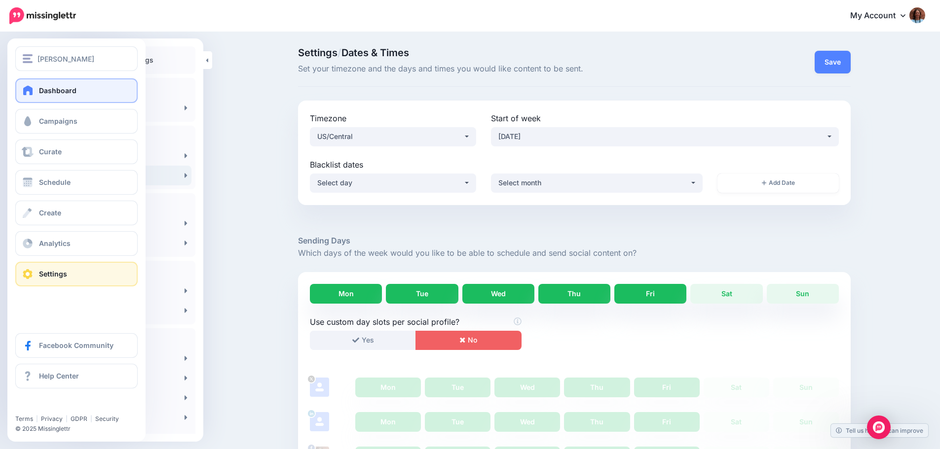
click at [75, 95] on link "Dashboard" at bounding box center [76, 90] width 122 height 25
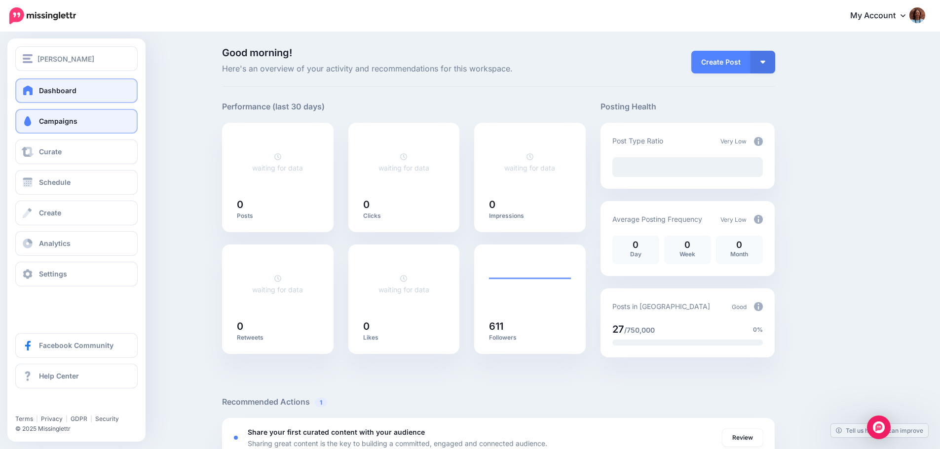
click at [68, 120] on span "Campaigns" at bounding box center [58, 121] width 38 height 8
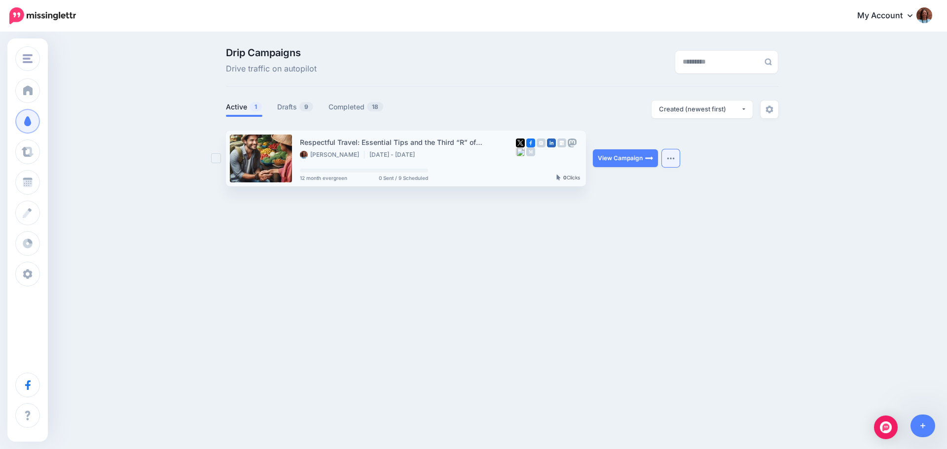
click at [673, 156] on button "button" at bounding box center [671, 158] width 18 height 18
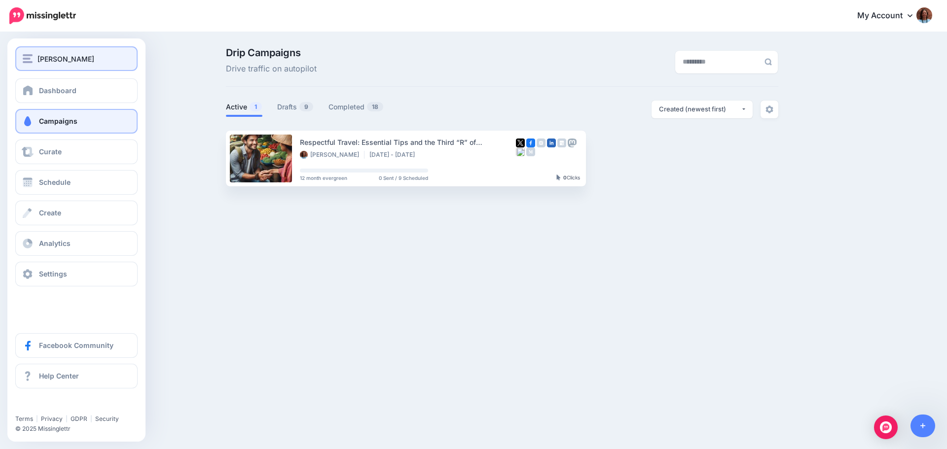
click at [71, 53] on span "[PERSON_NAME]" at bounding box center [65, 58] width 57 height 11
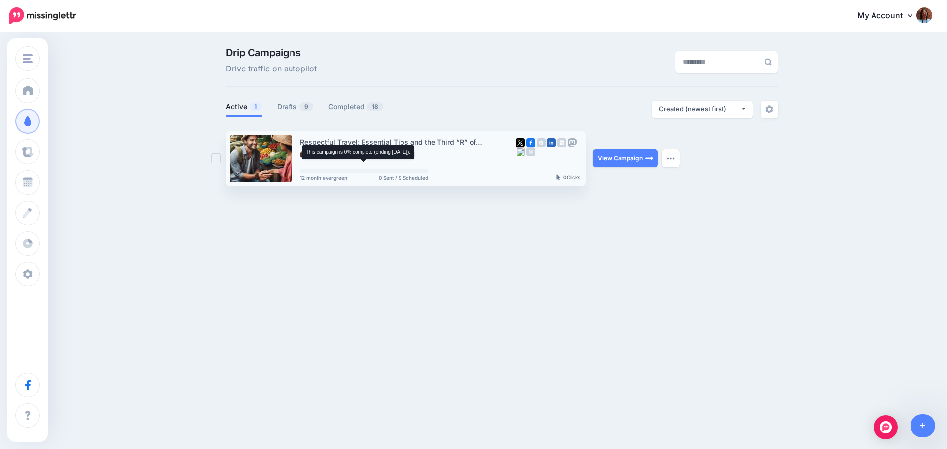
click at [413, 170] on div at bounding box center [364, 171] width 128 height 4
click at [527, 180] on div at bounding box center [548, 159] width 64 height 44
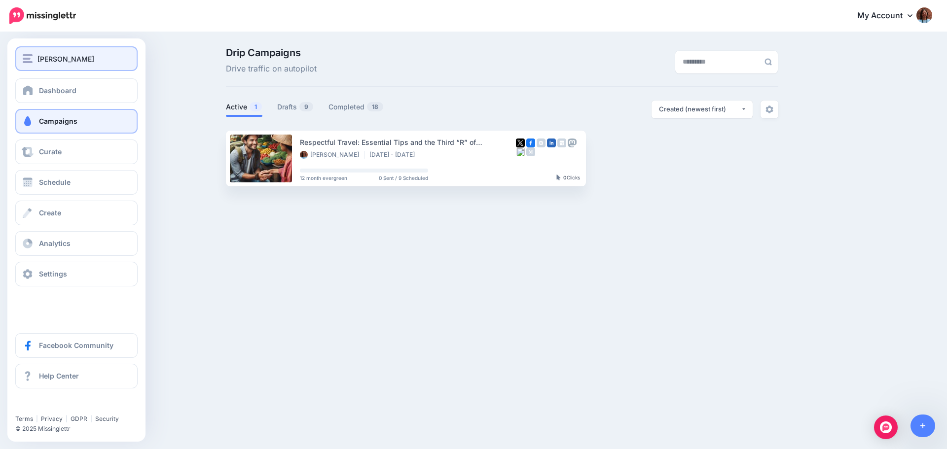
click at [90, 56] on div "[PERSON_NAME]" at bounding box center [77, 58] width 108 height 11
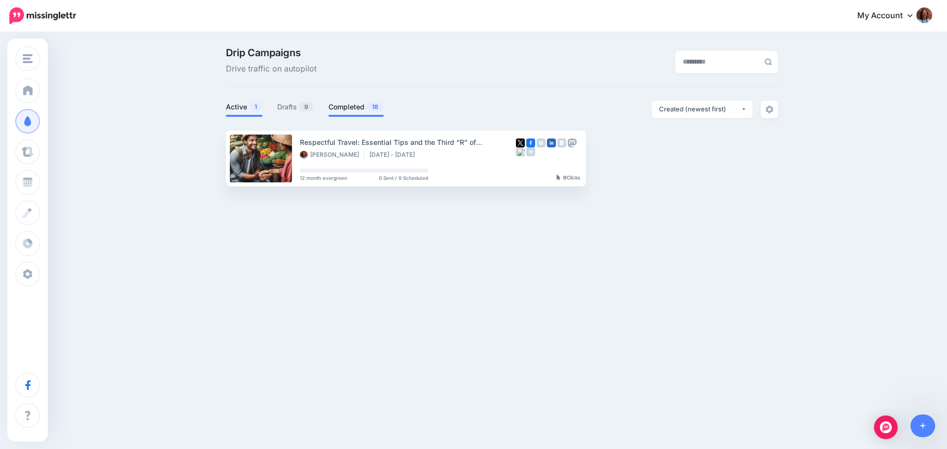
click at [342, 104] on link "Completed 18" at bounding box center [356, 107] width 55 height 12
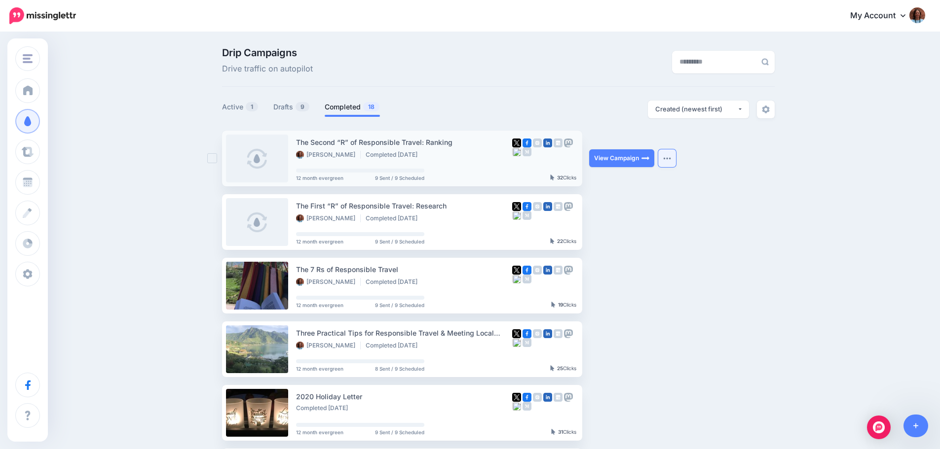
click at [669, 155] on button "button" at bounding box center [667, 158] width 18 height 18
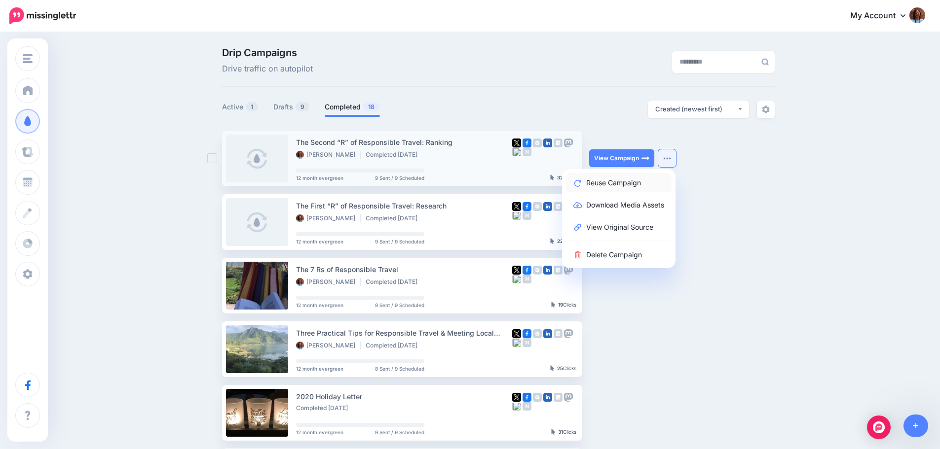
click at [627, 180] on link "Reuse Campaign" at bounding box center [619, 182] width 106 height 19
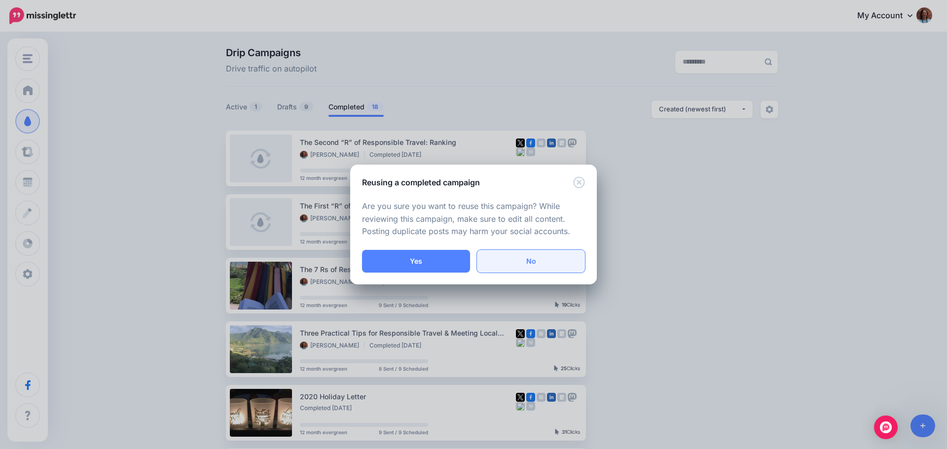
click at [552, 264] on link "No" at bounding box center [531, 261] width 108 height 23
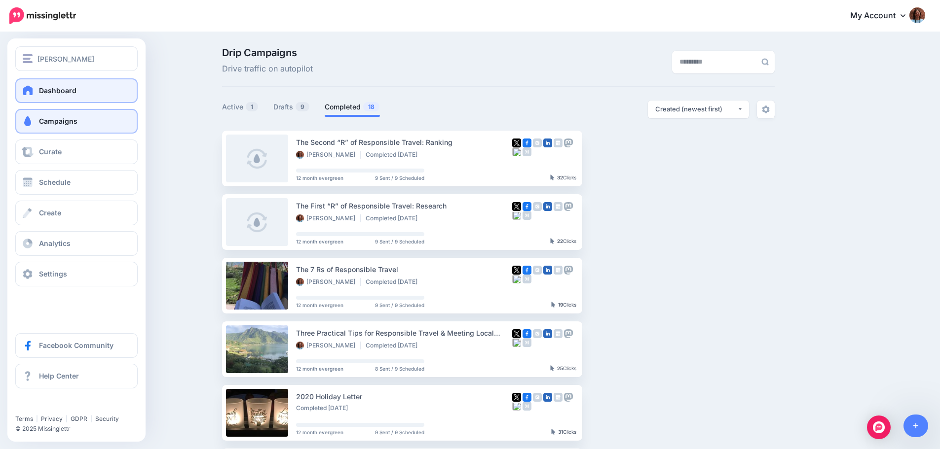
click at [41, 88] on span "Dashboard" at bounding box center [57, 90] width 37 height 8
